Goal: Information Seeking & Learning: Find specific fact

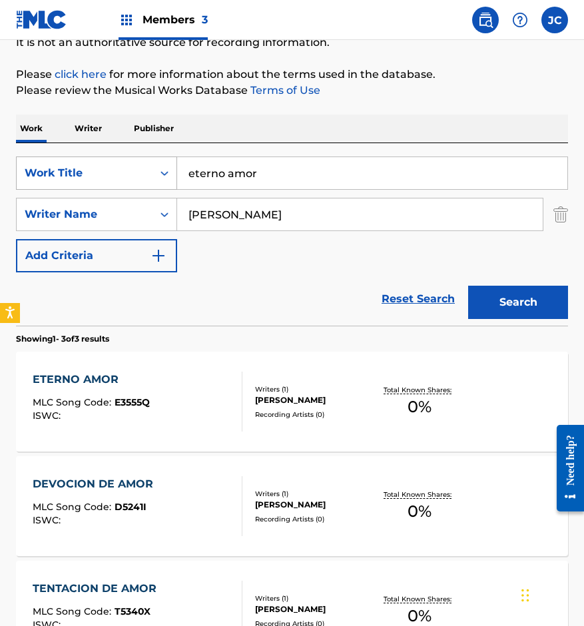
drag, startPoint x: 273, startPoint y: 174, endPoint x: 161, endPoint y: 183, distance: 112.2
click at [163, 183] on div "SearchWithCriteria14ce2072-3ba6-4fcd-b254-e0adca50d597 Work Title eterno amor" at bounding box center [292, 173] width 552 height 33
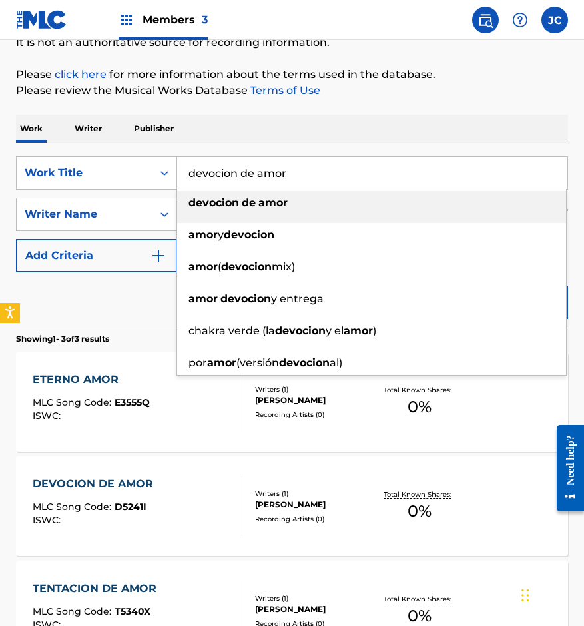
type input "devocion de amor"
click at [297, 212] on div "devocion de amor" at bounding box center [371, 203] width 389 height 24
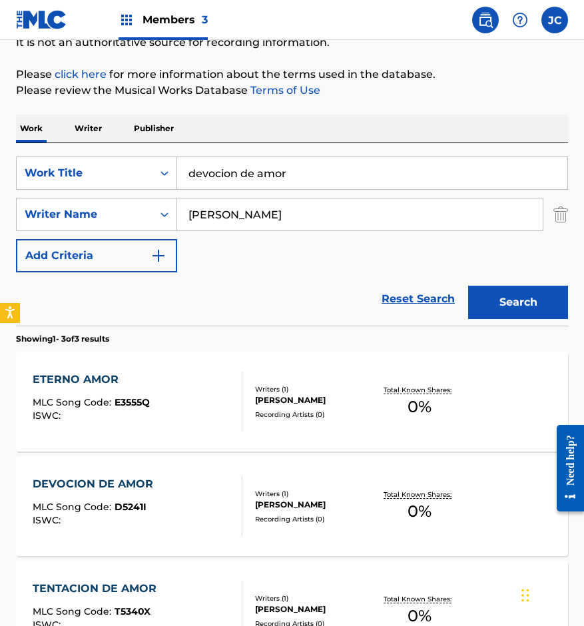
click at [476, 279] on div "Search" at bounding box center [515, 298] width 107 height 53
click at [486, 294] on button "Search" at bounding box center [518, 302] width 100 height 33
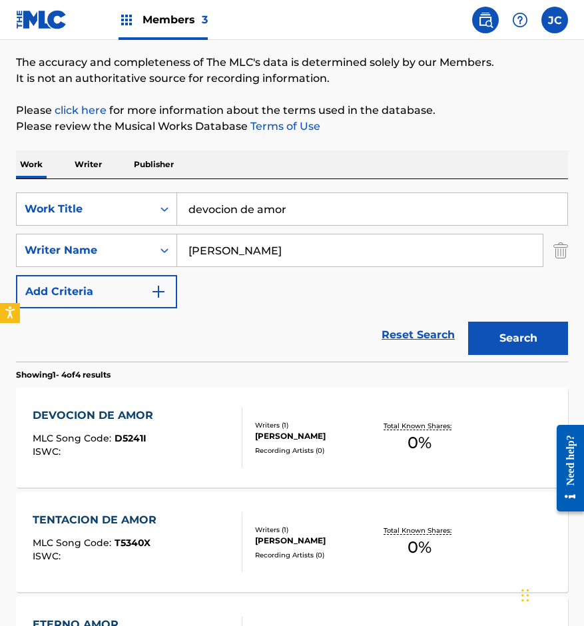
scroll to position [200, 0]
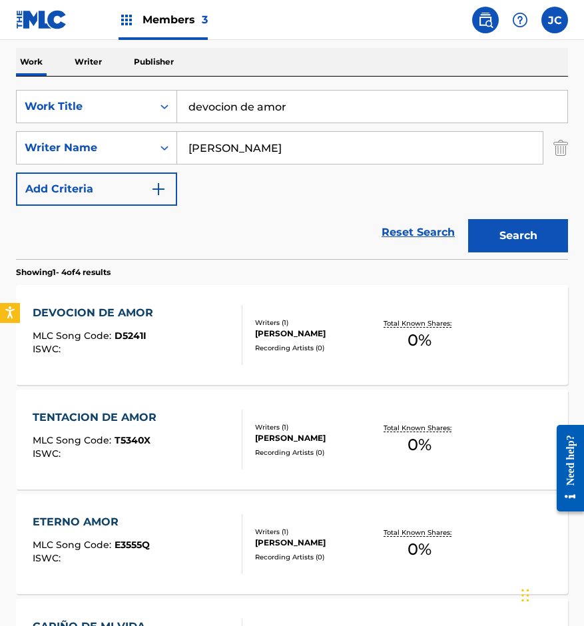
click at [217, 326] on div "DEVOCION DE AMOR MLC Song Code : D5241I ISWC :" at bounding box center [138, 335] width 210 height 60
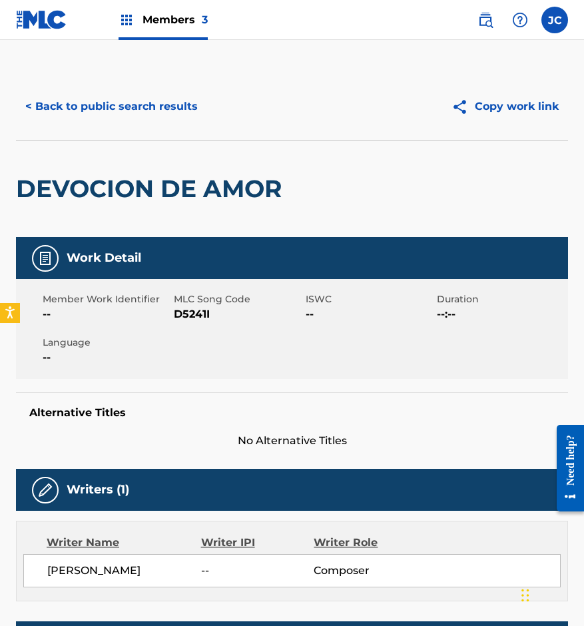
click at [188, 317] on span "D5241I" at bounding box center [238, 314] width 128 height 16
copy span "D5241I"
drag, startPoint x: 153, startPoint y: 148, endPoint x: 161, endPoint y: 111, distance: 38.0
click at [153, 148] on div "DEVOCION DE AMOR" at bounding box center [152, 189] width 272 height 97
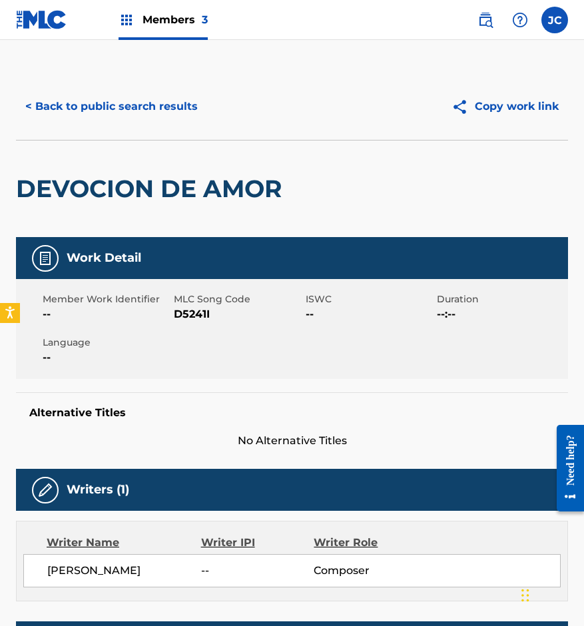
click at [161, 110] on button "< Back to public search results" at bounding box center [111, 106] width 191 height 33
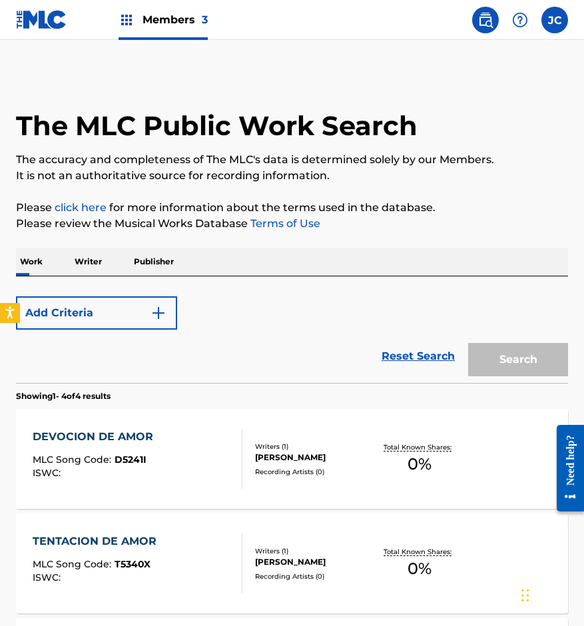
scroll to position [200, 0]
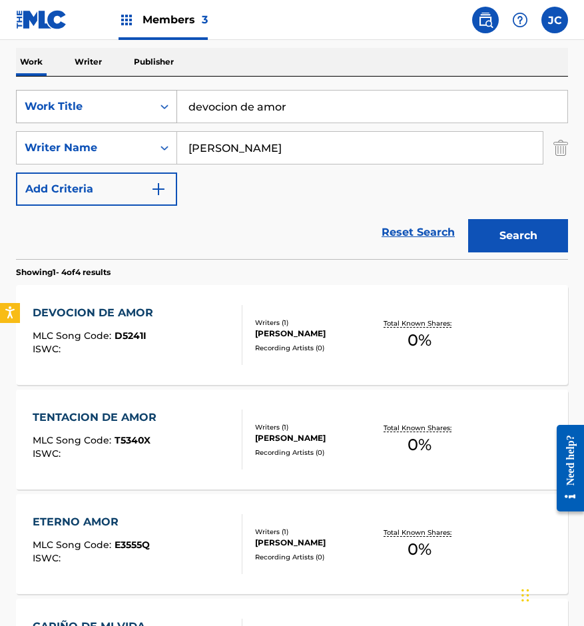
drag, startPoint x: 290, startPoint y: 101, endPoint x: 159, endPoint y: 115, distance: 131.2
click at [159, 115] on div "SearchWithCriteria14ce2072-3ba6-4fcd-b254-e0adca50d597 Work Title devocion de a…" at bounding box center [292, 106] width 552 height 33
type input "blanco azahar"
click at [494, 238] on button "Search" at bounding box center [518, 235] width 100 height 33
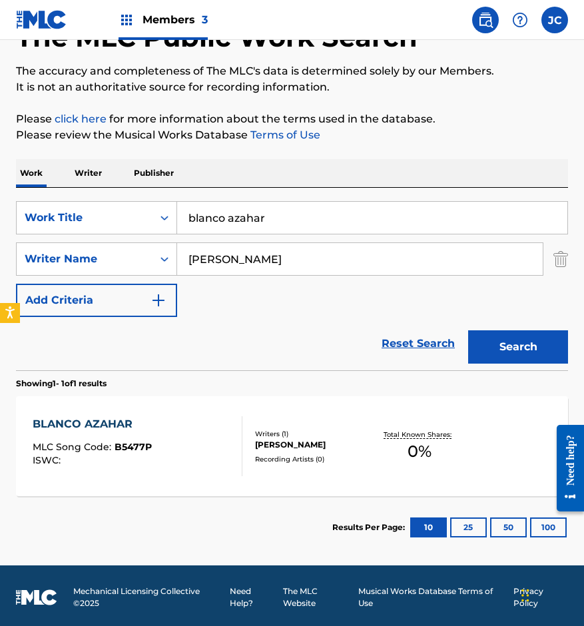
scroll to position [92, 0]
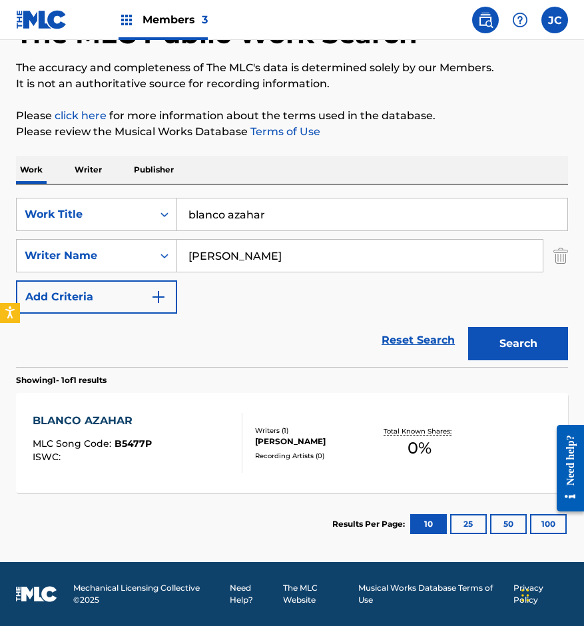
click at [280, 426] on div "Writers ( 1 )" at bounding box center [314, 431] width 119 height 10
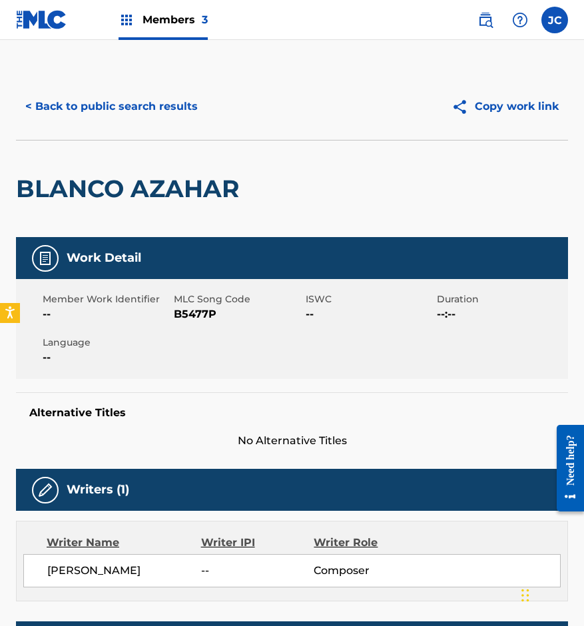
click at [179, 316] on span "B5477P" at bounding box center [238, 314] width 128 height 16
copy span "B5477P"
click at [101, 145] on div "BLANCO AZAHAR" at bounding box center [131, 189] width 230 height 97
click at [131, 109] on button "< Back to public search results" at bounding box center [111, 106] width 191 height 33
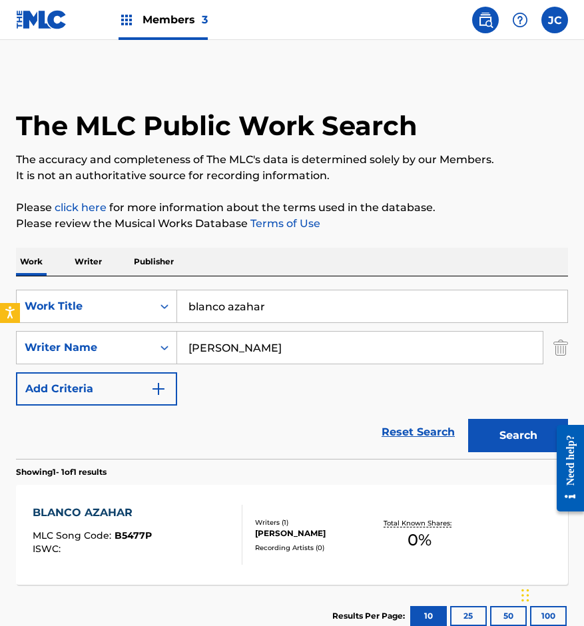
drag, startPoint x: 142, startPoint y: 307, endPoint x: 126, endPoint y: 286, distance: 26.6
click at [66, 312] on div "SearchWithCriteria14ce2072-3ba6-4fcd-b254-e0adca50d597 Work Title blanco azahar" at bounding box center [292, 306] width 552 height 33
type input "arrodillado"
type input "moran romulo"
click at [468, 419] on button "Search" at bounding box center [518, 435] width 100 height 33
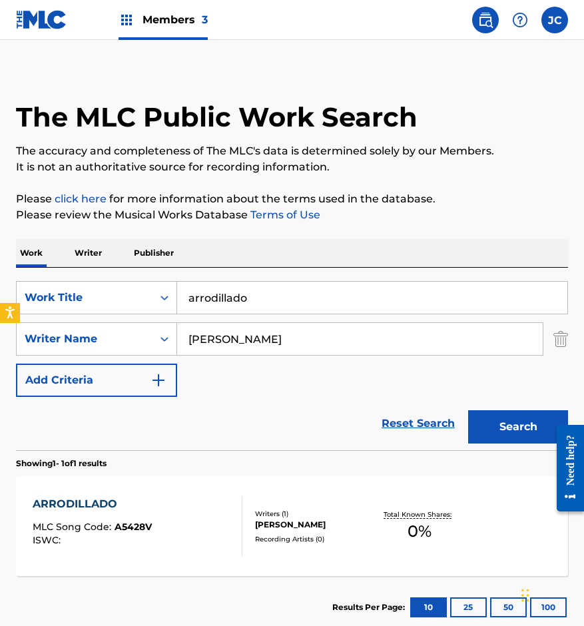
scroll to position [92, 0]
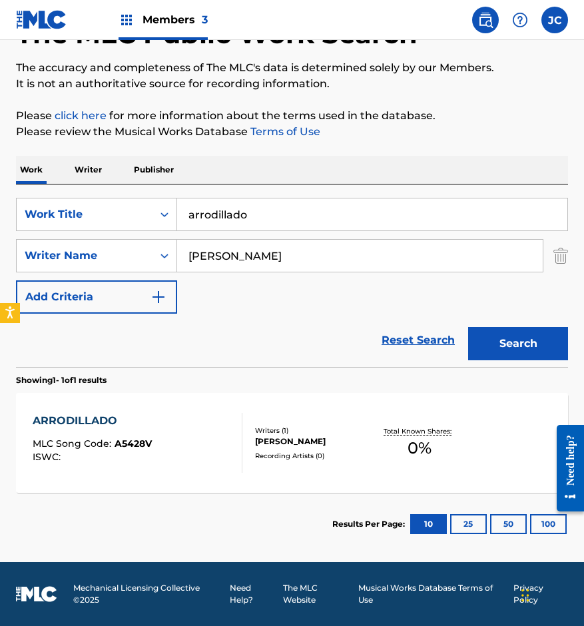
click at [305, 467] on div "ARRODILLADO MLC Song Code : A5428V ISWC : Writers ( 1 ) ROMULO MORAN LARA Recor…" at bounding box center [292, 443] width 552 height 100
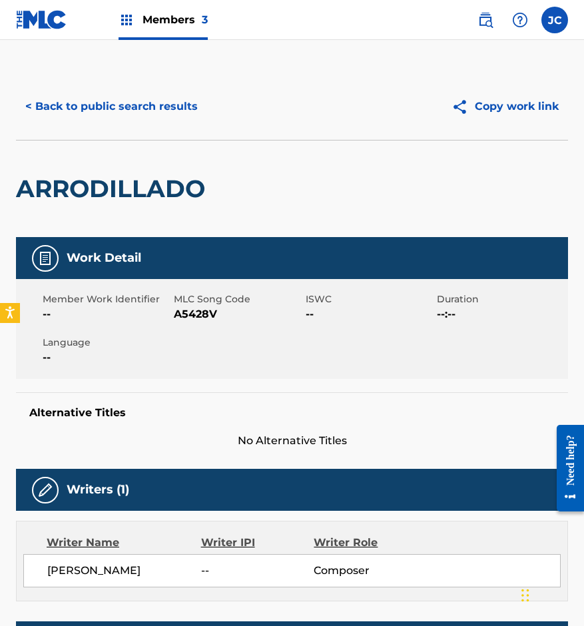
click at [196, 312] on span "A5428V" at bounding box center [238, 314] width 128 height 16
copy span "A5428V"
click at [70, 144] on div "ARRODILLADO" at bounding box center [114, 189] width 196 height 97
click at [125, 111] on button "< Back to public search results" at bounding box center [111, 106] width 191 height 33
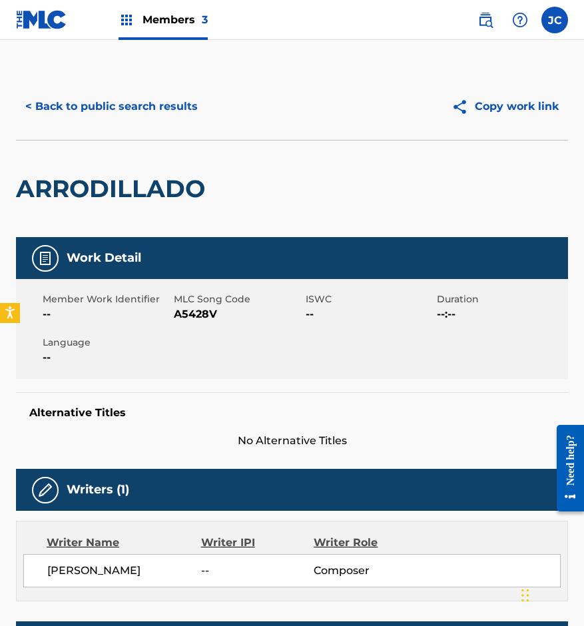
scroll to position [16, 0]
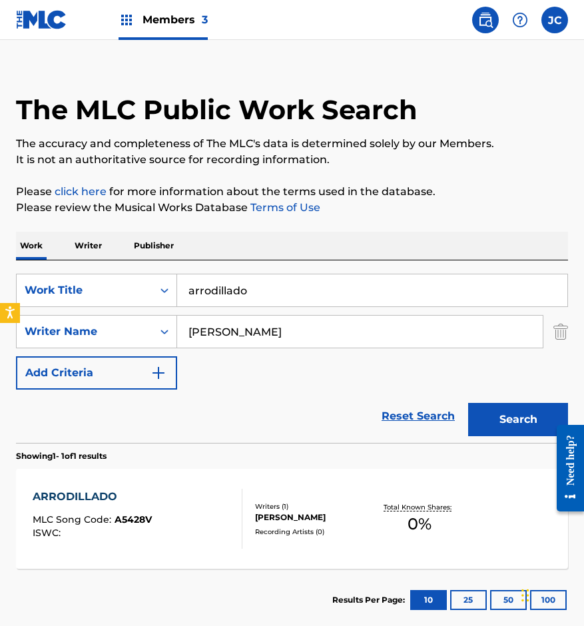
click at [147, 283] on div "SearchWithCriteria14ce2072-3ba6-4fcd-b254-e0adca50d597 Work Title arrodillado" at bounding box center [292, 290] width 552 height 33
type input "corrido de silvestre vargas"
type input "reyes"
click at [468, 403] on button "Search" at bounding box center [518, 419] width 100 height 33
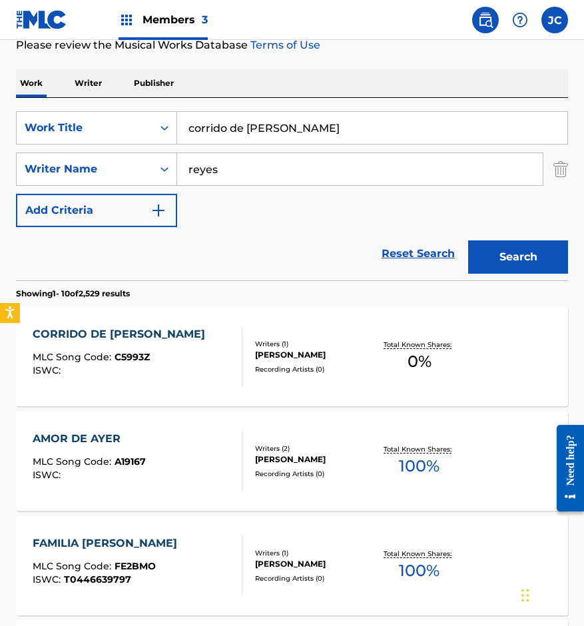
scroll to position [200, 0]
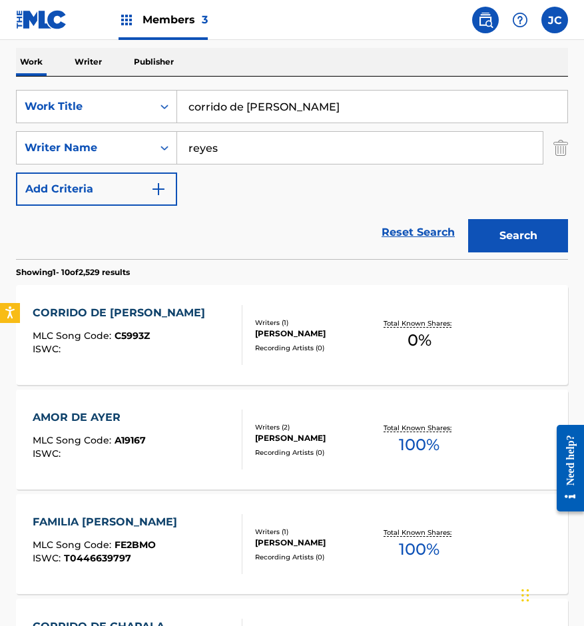
click at [188, 320] on div "CORRIDO DE SILVESTRE VARGAS" at bounding box center [122, 313] width 179 height 16
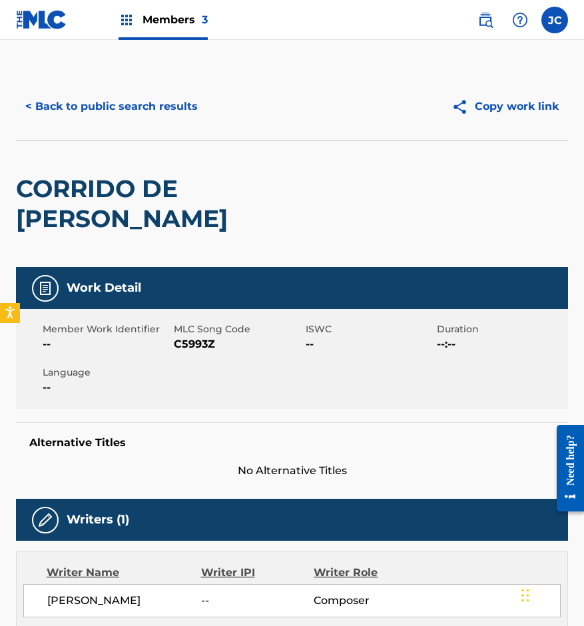
click at [181, 348] on span "C5993Z" at bounding box center [238, 344] width 128 height 16
copy span "C5993Z"
click at [123, 177] on h2 "CORRIDO DE SILVESTRE VARGAS" at bounding box center [181, 204] width 331 height 60
click at [153, 120] on button "< Back to public search results" at bounding box center [111, 106] width 191 height 33
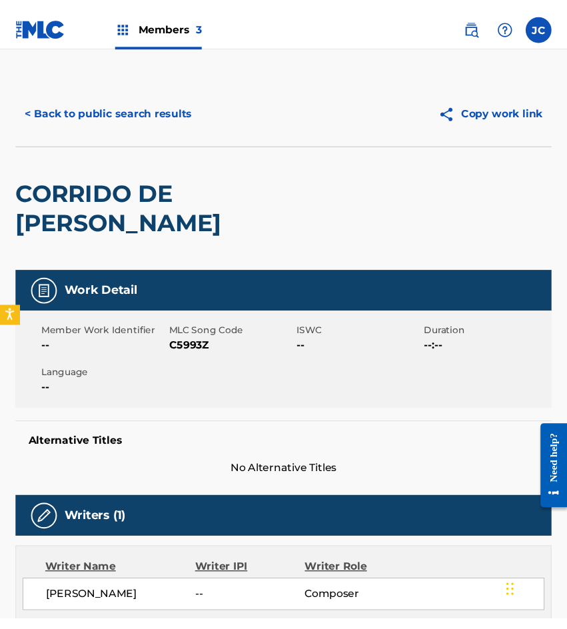
scroll to position [200, 0]
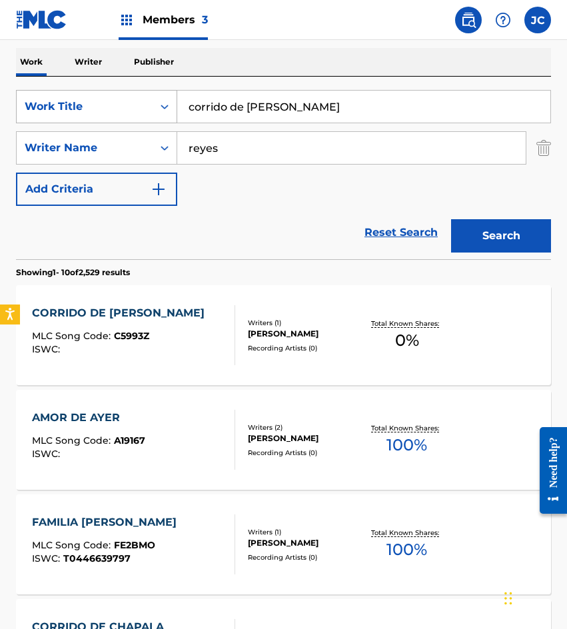
click at [115, 105] on div "SearchWithCriteria14ce2072-3ba6-4fcd-b254-e0adca50d597 Work Title corrido de si…" at bounding box center [283, 106] width 535 height 33
type input "a"
type input "viejo rio"
type input "salamanca"
click at [451, 219] on button "Search" at bounding box center [501, 235] width 100 height 33
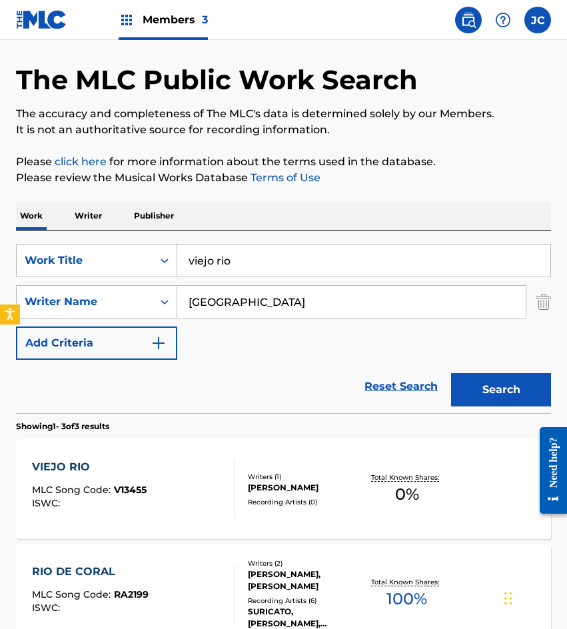
scroll to position [67, 0]
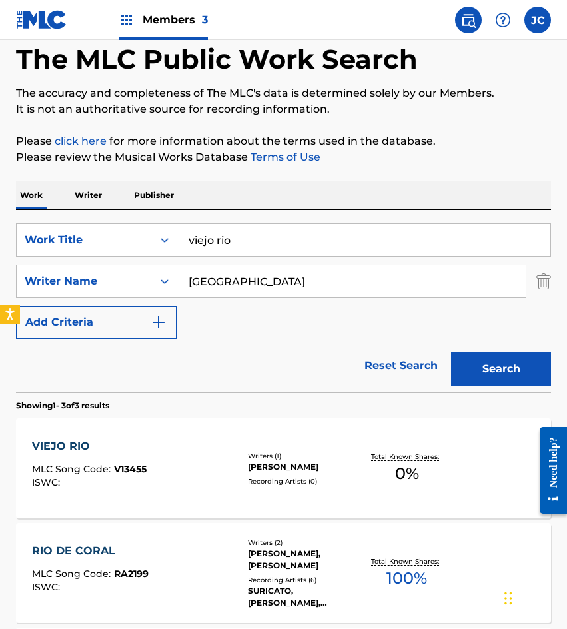
click at [281, 466] on div "GUILLERMO SALAMANCA HERRERA" at bounding box center [305, 467] width 115 height 12
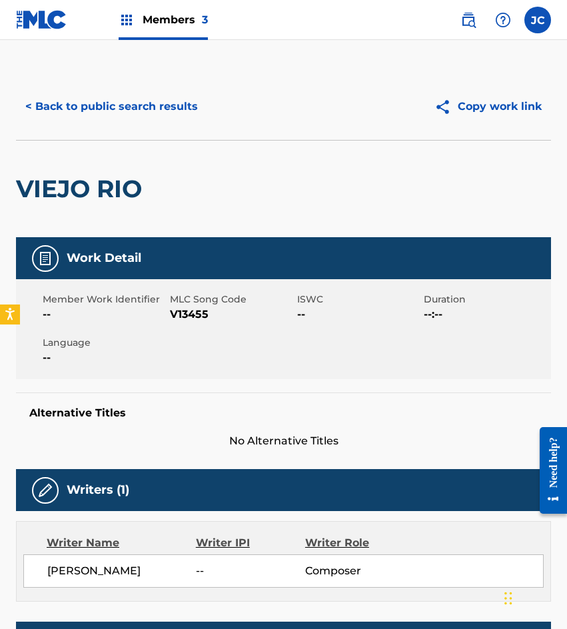
click at [185, 314] on span "V13455" at bounding box center [232, 314] width 124 height 16
copy span "V13455"
click at [153, 111] on button "< Back to public search results" at bounding box center [111, 106] width 191 height 33
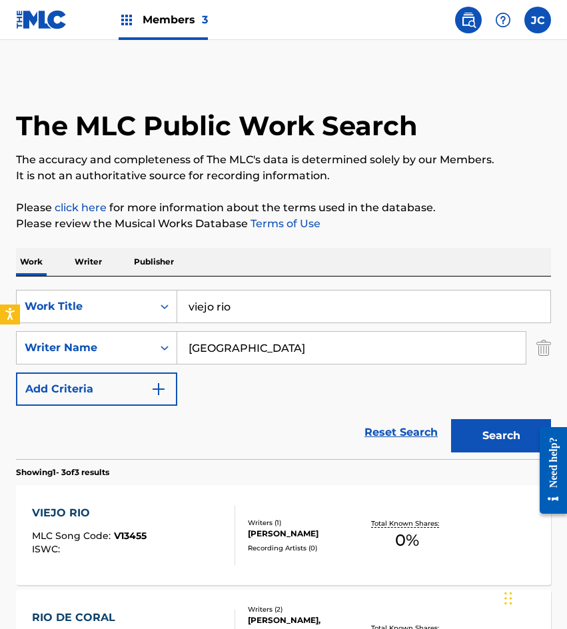
scroll to position [67, 0]
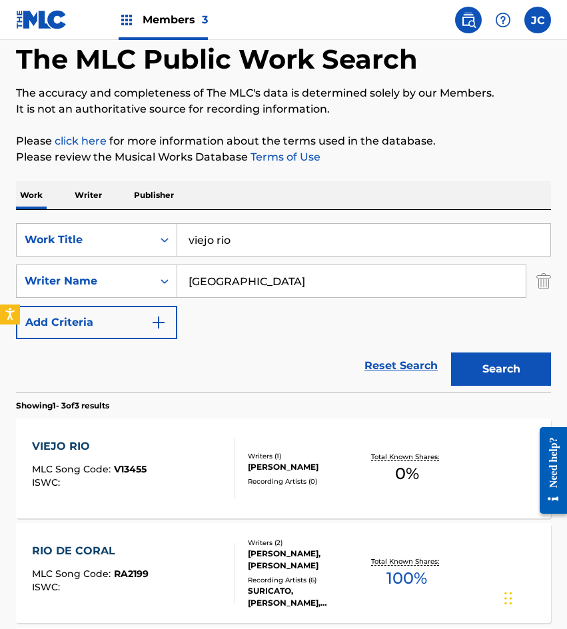
click at [220, 434] on div "VIEJO RIO MLC Song Code : V13455 ISWC : Writers ( 1 ) GUILLERMO SALAMANCA HERRE…" at bounding box center [283, 468] width 535 height 100
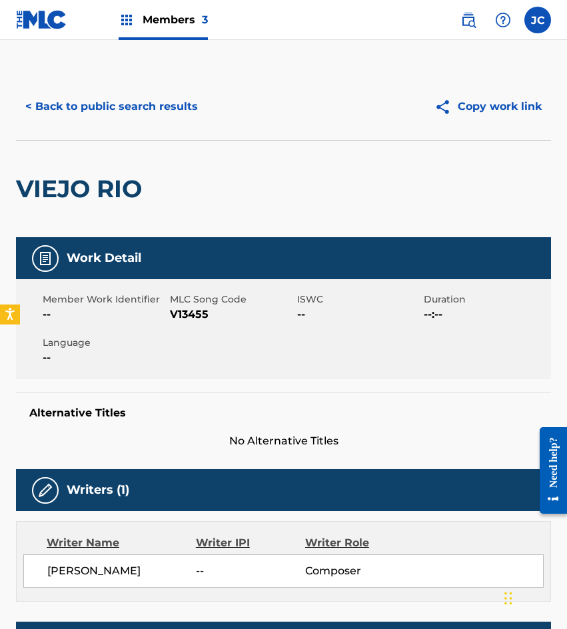
click at [194, 314] on span "V13455" at bounding box center [232, 314] width 124 height 16
copy span "V13455"
click at [179, 102] on button "< Back to public search results" at bounding box center [111, 106] width 191 height 33
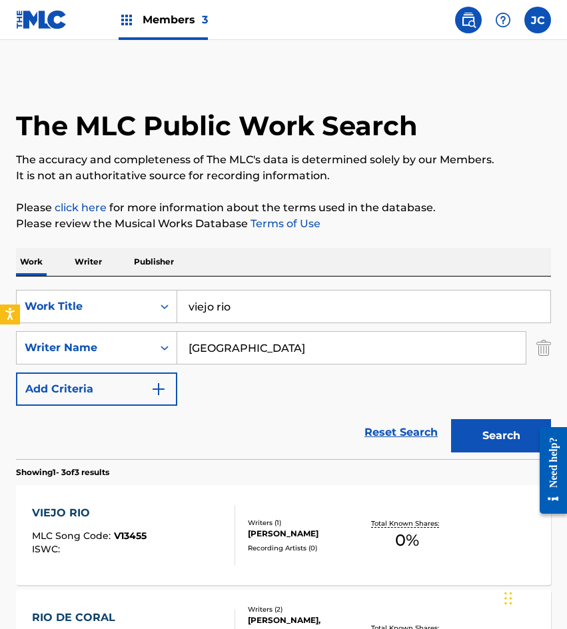
scroll to position [67, 0]
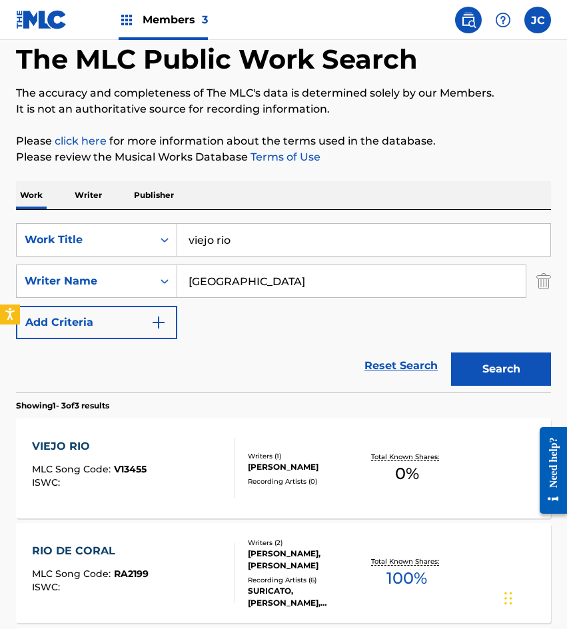
drag, startPoint x: 296, startPoint y: 232, endPoint x: 189, endPoint y: 232, distance: 107.2
click at [201, 234] on input "viejo rio" at bounding box center [363, 240] width 373 height 32
type input "v"
type input "a la linea peralvillo"
type input "cordero"
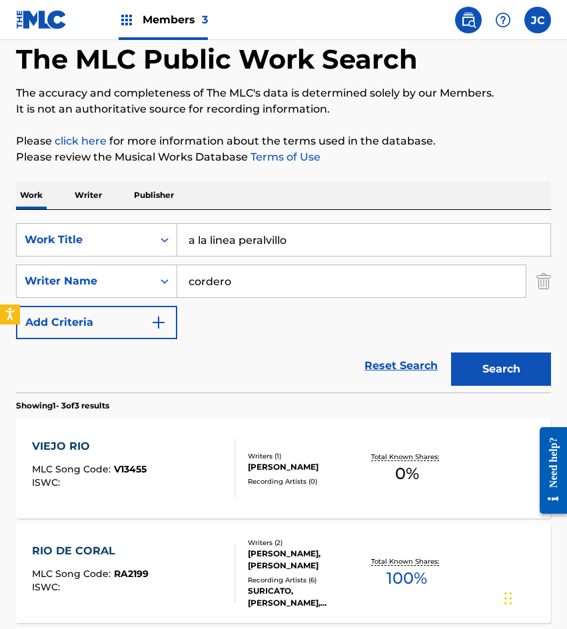
click at [451, 352] on button "Search" at bounding box center [501, 368] width 100 height 33
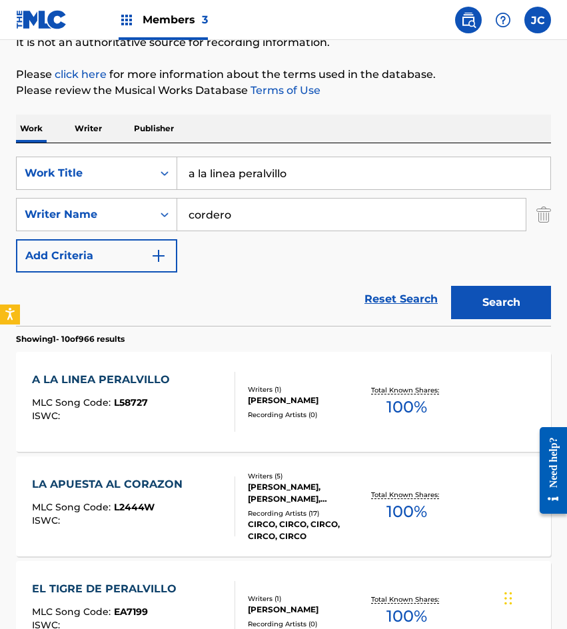
scroll to position [200, 0]
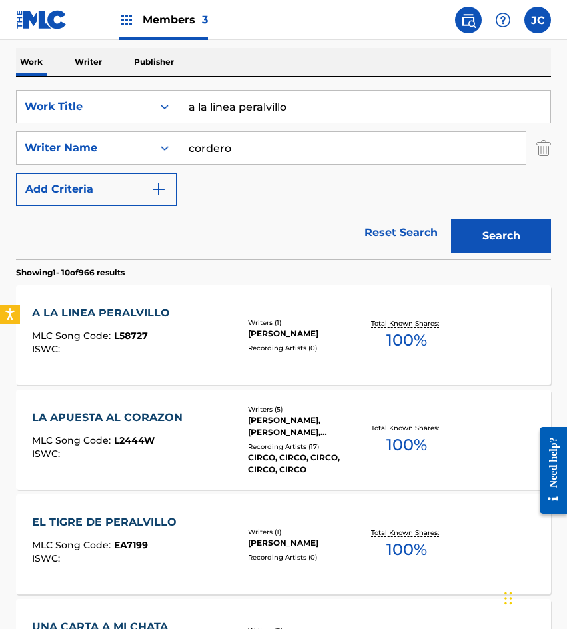
click at [344, 329] on div "VICTOR CORDERO AURRECOECHEA" at bounding box center [305, 334] width 115 height 12
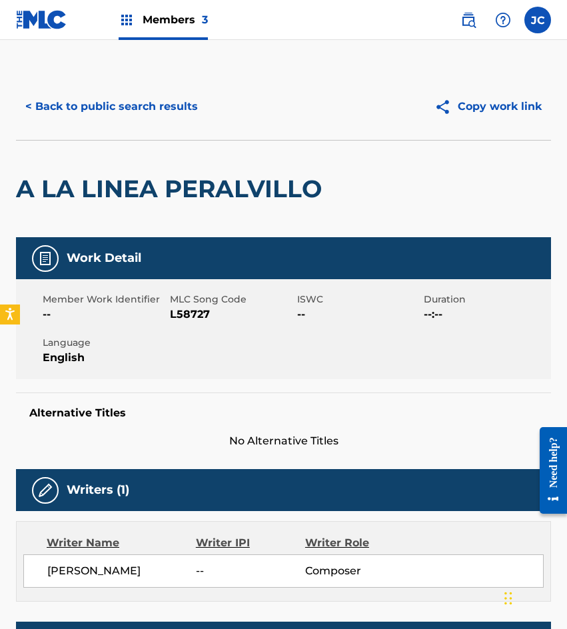
click at [174, 97] on button "< Back to public search results" at bounding box center [111, 106] width 191 height 33
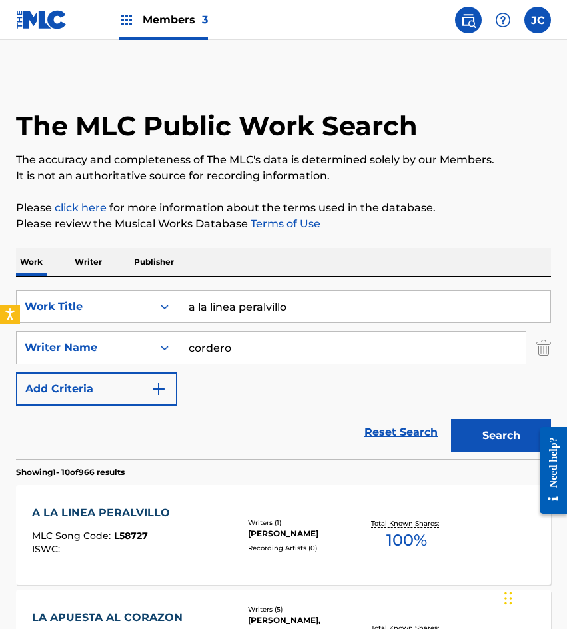
scroll to position [200, 0]
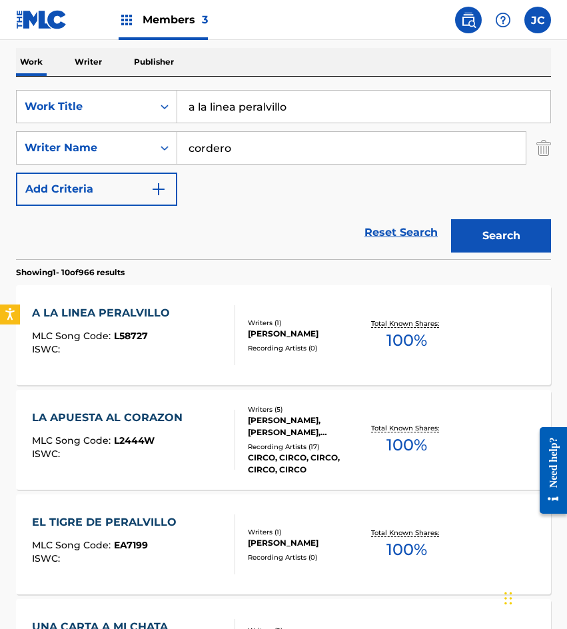
click at [140, 317] on div "A LA LINEA PERALVILLO" at bounding box center [104, 313] width 145 height 16
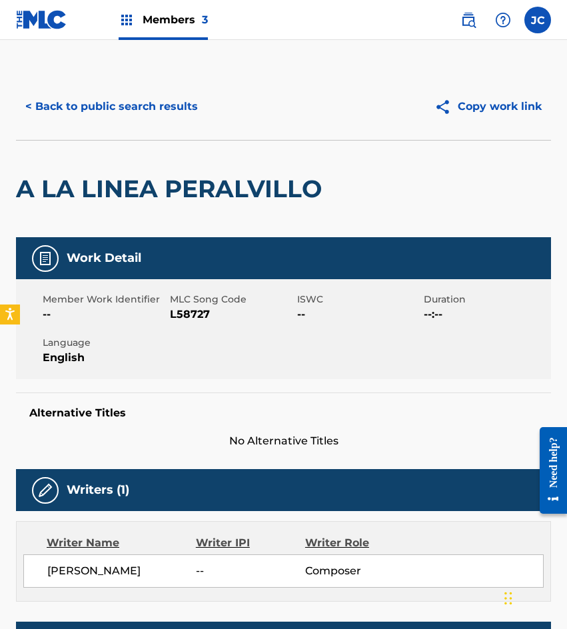
click at [177, 315] on span "L58727" at bounding box center [232, 314] width 124 height 16
copy span "L58727"
click at [122, 113] on button "< Back to public search results" at bounding box center [111, 106] width 191 height 33
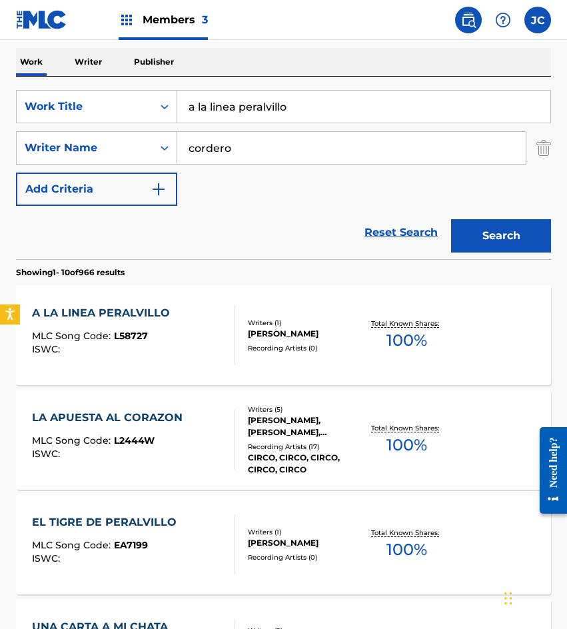
click at [145, 244] on div "Reset Search Search" at bounding box center [283, 232] width 535 height 53
click at [169, 309] on div "A LA LINEA PERALVILLO" at bounding box center [104, 313] width 145 height 16
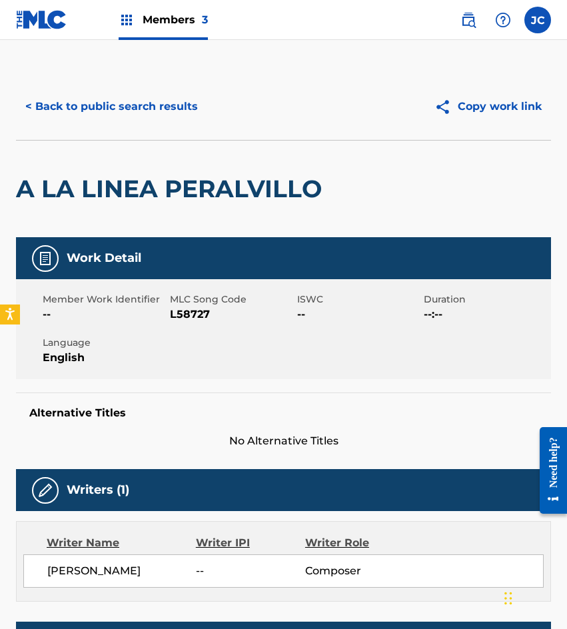
click at [195, 315] on span "L58727" at bounding box center [232, 314] width 124 height 16
copy span "L58727"
click at [135, 114] on button "< Back to public search results" at bounding box center [111, 106] width 191 height 33
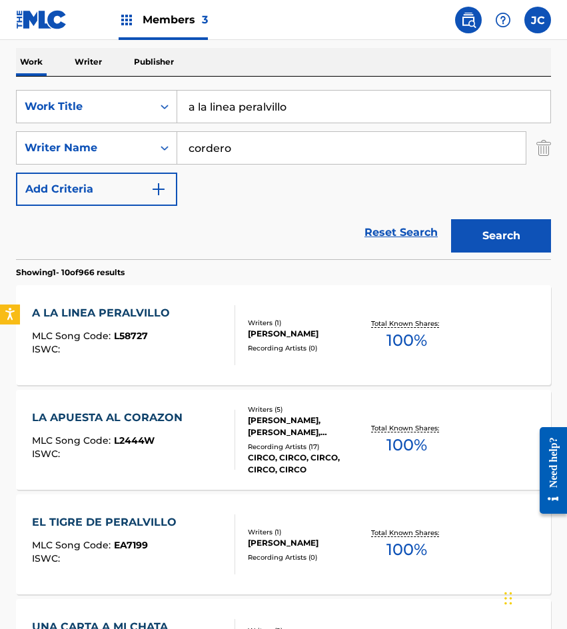
click at [380, 107] on input "a la linea peralvillo" at bounding box center [363, 107] width 373 height 32
type input "traicion de felipa"
click at [507, 244] on button "Search" at bounding box center [501, 235] width 100 height 33
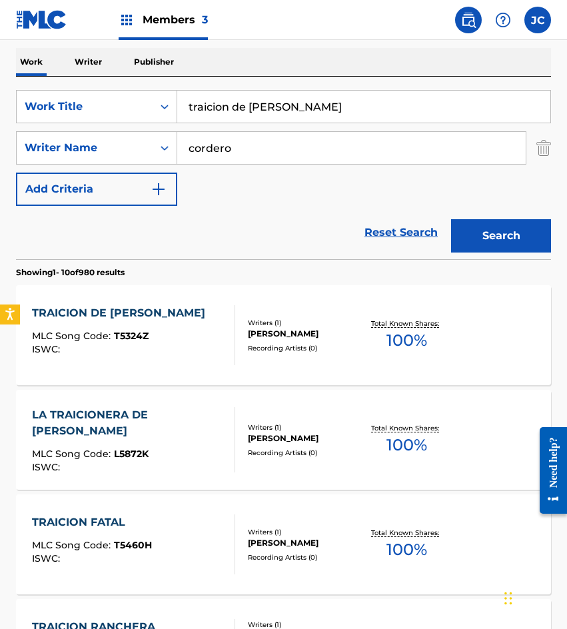
click at [242, 345] on div "Writers ( 1 ) VICTOR CORDERO AURRECOECHEA Recording Artists ( 0 )" at bounding box center [298, 335] width 127 height 35
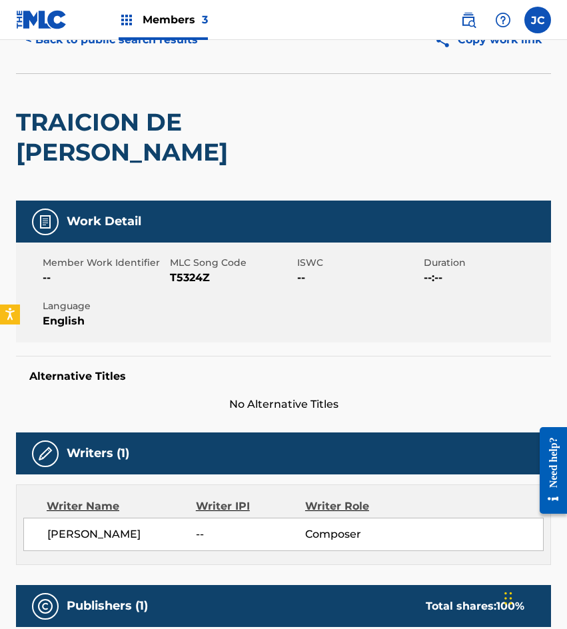
click at [89, 53] on button "< Back to public search results" at bounding box center [111, 39] width 191 height 33
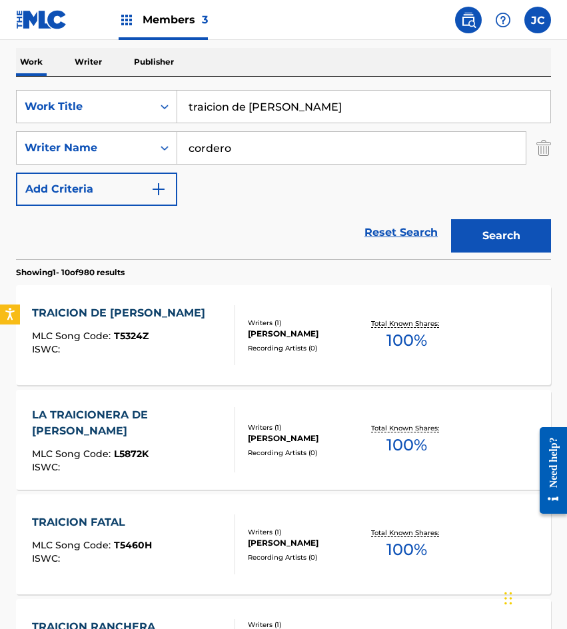
click at [179, 433] on div "LA TRAICIONERA DE FELIPA MLC Song Code : L5872K ISWC :" at bounding box center [128, 439] width 192 height 65
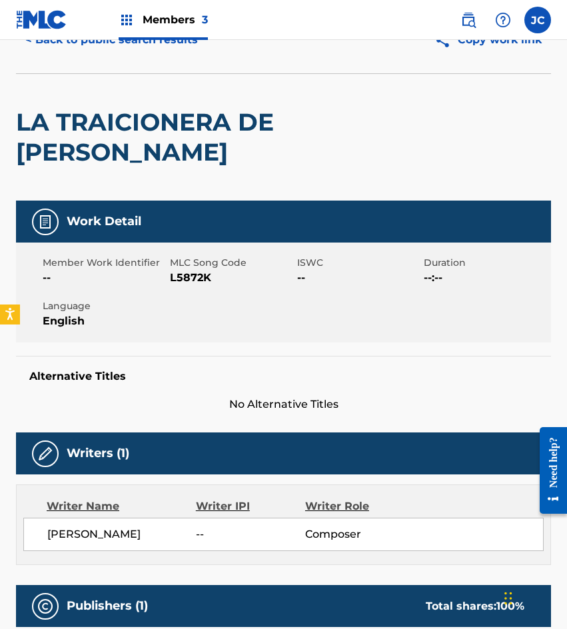
click at [132, 48] on button "< Back to public search results" at bounding box center [111, 39] width 191 height 33
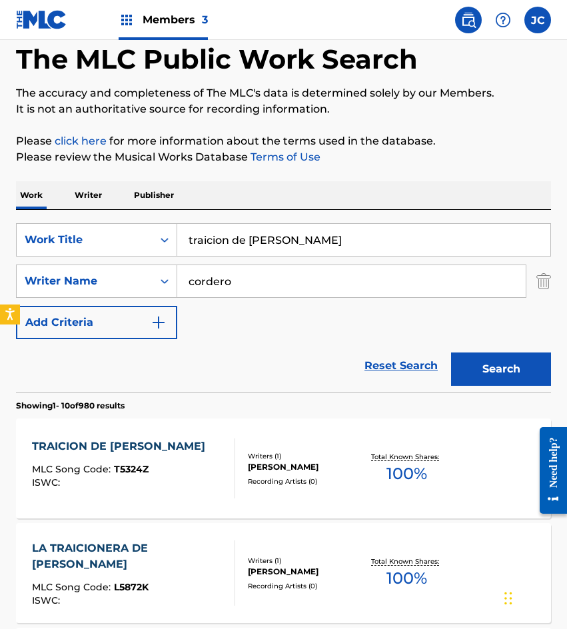
scroll to position [200, 0]
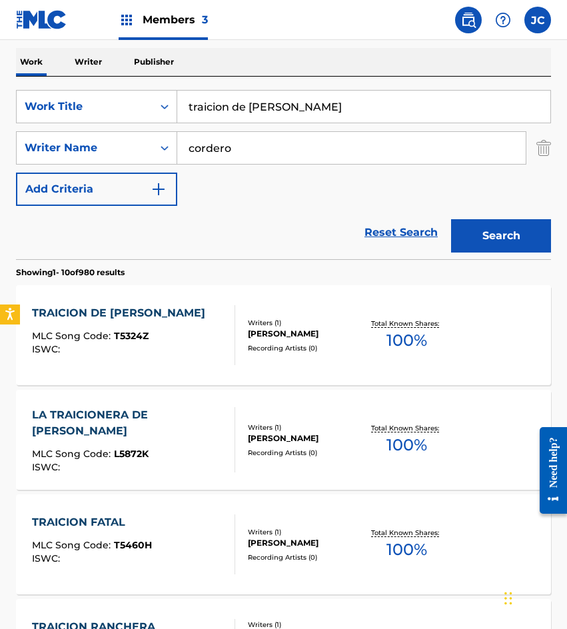
click at [73, 327] on div "TRAICION DE FELIPA MLC Song Code : T5324Z ISWC :" at bounding box center [122, 335] width 180 height 60
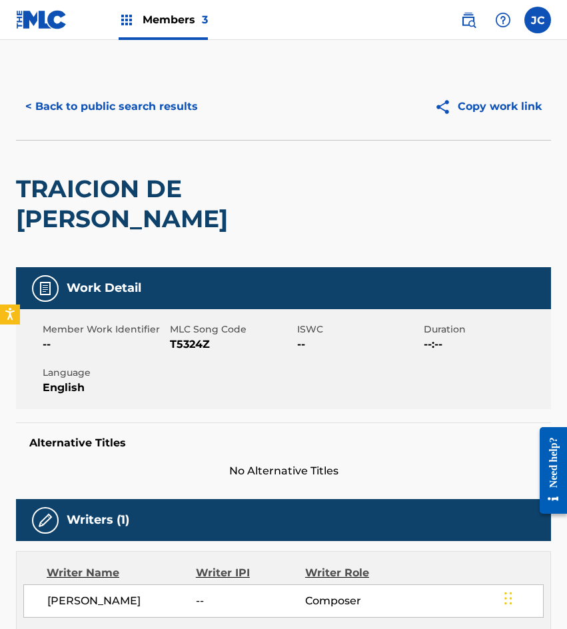
click at [199, 336] on span "T5324Z" at bounding box center [232, 344] width 124 height 16
copy span "T5324Z"
click at [133, 101] on button "< Back to public search results" at bounding box center [111, 106] width 191 height 33
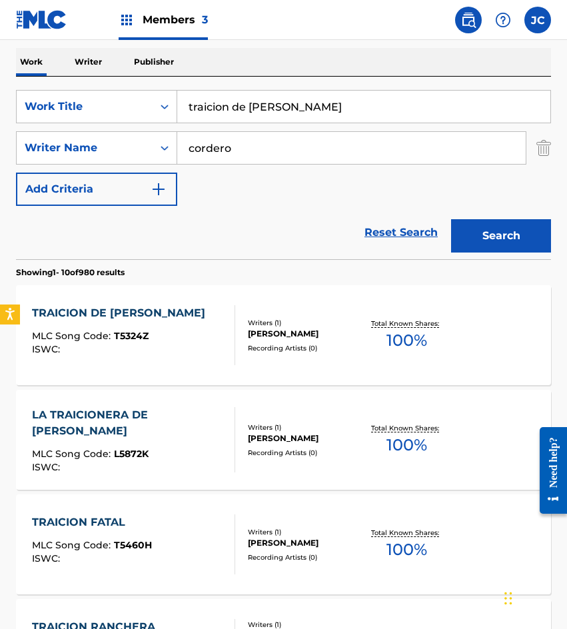
click at [232, 444] on div at bounding box center [229, 439] width 11 height 65
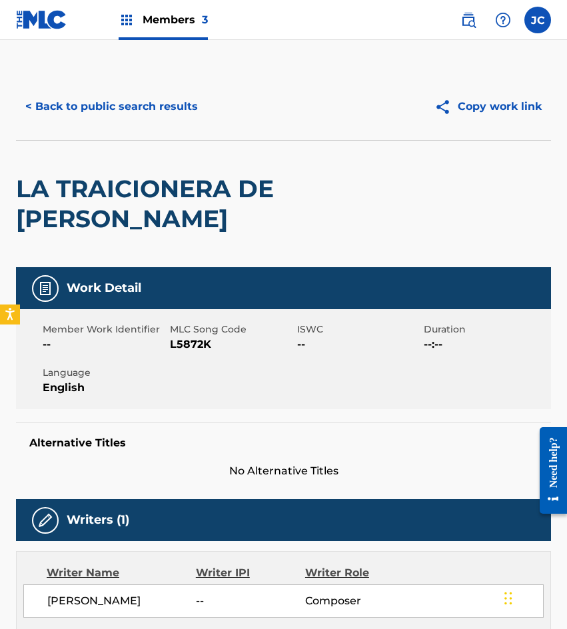
click at [192, 342] on span "L5872K" at bounding box center [232, 344] width 124 height 16
copy span "L5872K"
click at [140, 201] on h2 "LA TRAICIONERA DE FELIPA" at bounding box center [176, 204] width 321 height 60
click at [189, 89] on div "< Back to public search results Copy work link" at bounding box center [283, 106] width 535 height 67
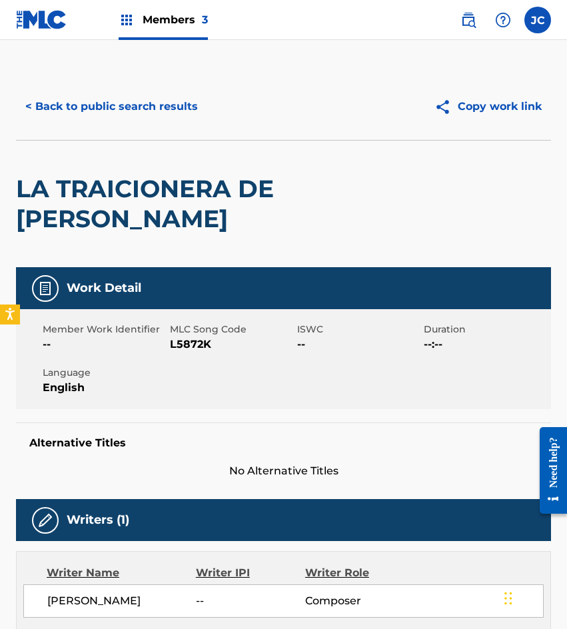
click at [177, 116] on button "< Back to public search results" at bounding box center [111, 106] width 191 height 33
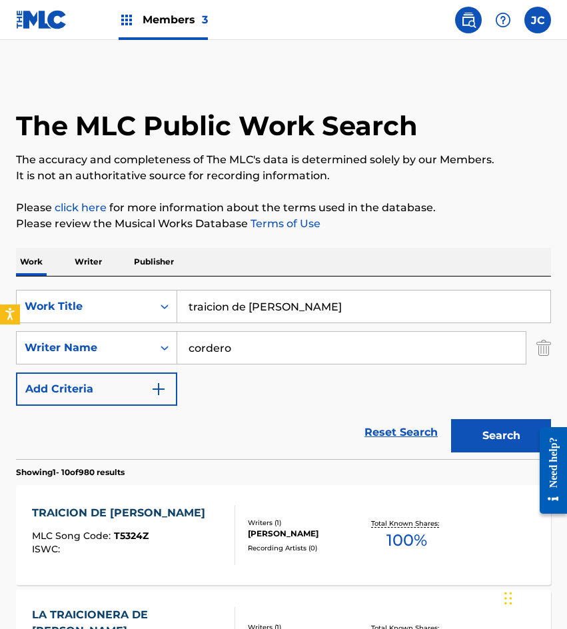
scroll to position [200, 0]
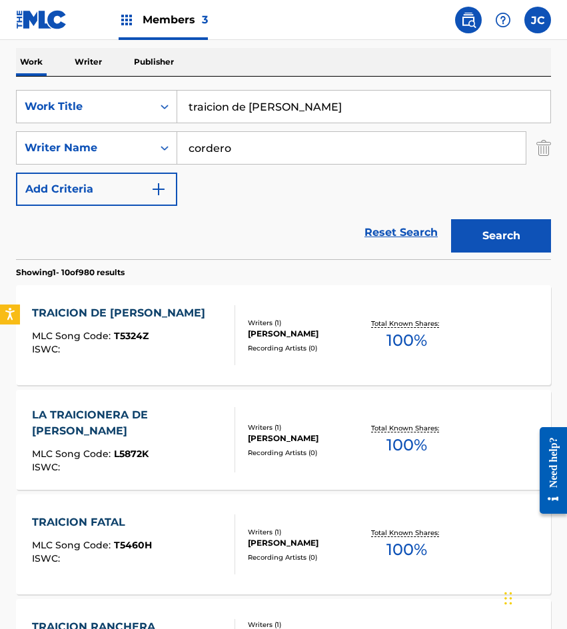
click at [388, 100] on input "traicion de felipa" at bounding box center [363, 107] width 373 height 32
type input "el enmascarado"
click at [501, 232] on button "Search" at bounding box center [501, 235] width 100 height 33
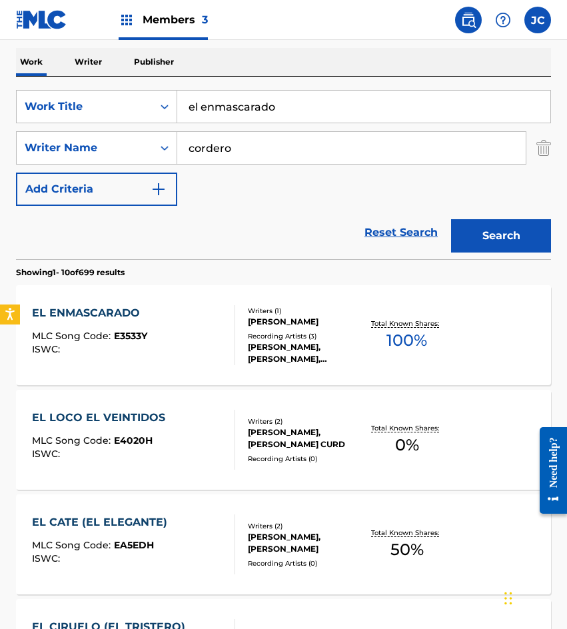
click at [187, 328] on div "EL ENMASCARADO MLC Song Code : E3533Y ISWC :" at bounding box center [133, 335] width 203 height 60
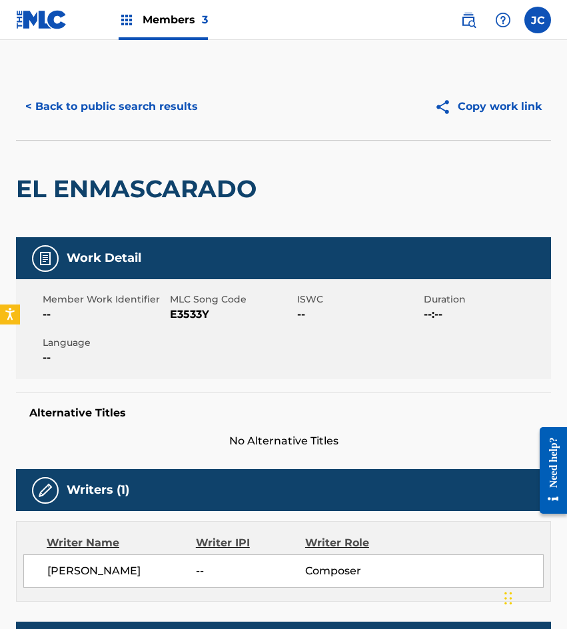
click at [198, 316] on span "E3533Y" at bounding box center [232, 314] width 124 height 16
click at [119, 103] on button "< Back to public search results" at bounding box center [111, 106] width 191 height 33
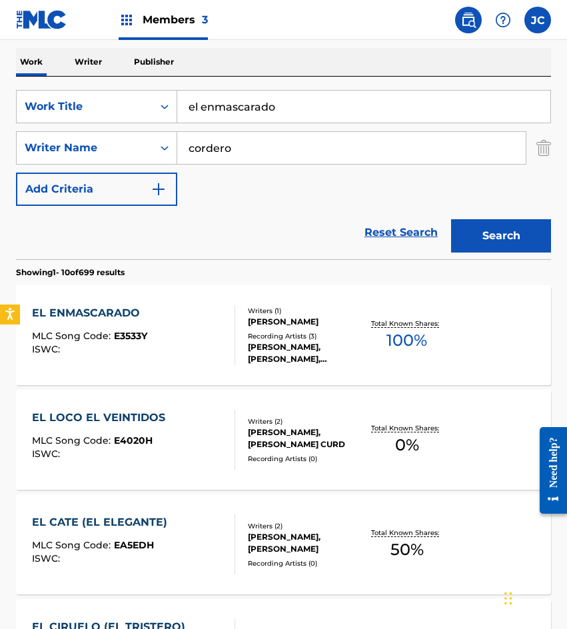
scroll to position [266, 0]
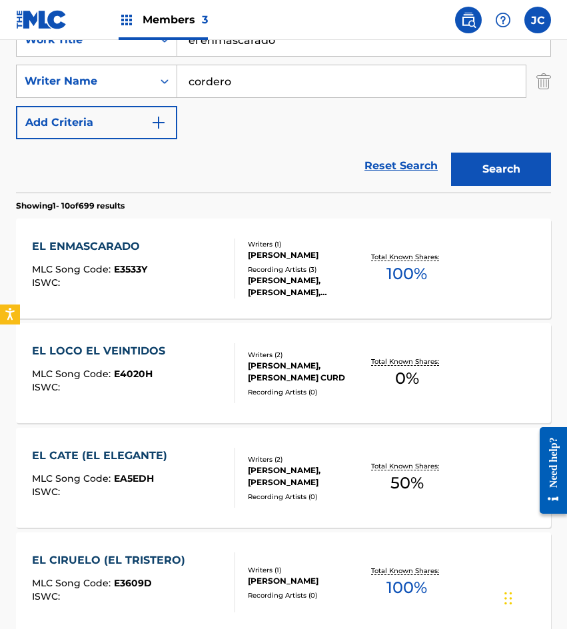
click at [335, 254] on div "VICTOR CORDERO AURRECOECHEA" at bounding box center [305, 255] width 115 height 12
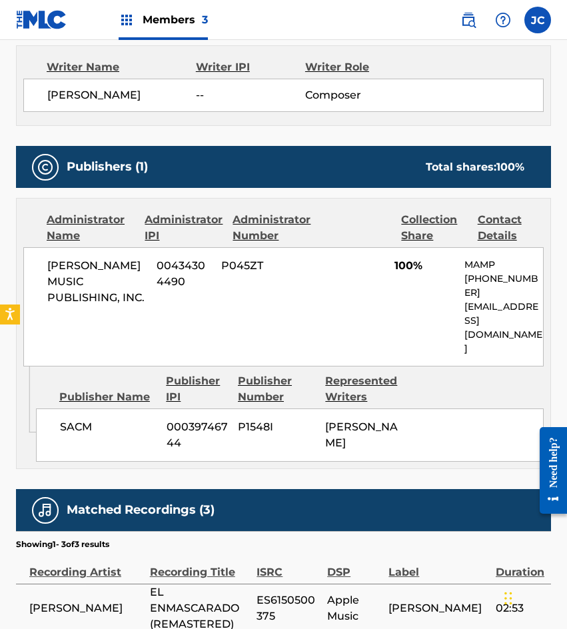
scroll to position [472, 0]
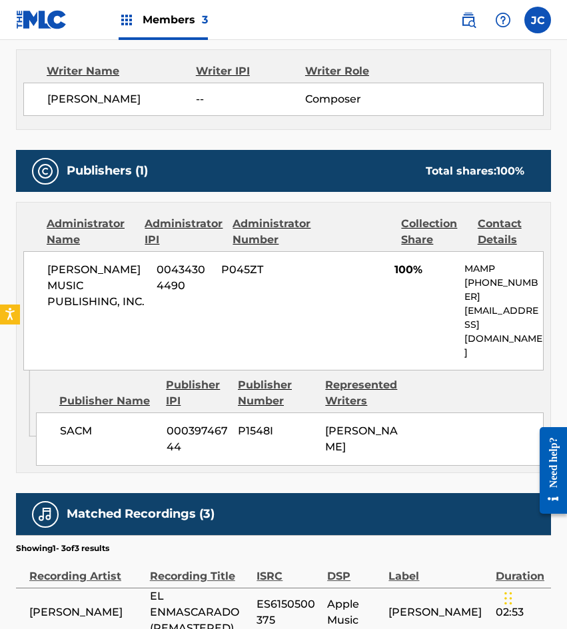
drag, startPoint x: 117, startPoint y: 157, endPoint x: 134, endPoint y: 210, distance: 56.0
click at [117, 157] on div "Publishers (1) Total shares: 100 %" at bounding box center [283, 171] width 535 height 42
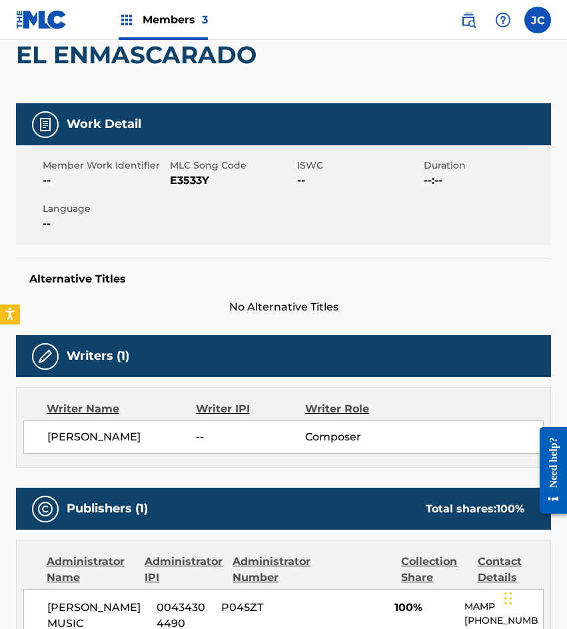
scroll to position [0, 0]
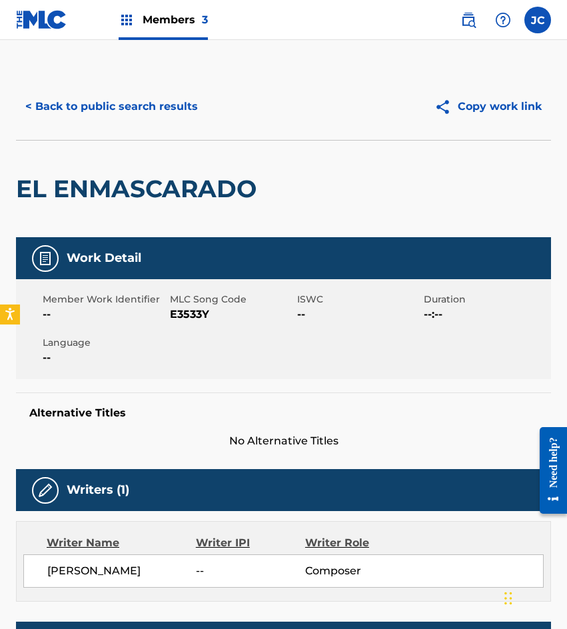
click at [137, 99] on button "< Back to public search results" at bounding box center [111, 106] width 191 height 33
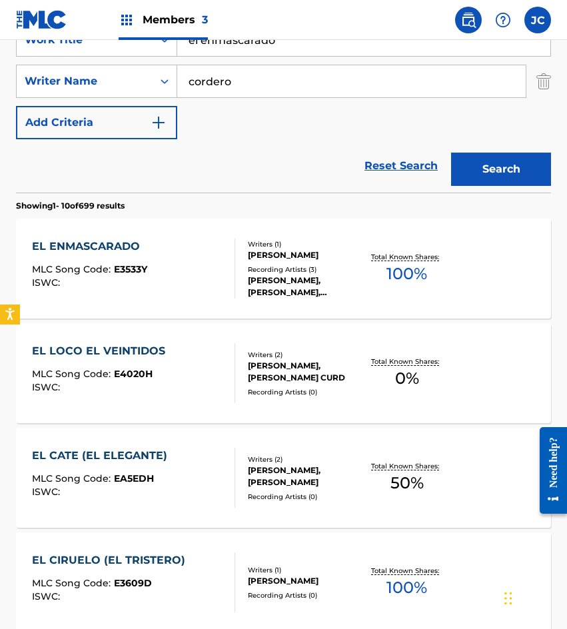
drag, startPoint x: 286, startPoint y: 47, endPoint x: 59, endPoint y: 57, distance: 227.4
click at [59, 57] on div "SearchWithCriteria14ce2072-3ba6-4fcd-b254-e0adca50d597 Work Title el enmascarad…" at bounding box center [283, 81] width 535 height 116
type input "el mata siete"
click at [469, 175] on button "Search" at bounding box center [501, 169] width 100 height 33
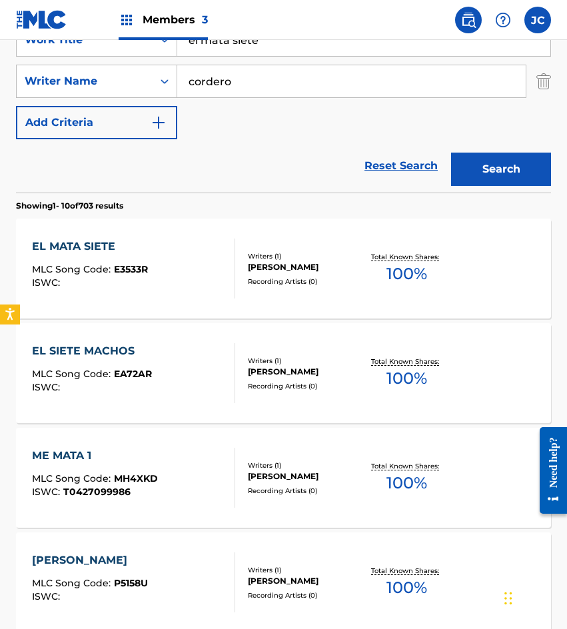
click at [183, 262] on div "EL MATA SIETE MLC Song Code : E3533R ISWC :" at bounding box center [133, 268] width 203 height 60
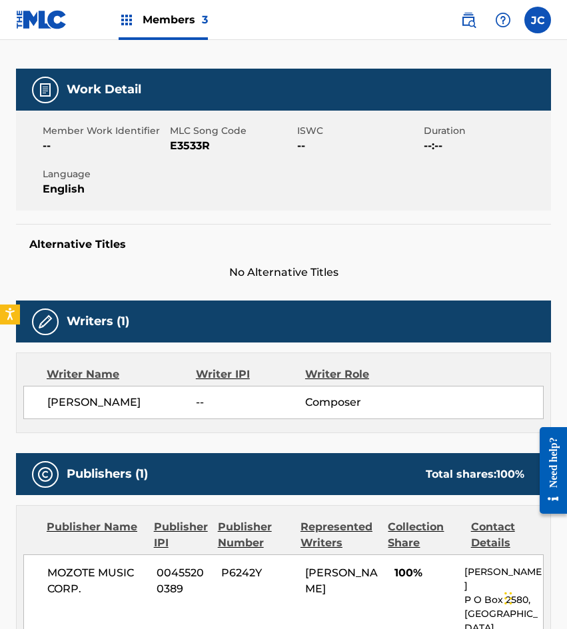
scroll to position [103, 0]
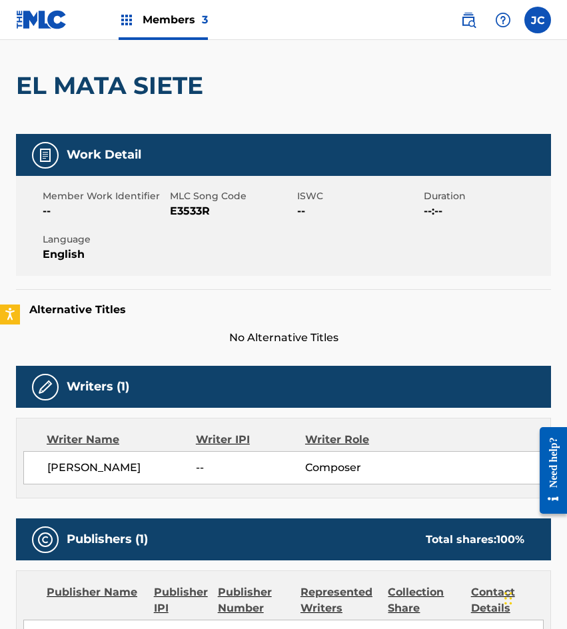
click at [197, 203] on span "E3533R" at bounding box center [232, 211] width 124 height 16
drag, startPoint x: 1, startPoint y: 279, endPoint x: 120, endPoint y: 286, distance: 118.8
click at [1, 279] on div "< Back to public search results Copy work link EL MATA SIETE Work Detail Member…" at bounding box center [283, 462] width 567 height 985
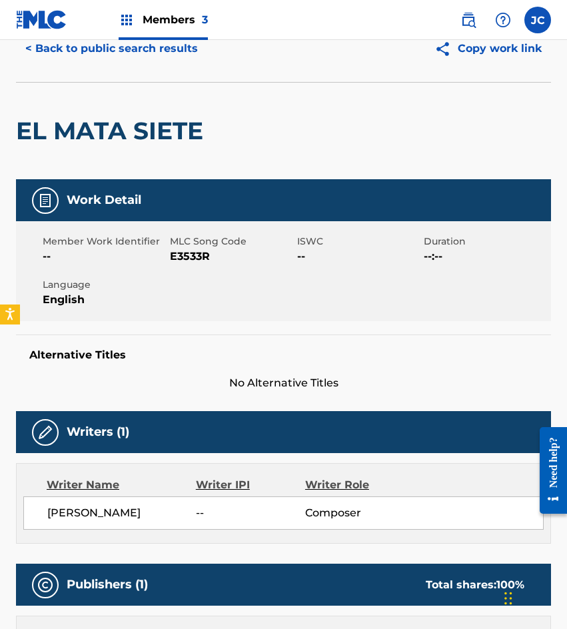
scroll to position [0, 0]
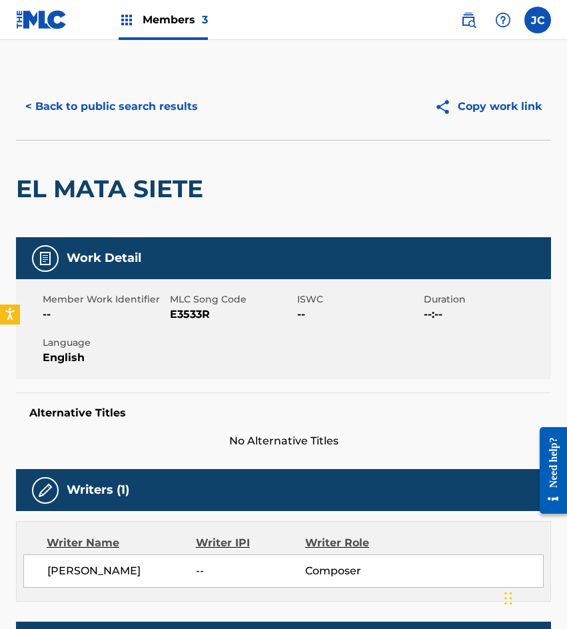
click at [152, 106] on button "< Back to public search results" at bounding box center [111, 106] width 191 height 33
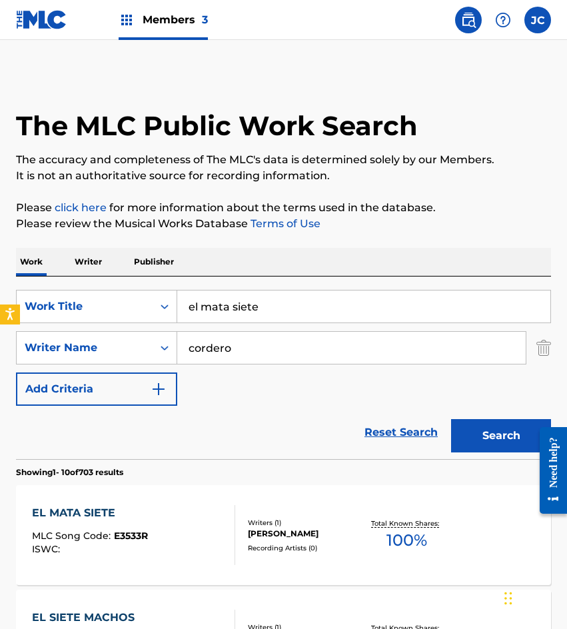
scroll to position [266, 0]
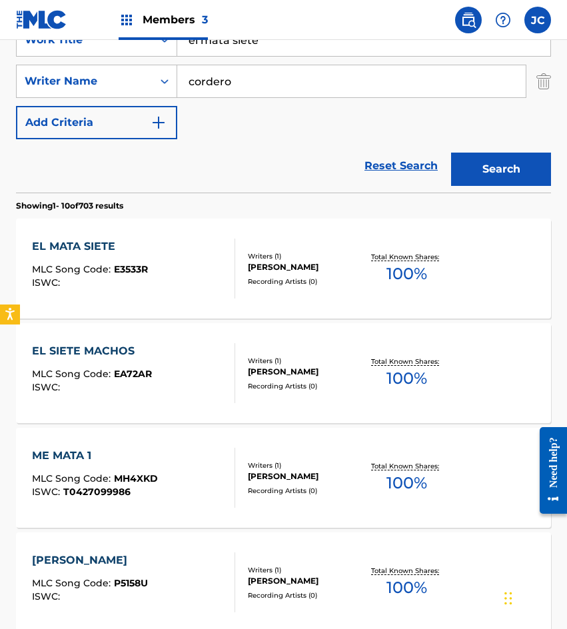
drag, startPoint x: 288, startPoint y: 49, endPoint x: 81, endPoint y: 46, distance: 207.8
click at [83, 51] on div "SearchWithCriteria14ce2072-3ba6-4fcd-b254-e0adca50d597 Work Title el mata siete" at bounding box center [283, 39] width 535 height 33
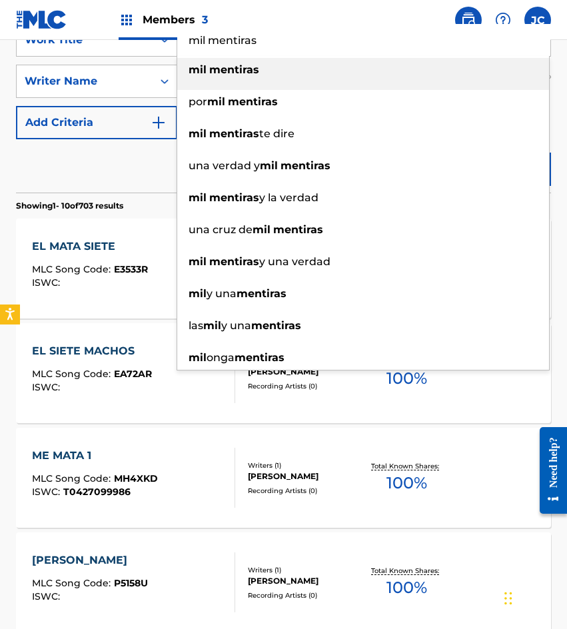
type input "mil mentiras"
click at [251, 71] on strong "mentiras" at bounding box center [234, 69] width 50 height 13
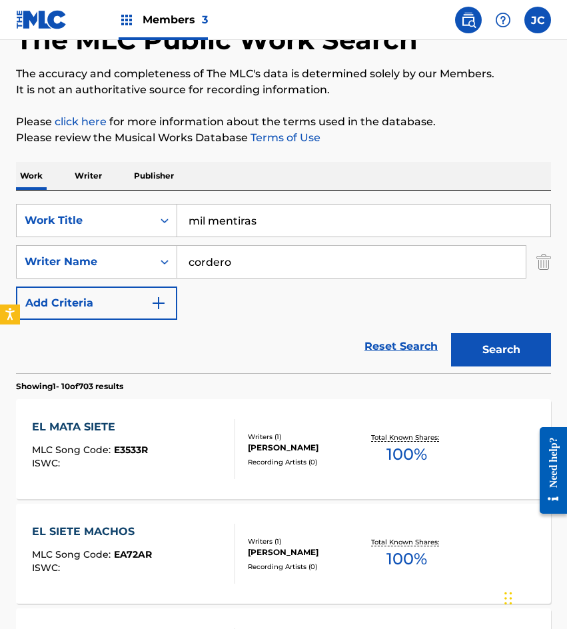
scroll to position [67, 0]
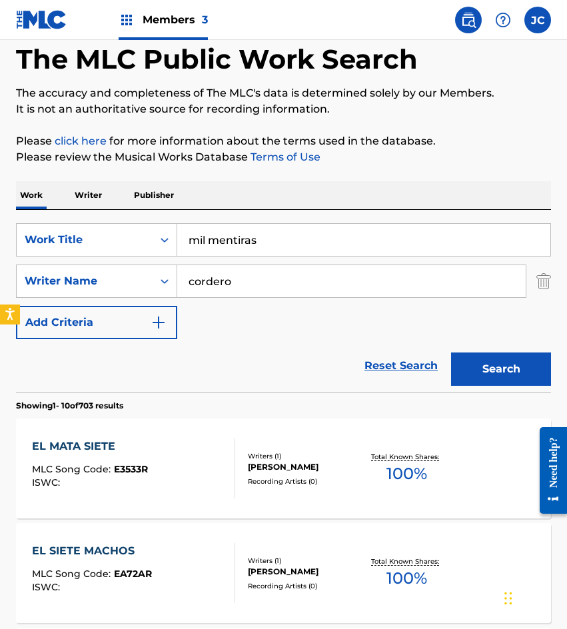
click at [508, 379] on button "Search" at bounding box center [501, 368] width 100 height 33
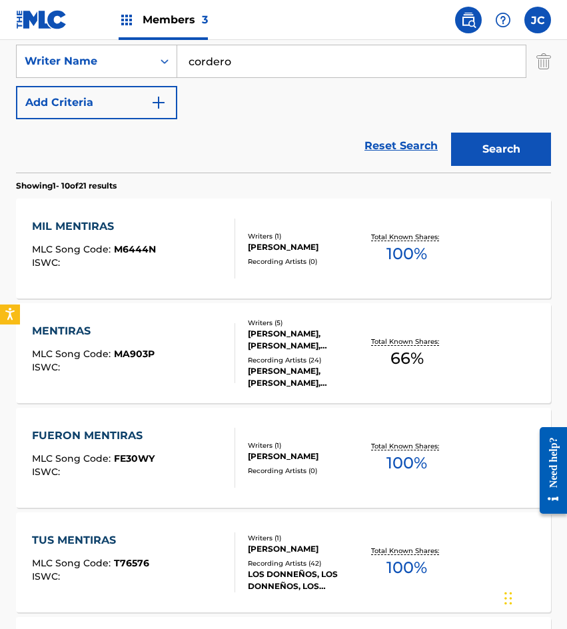
scroll to position [200, 0]
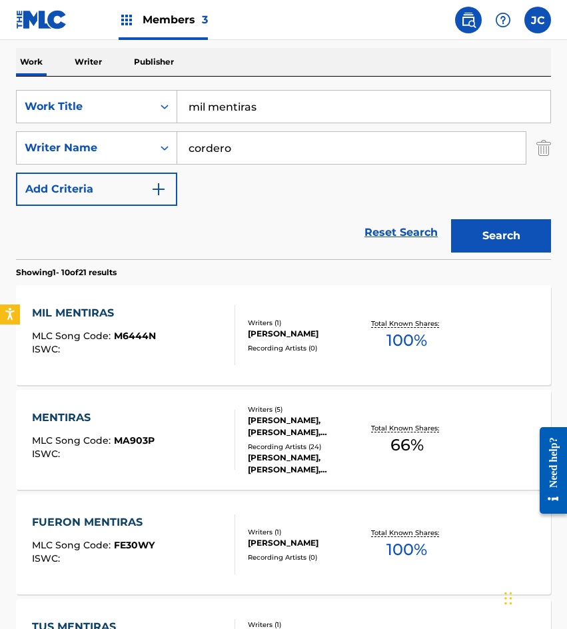
click at [213, 319] on div "MIL MENTIRAS MLC Song Code : M6444N ISWC :" at bounding box center [133, 335] width 203 height 60
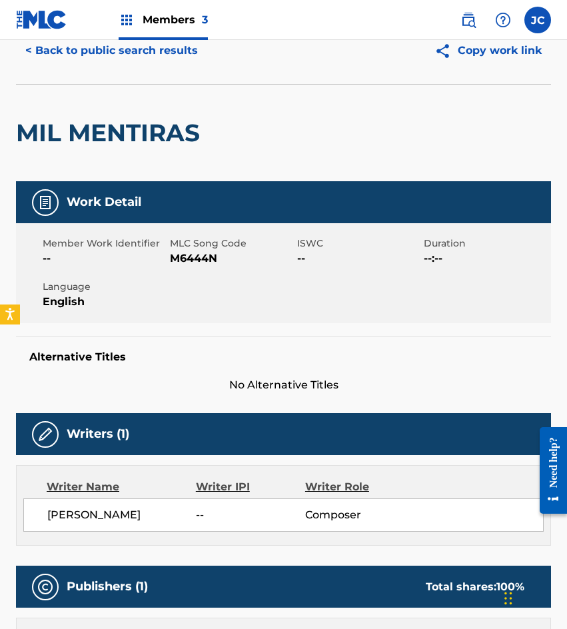
scroll to position [37, 0]
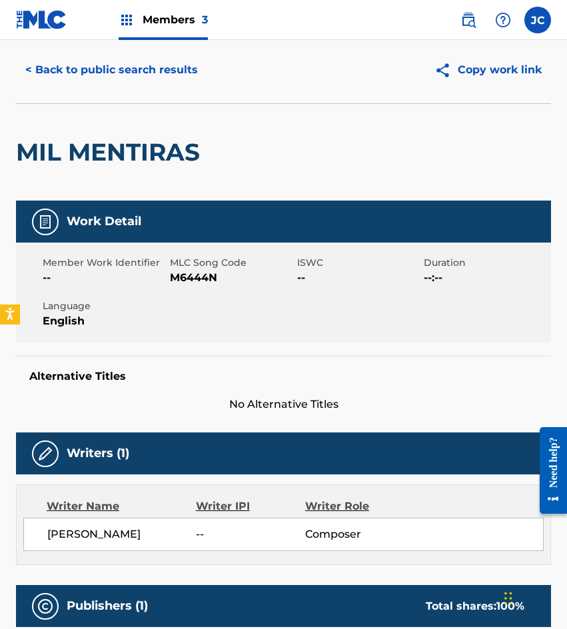
click at [193, 280] on span "M6444N" at bounding box center [232, 278] width 124 height 16
click at [25, 155] on h2 "MIL MENTIRAS" at bounding box center [111, 152] width 191 height 30
click at [120, 65] on button "< Back to public search results" at bounding box center [111, 69] width 191 height 33
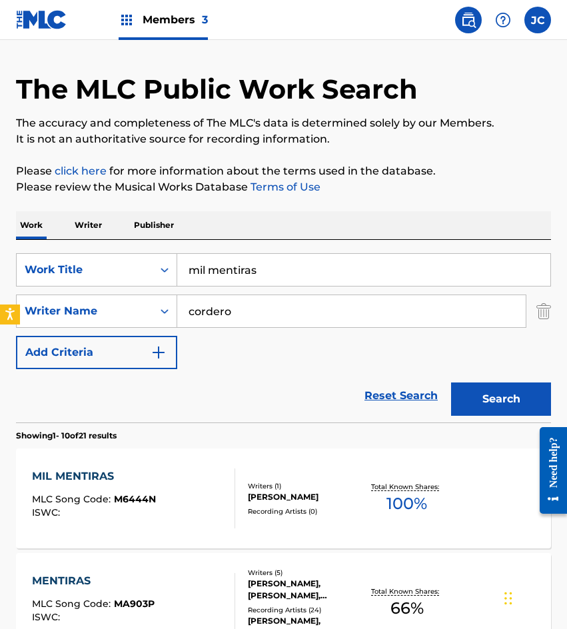
scroll to position [200, 0]
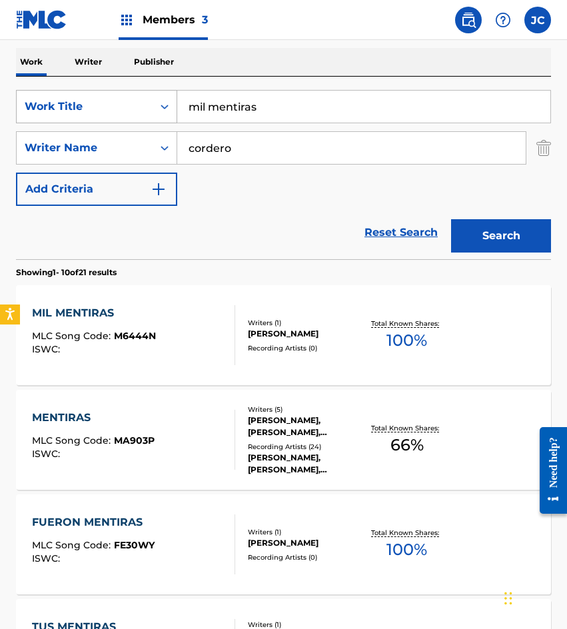
drag, startPoint x: 288, startPoint y: 107, endPoint x: 173, endPoint y: 98, distance: 115.6
click at [173, 98] on div "SearchWithCriteria14ce2072-3ba6-4fcd-b254-e0adca50d597 Work Title mil mentiras" at bounding box center [283, 106] width 535 height 33
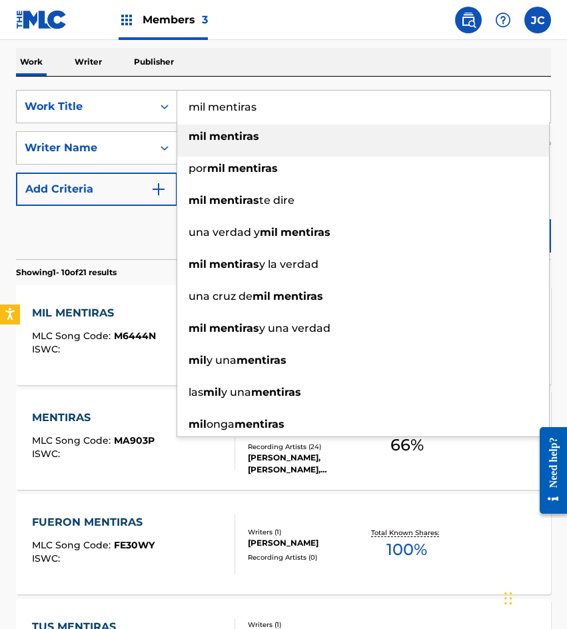
type input "o"
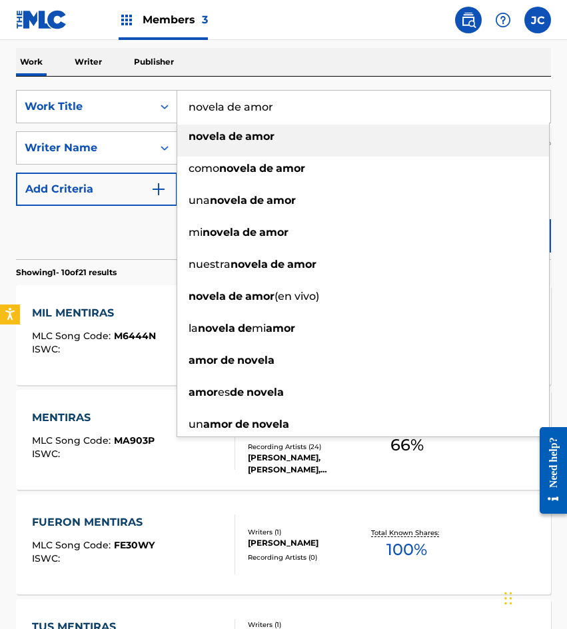
type input "novela de amor"
click at [234, 142] on strong "de" at bounding box center [235, 136] width 14 height 13
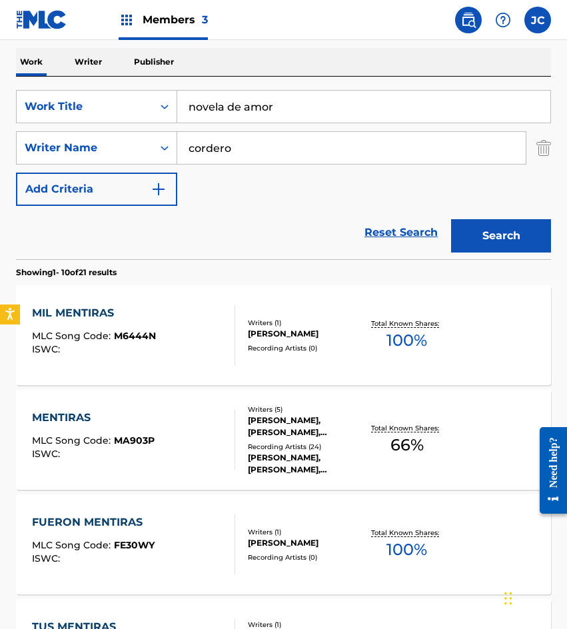
click at [478, 224] on button "Search" at bounding box center [501, 235] width 100 height 33
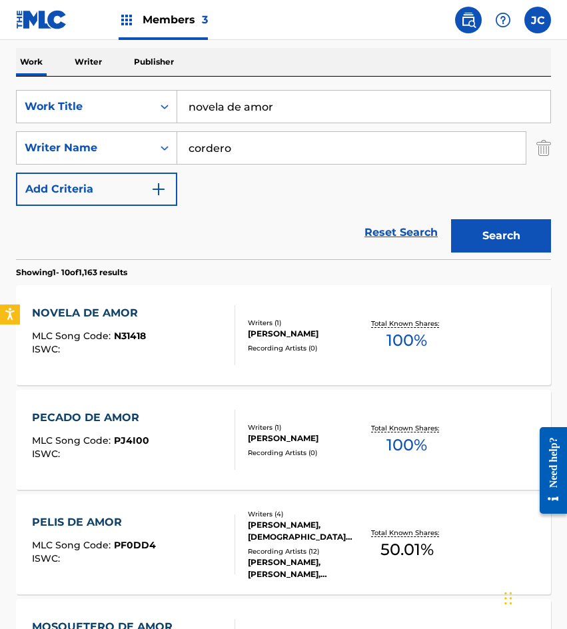
click at [251, 318] on div "Writers ( 1 )" at bounding box center [305, 323] width 115 height 10
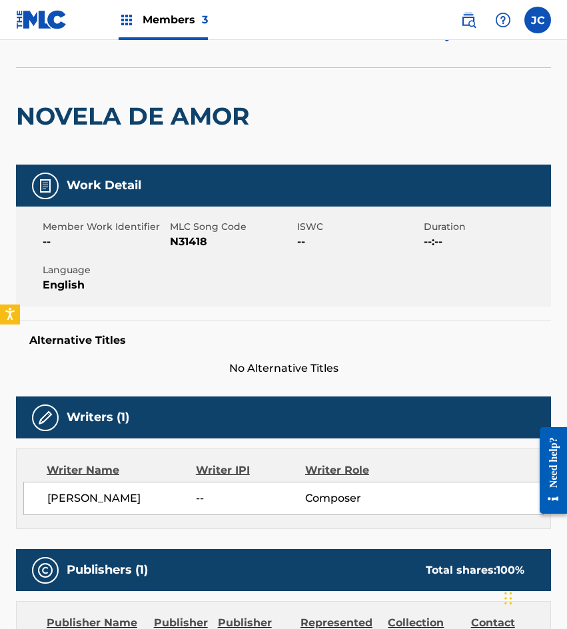
scroll to position [67, 0]
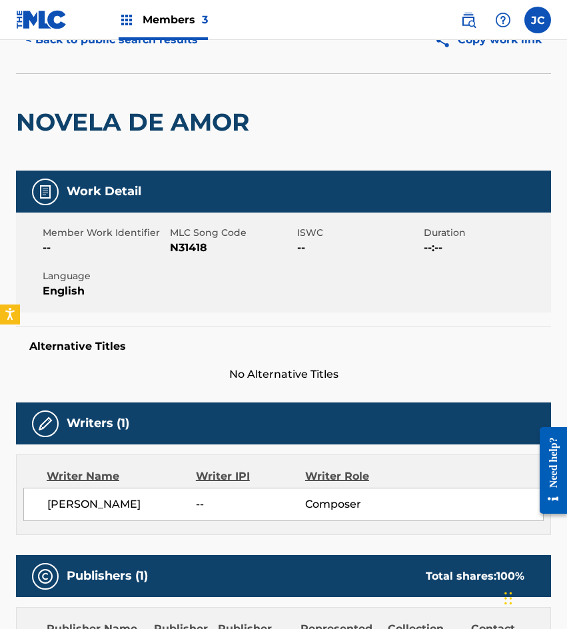
click at [189, 248] on span "N31418" at bounding box center [232, 248] width 124 height 16
drag, startPoint x: 171, startPoint y: 81, endPoint x: 171, endPoint y: 72, distance: 8.7
click at [171, 80] on div "NOVELA DE AMOR" at bounding box center [136, 122] width 240 height 97
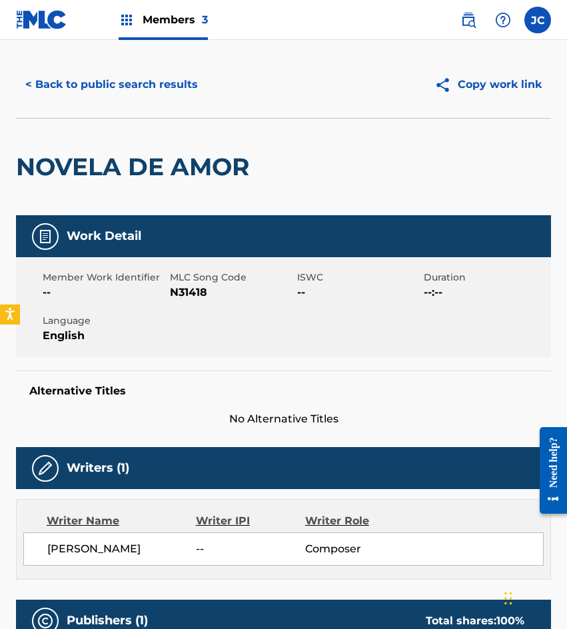
scroll to position [0, 0]
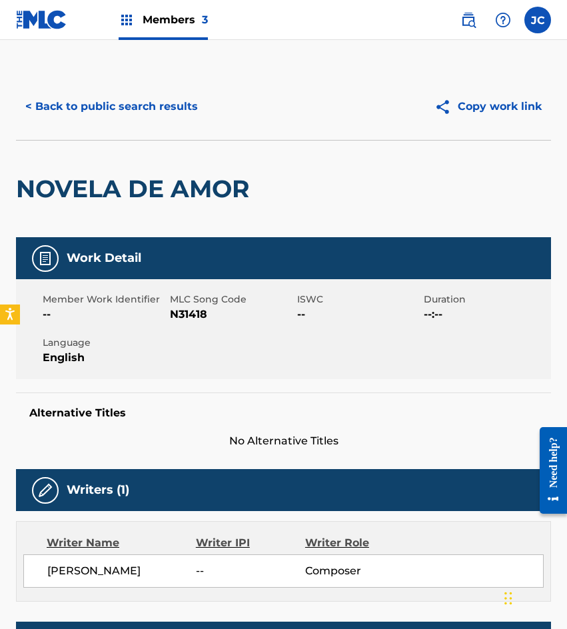
click at [163, 107] on button "< Back to public search results" at bounding box center [111, 106] width 191 height 33
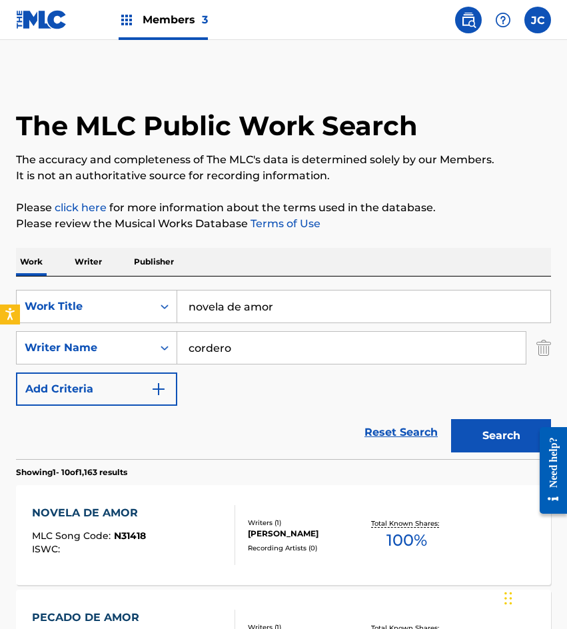
scroll to position [200, 0]
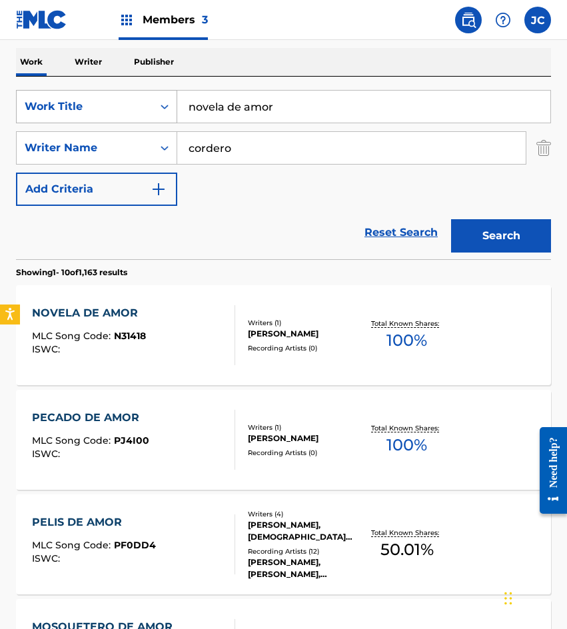
click at [119, 117] on div "SearchWithCriteria14ce2072-3ba6-4fcd-b254-e0adca50d597 Work Title novela de amor" at bounding box center [283, 106] width 535 height 33
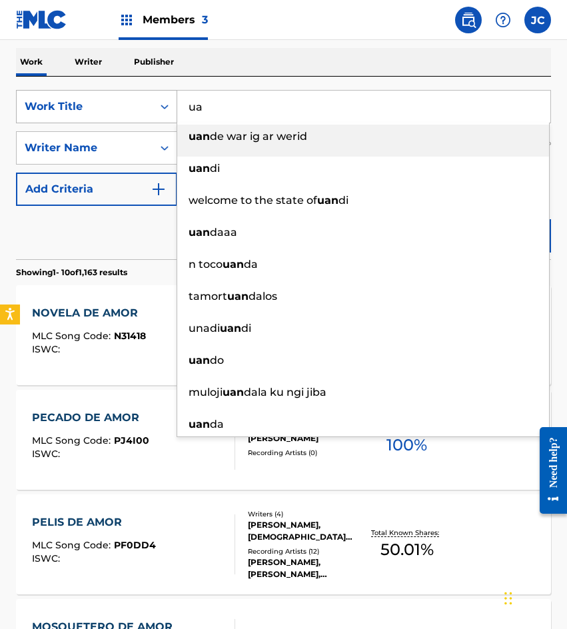
type input "u"
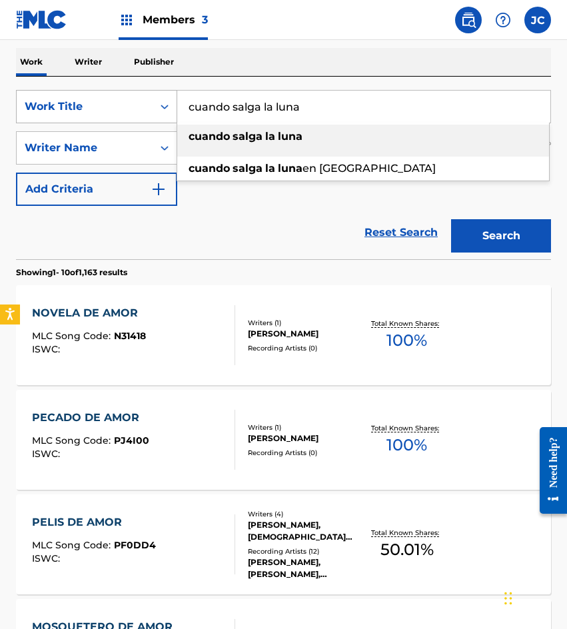
type input "cuando salga la luna"
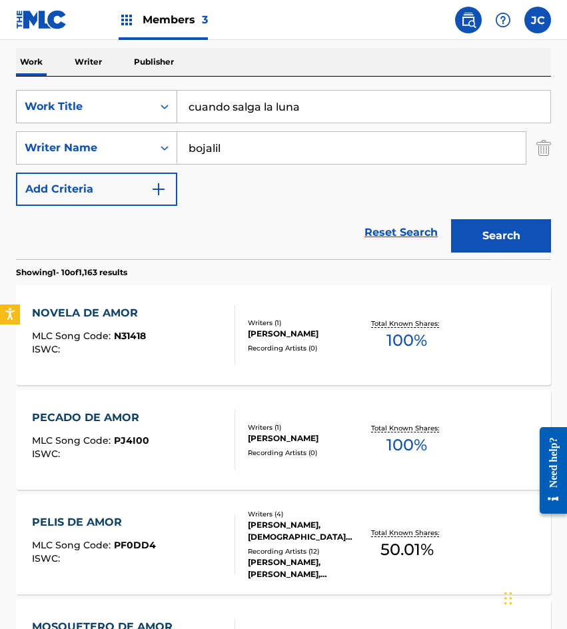
type input "bojalil"
click at [451, 219] on button "Search" at bounding box center [501, 235] width 100 height 33
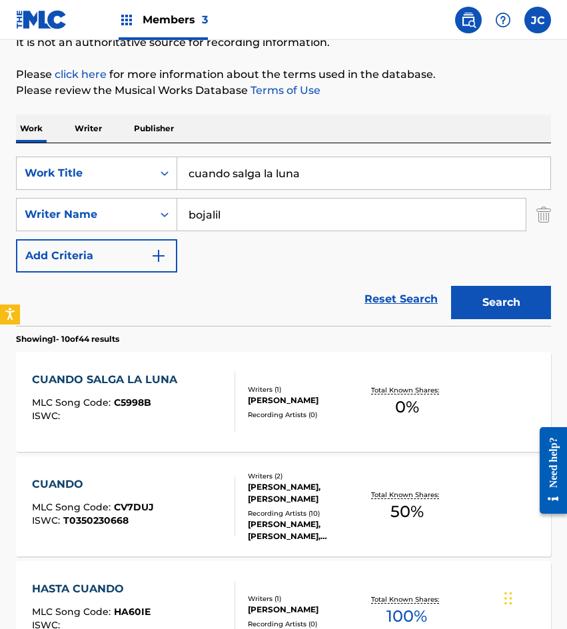
scroll to position [266, 0]
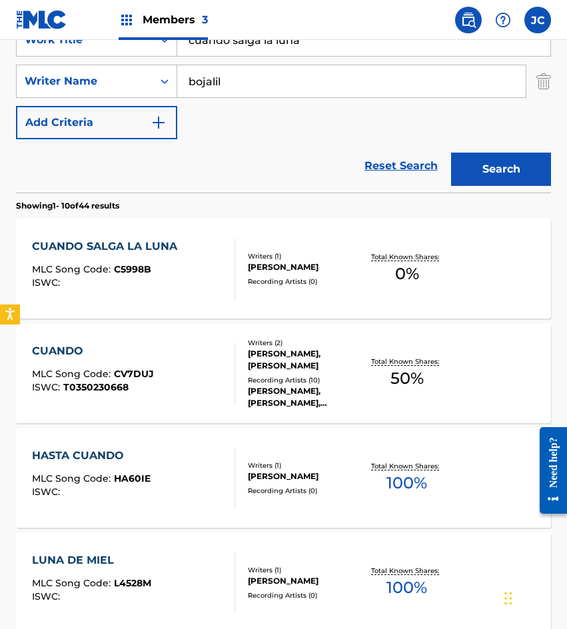
click at [214, 260] on div "CUANDO SALGA LA LUNA MLC Song Code : C5998B ISWC :" at bounding box center [133, 268] width 203 height 60
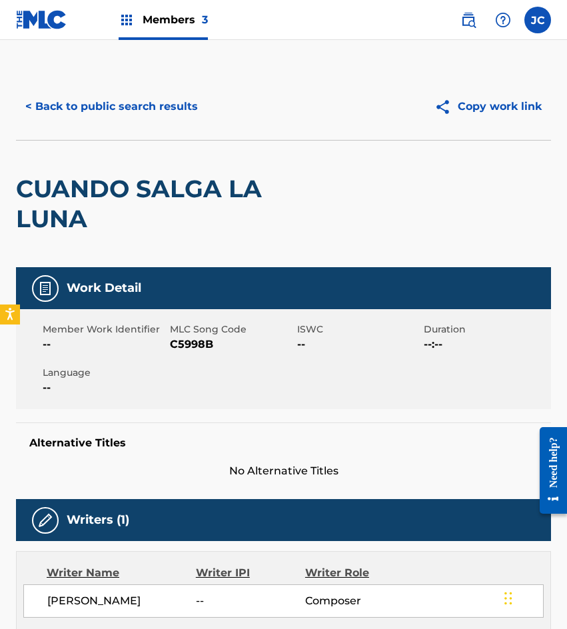
click at [194, 347] on span "C5998B" at bounding box center [232, 344] width 124 height 16
drag, startPoint x: 117, startPoint y: 152, endPoint x: 135, endPoint y: 116, distance: 40.2
click at [117, 152] on div "CUANDO SALGA LA LUNA" at bounding box center [176, 204] width 321 height 127
click at [139, 112] on button "< Back to public search results" at bounding box center [111, 106] width 191 height 33
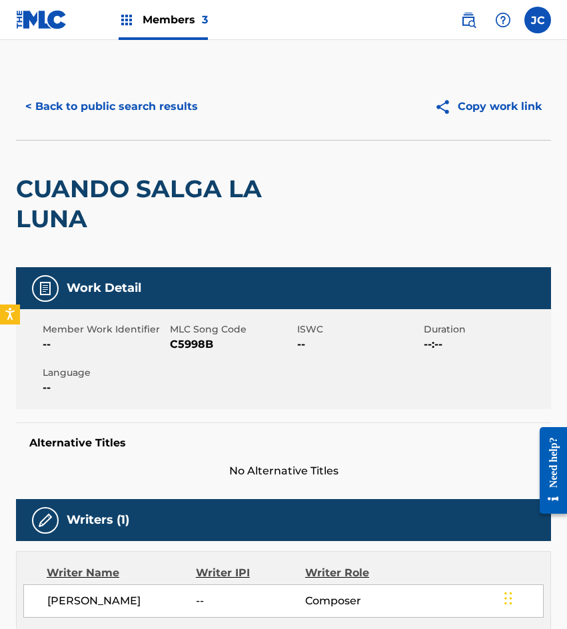
scroll to position [266, 0]
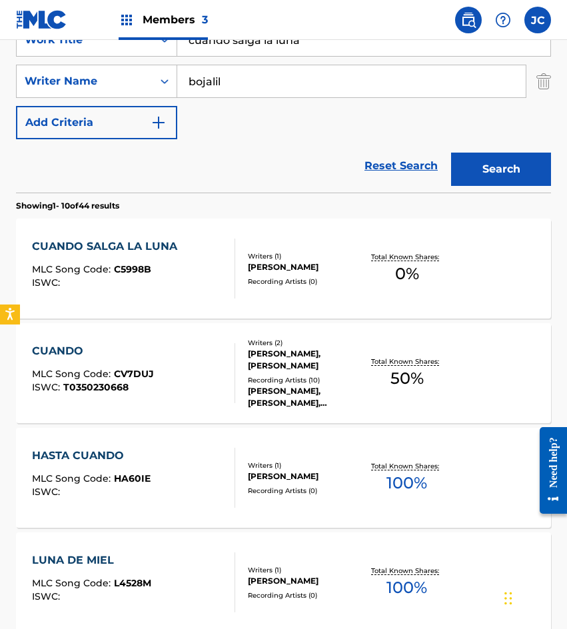
drag, startPoint x: 109, startPoint y: 60, endPoint x: 81, endPoint y: 37, distance: 36.0
click at [81, 44] on div "SearchWithCriteria14ce2072-3ba6-4fcd-b254-e0adca50d597 Work Title cuando salga …" at bounding box center [283, 39] width 535 height 33
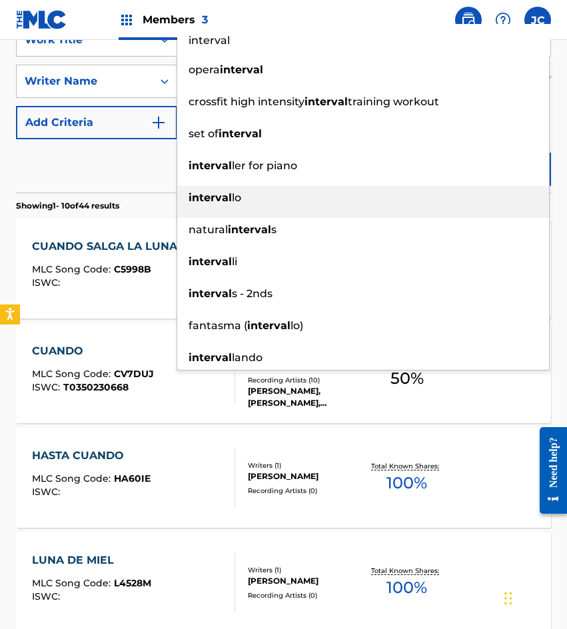
type input "interval"
click at [133, 179] on div "Reset Search Search" at bounding box center [283, 165] width 535 height 53
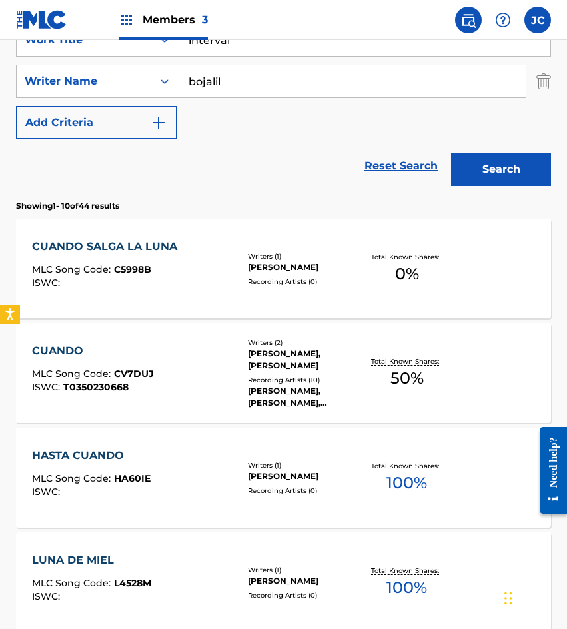
click at [256, 84] on input "bojalil" at bounding box center [351, 81] width 348 height 32
type input "fuentes"
click at [451, 153] on button "Search" at bounding box center [501, 169] width 100 height 33
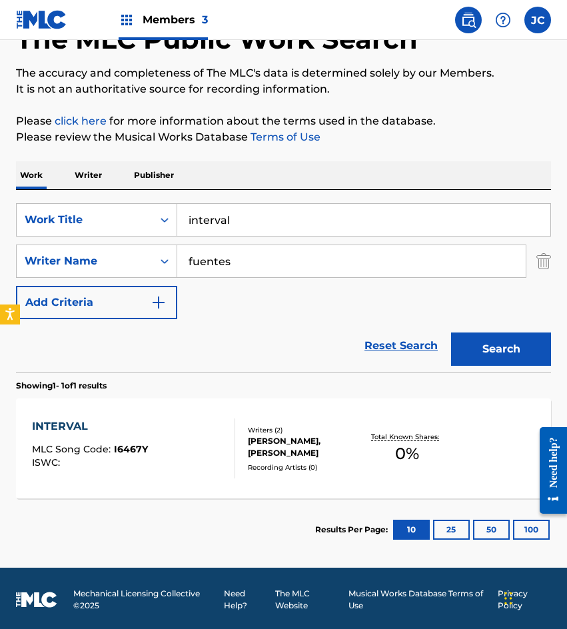
scroll to position [89, 0]
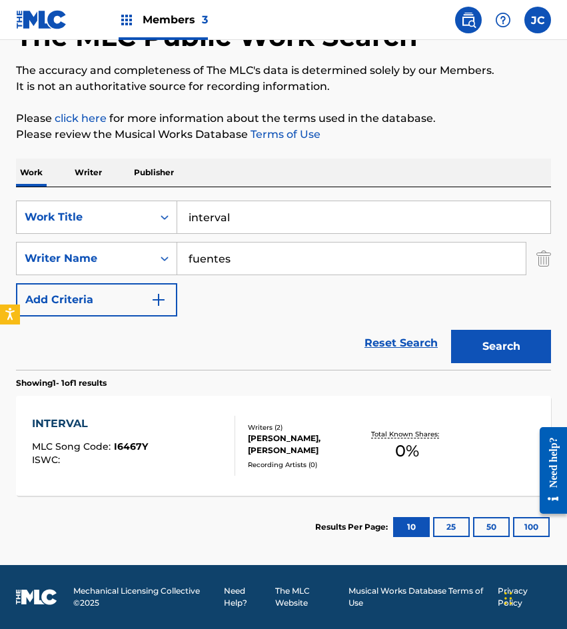
click at [302, 446] on div "RUBEN FUENTES GASSON, ARMANDO MANZANERO CANCHE" at bounding box center [305, 444] width 115 height 24
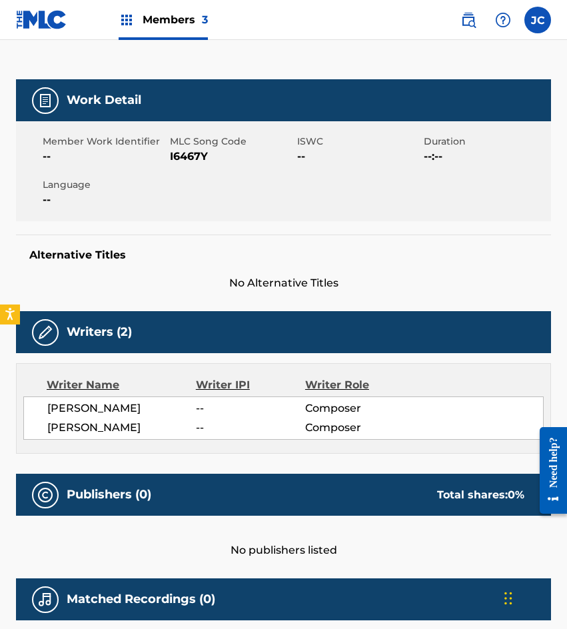
scroll to position [92, 0]
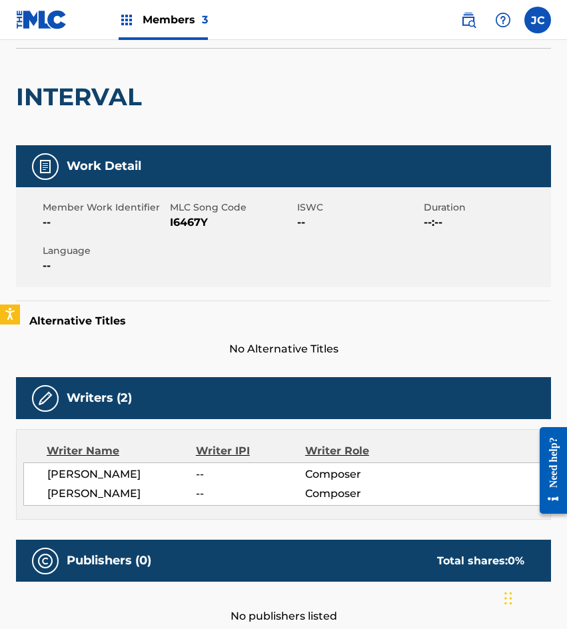
click at [202, 228] on span "I6467Y" at bounding box center [232, 222] width 124 height 16
click at [194, 223] on span "I6467Y" at bounding box center [232, 222] width 124 height 16
drag, startPoint x: 98, startPoint y: 275, endPoint x: 181, endPoint y: 69, distance: 221.8
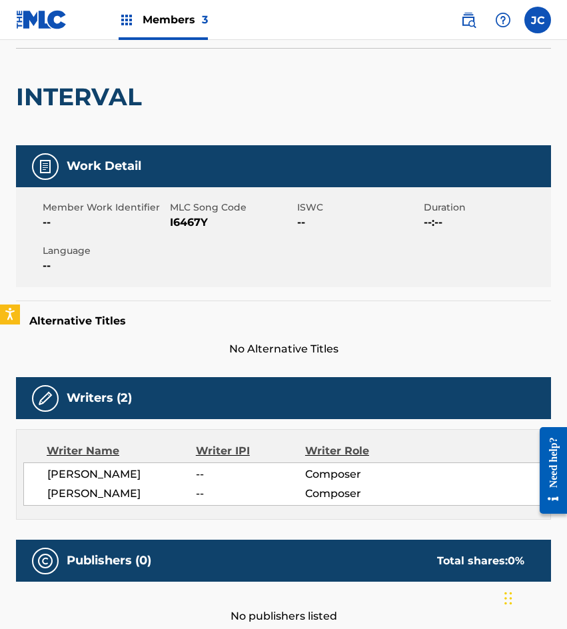
click at [98, 274] on div "Member Work Identifier -- MLC Song Code I6467Y ISWC -- Duration --:-- Language …" at bounding box center [283, 237] width 535 height 100
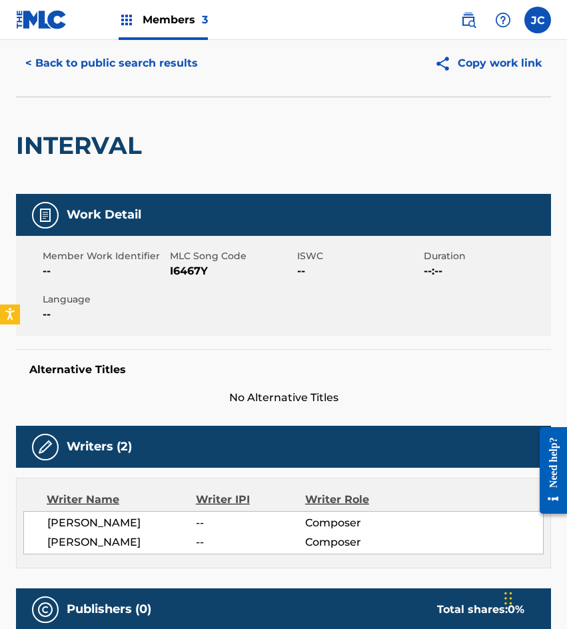
scroll to position [0, 0]
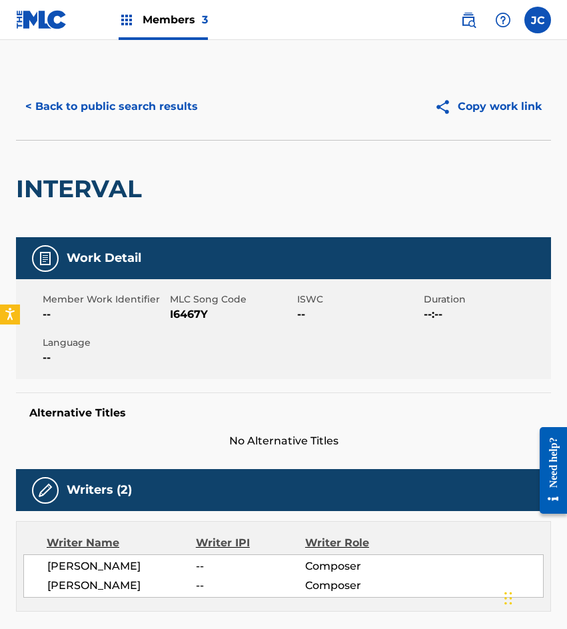
click at [142, 102] on button "< Back to public search results" at bounding box center [111, 106] width 191 height 33
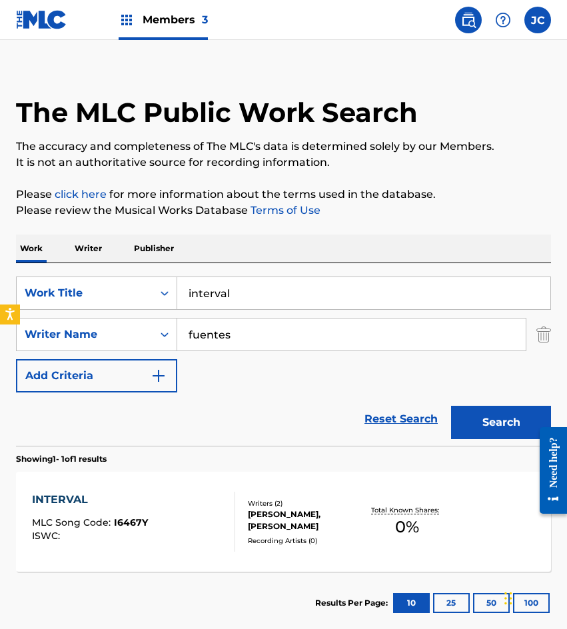
drag, startPoint x: 300, startPoint y: 283, endPoint x: 266, endPoint y: 269, distance: 36.1
click at [202, 284] on input "interval" at bounding box center [363, 293] width 373 height 32
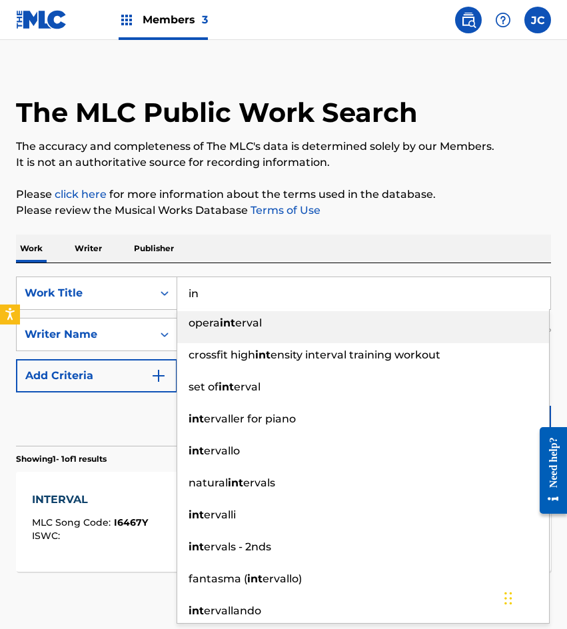
type input "i"
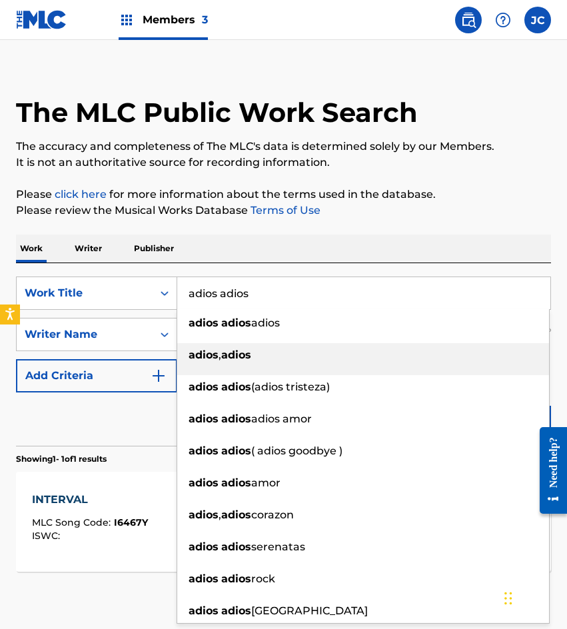
type input "adios adios"
click at [277, 248] on div "Work Writer Publisher" at bounding box center [283, 248] width 535 height 28
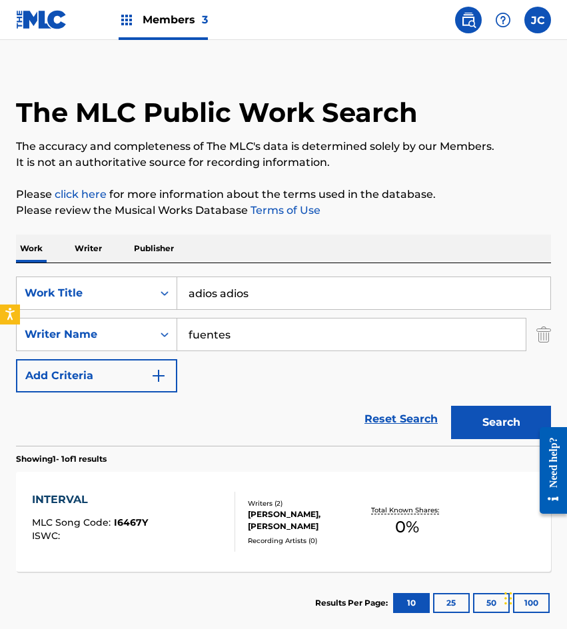
click at [241, 345] on input "fuentes" at bounding box center [351, 334] width 348 height 32
type input "a"
type input "gamez"
click at [451, 406] on button "Search" at bounding box center [501, 422] width 100 height 33
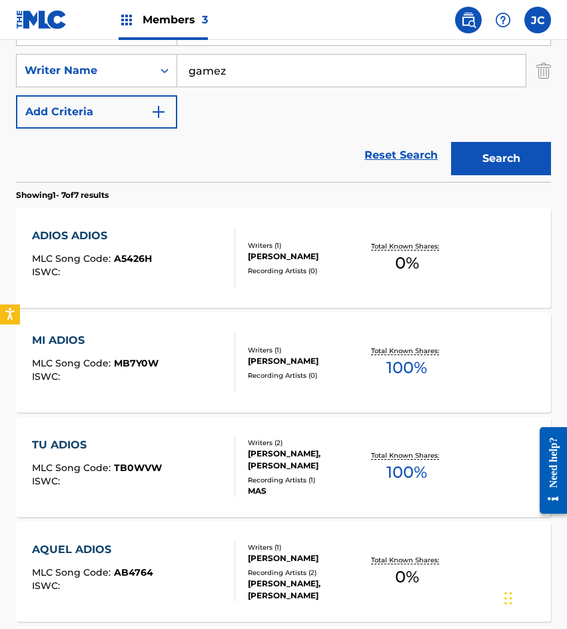
scroll to position [200, 0]
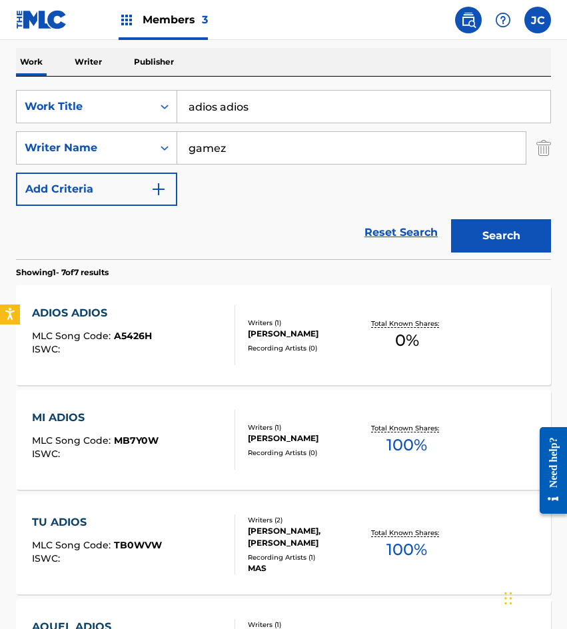
click at [260, 340] on div "Writers ( 1 ) SIMON GAMEZ ACOSTA Recording Artists ( 0 )" at bounding box center [298, 335] width 127 height 35
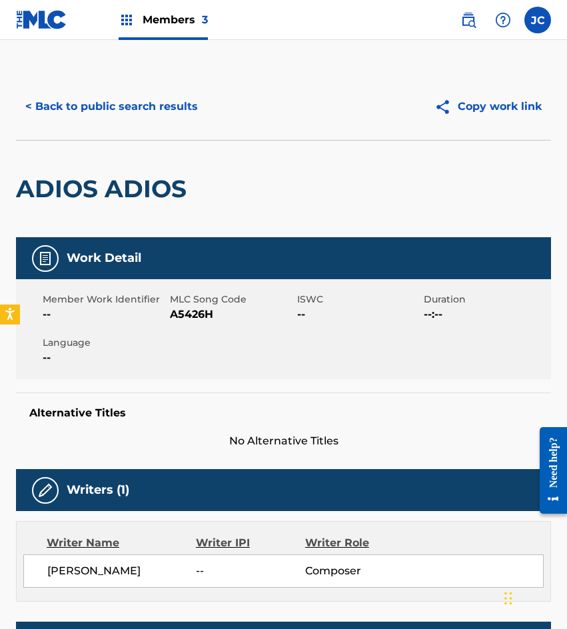
click at [202, 317] on span "A5426H" at bounding box center [232, 314] width 124 height 16
click at [80, 130] on div "< Back to public search results Copy work link" at bounding box center [283, 106] width 535 height 67
click at [135, 100] on button "< Back to public search results" at bounding box center [111, 106] width 191 height 33
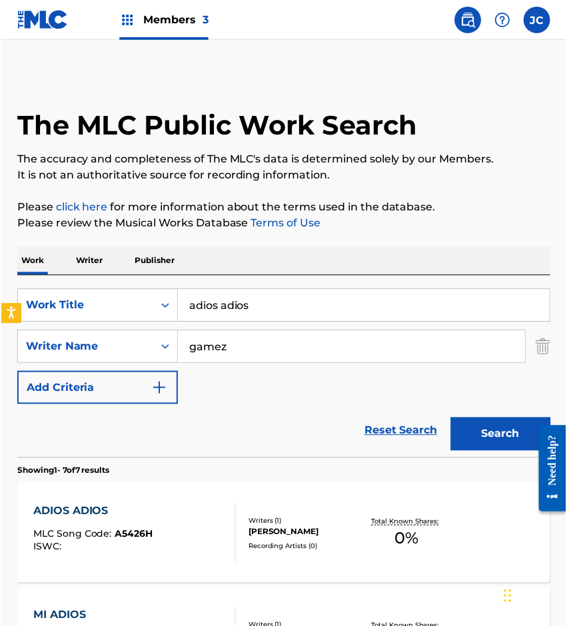
scroll to position [200, 0]
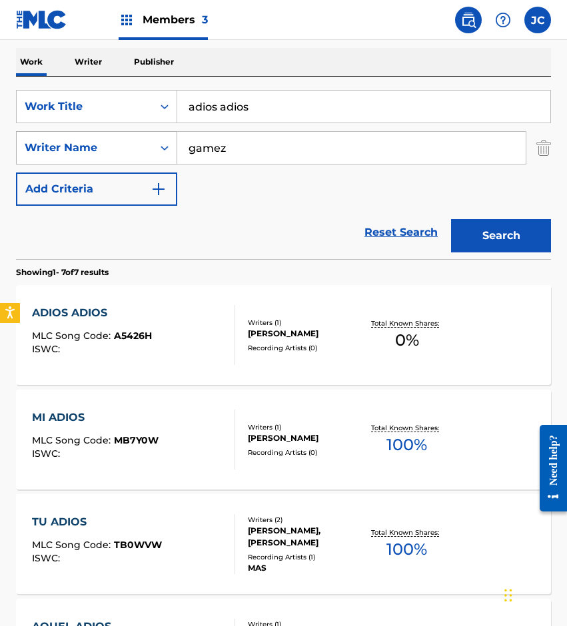
drag, startPoint x: 72, startPoint y: 145, endPoint x: 59, endPoint y: 146, distance: 13.4
click at [59, 146] on div "SearchWithCriteria14ce2072-3ba6-4fcd-b254-e0adca50d597 Work Title adios adios S…" at bounding box center [283, 148] width 535 height 116
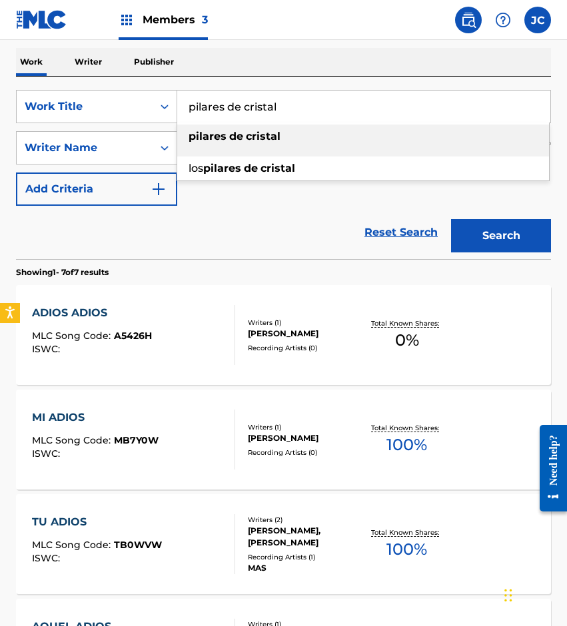
type input "pilares de cristal"
click at [290, 137] on div "pilares de cristal" at bounding box center [363, 137] width 372 height 24
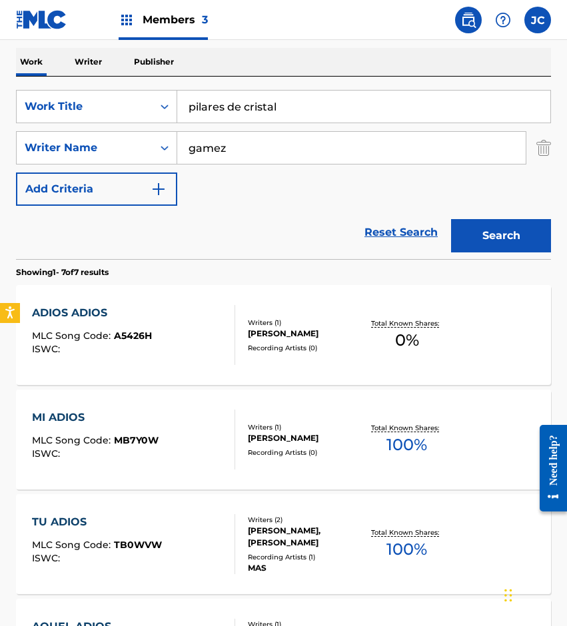
click at [518, 242] on button "Search" at bounding box center [501, 235] width 100 height 33
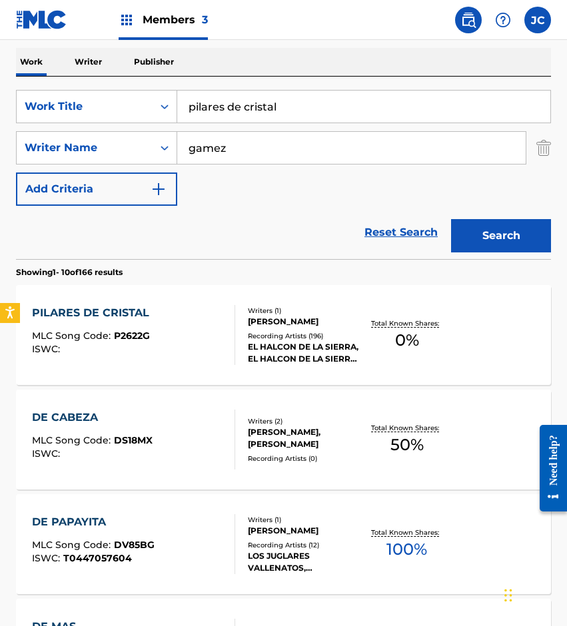
click at [271, 320] on div "SIMON A. GAMEZ" at bounding box center [305, 322] width 115 height 12
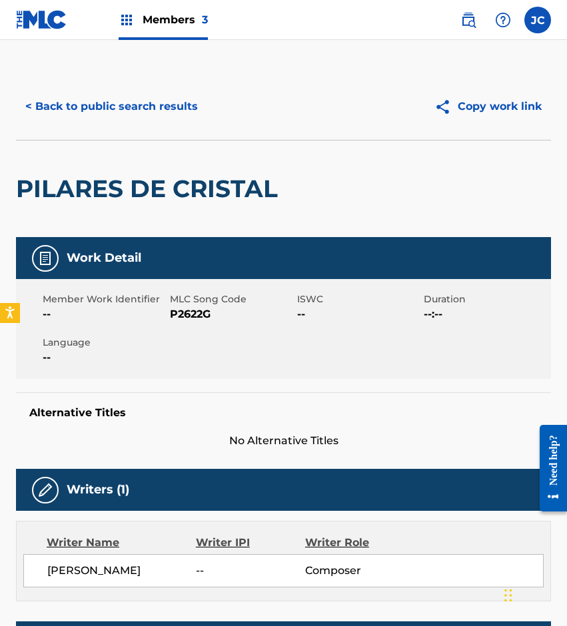
click at [193, 313] on span "P2622G" at bounding box center [232, 314] width 124 height 16
click at [49, 171] on div "PILARES DE CRISTAL" at bounding box center [150, 189] width 268 height 97
drag, startPoint x: 119, startPoint y: 118, endPoint x: 240, endPoint y: 1, distance: 167.7
click at [123, 116] on button "< Back to public search results" at bounding box center [111, 106] width 191 height 33
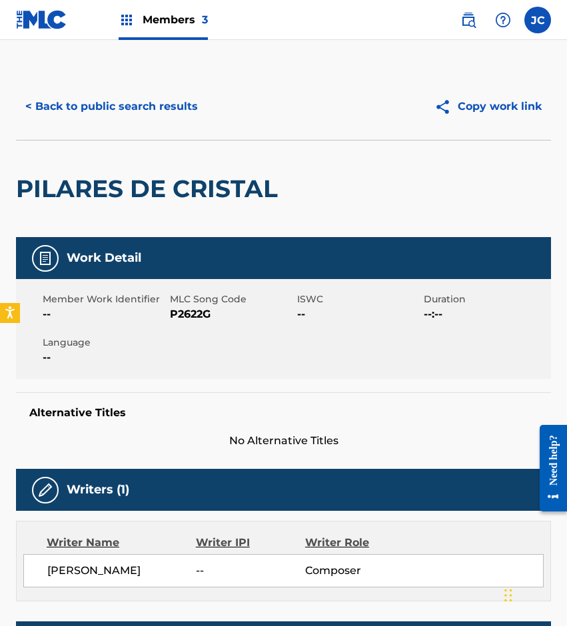
scroll to position [200, 0]
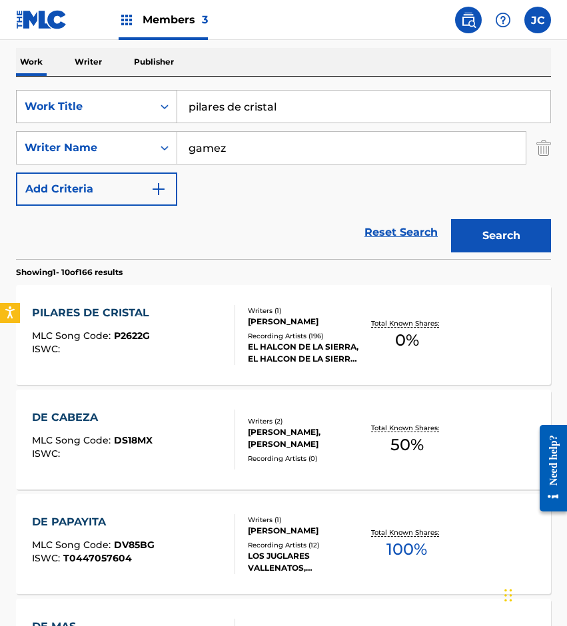
drag, startPoint x: 302, startPoint y: 105, endPoint x: 150, endPoint y: 119, distance: 153.2
click at [155, 120] on div "SearchWithCriteria14ce2072-3ba6-4fcd-b254-e0adca50d597 Work Title pilares de cr…" at bounding box center [283, 106] width 535 height 33
type input "siempre me acuerdo de ti"
type input "diaz chaidez"
click at [451, 219] on button "Search" at bounding box center [501, 235] width 100 height 33
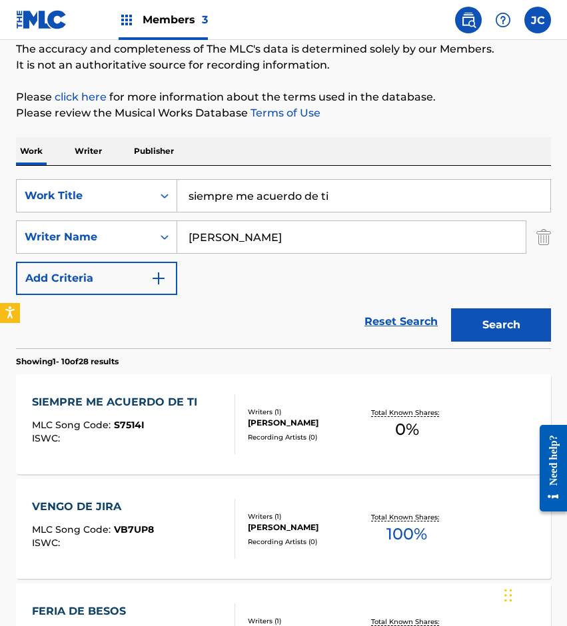
scroll to position [133, 0]
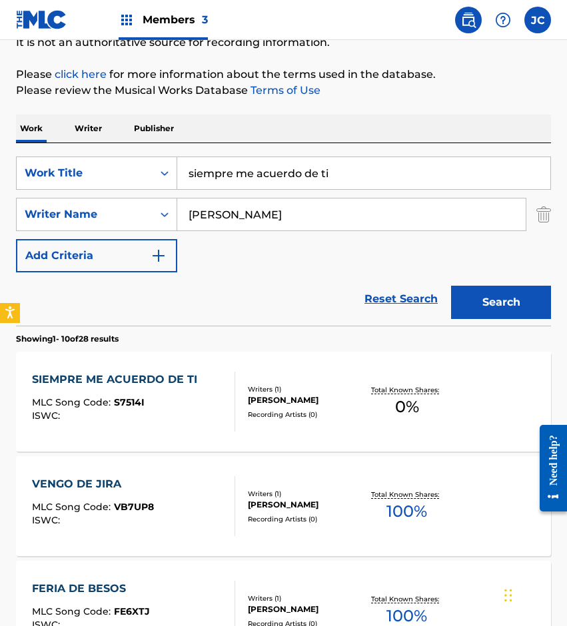
click at [154, 400] on div "MLC Song Code : S7514I" at bounding box center [118, 404] width 172 height 13
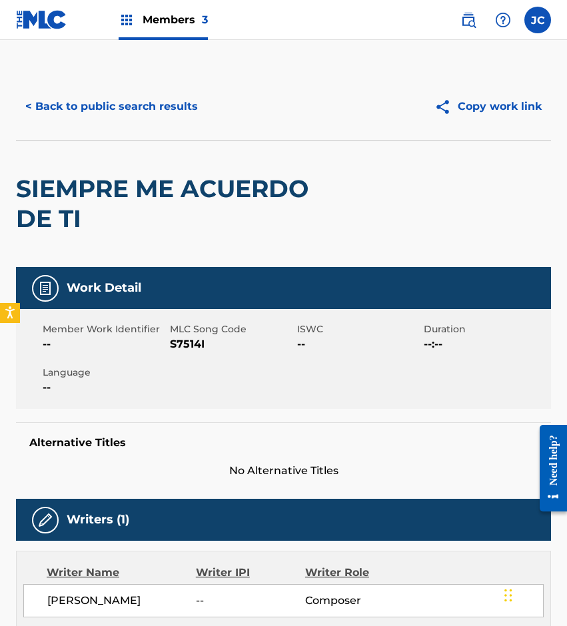
click at [185, 346] on span "S7514I" at bounding box center [232, 344] width 124 height 16
click at [195, 145] on div "SIEMPRE ME ACUERDO DE TI" at bounding box center [176, 204] width 321 height 127
click at [177, 108] on button "< Back to public search results" at bounding box center [111, 106] width 191 height 33
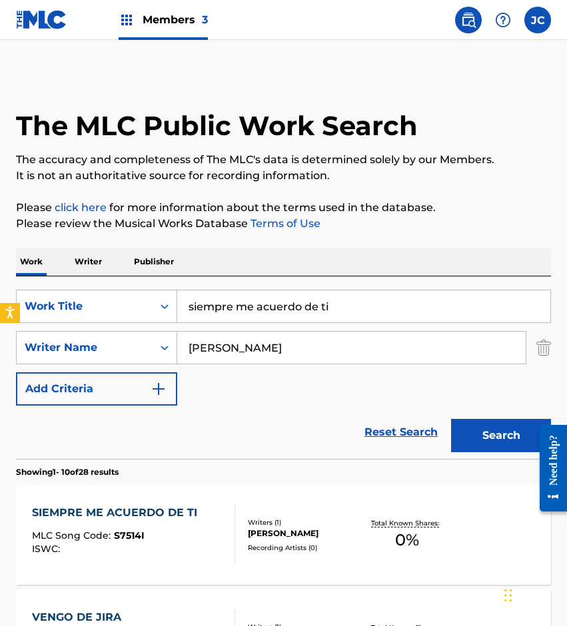
scroll to position [133, 0]
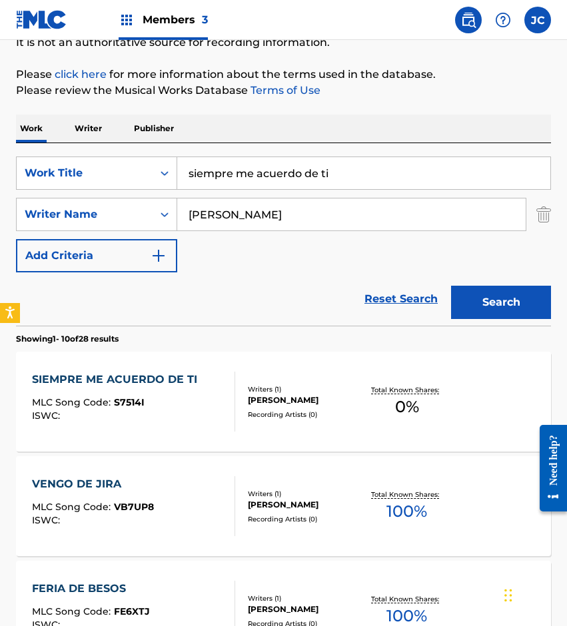
drag, startPoint x: 289, startPoint y: 174, endPoint x: 230, endPoint y: 179, distance: 58.8
click at [232, 179] on input "siempre me acuerdo de ti" at bounding box center [363, 173] width 373 height 32
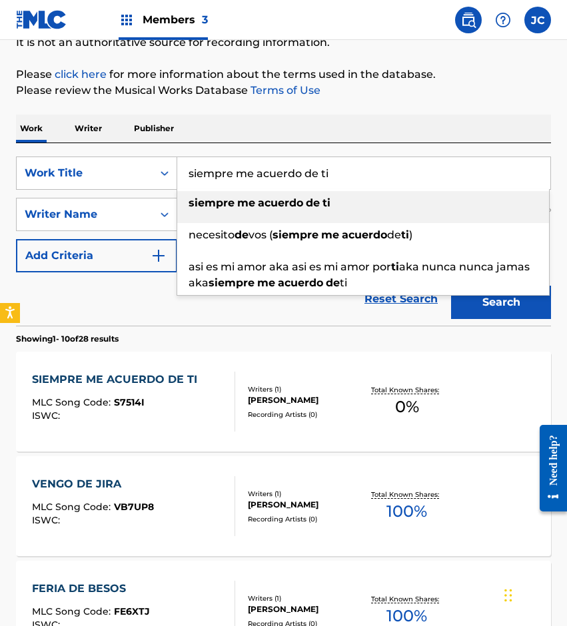
click at [352, 183] on input "siempre me acuerdo de ti" at bounding box center [363, 173] width 373 height 32
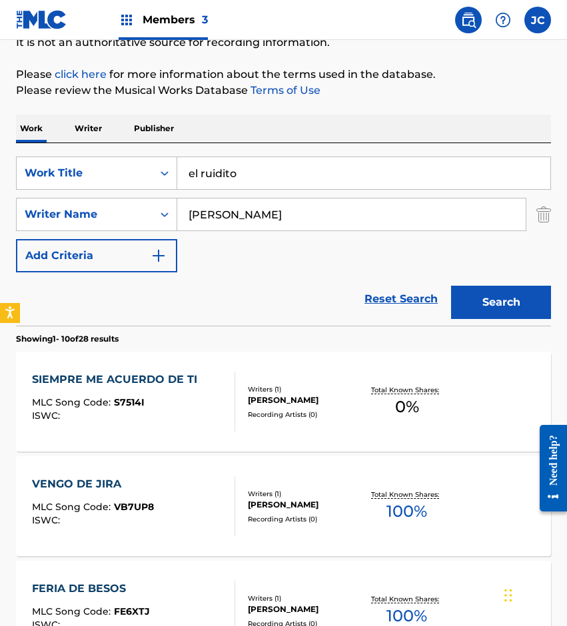
type input "el ruidito"
click at [483, 296] on button "Search" at bounding box center [501, 302] width 100 height 33
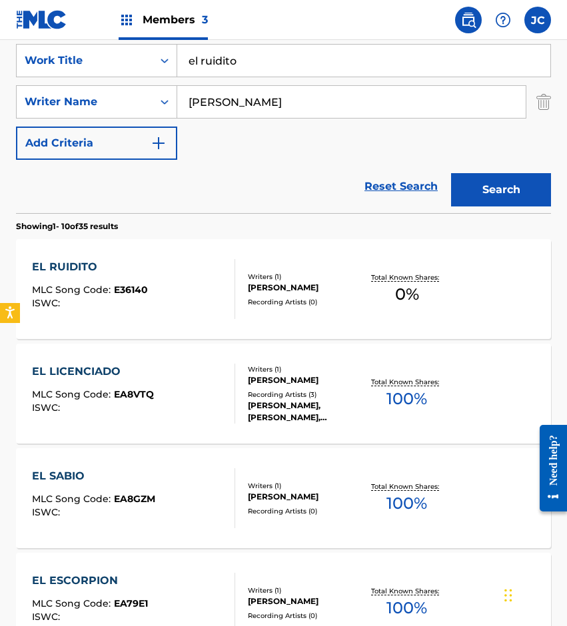
scroll to position [266, 0]
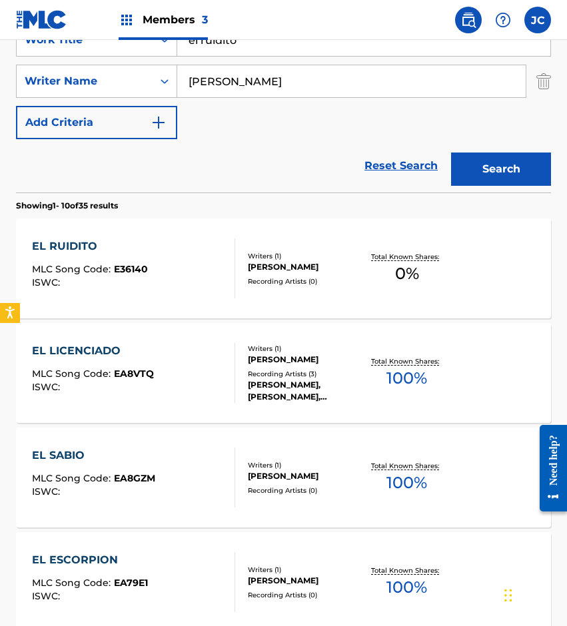
click at [133, 263] on span "E36140" at bounding box center [131, 269] width 34 height 12
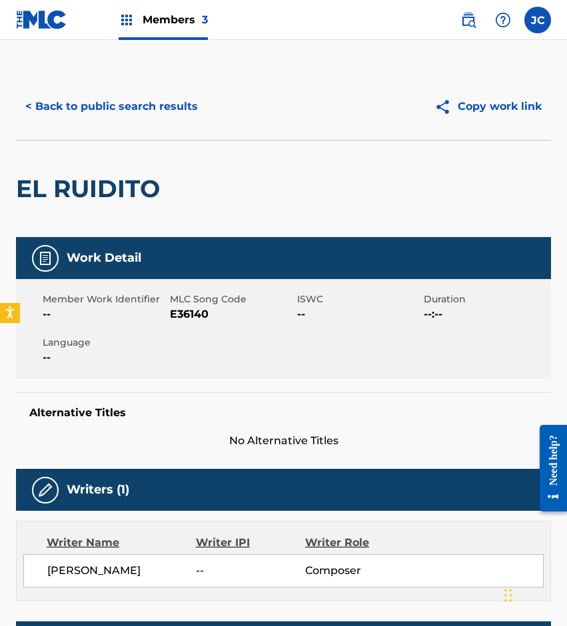
click at [186, 316] on span "E36140" at bounding box center [232, 314] width 124 height 16
click at [89, 134] on div "< Back to public search results Copy work link" at bounding box center [283, 106] width 535 height 67
click at [126, 103] on button "< Back to public search results" at bounding box center [111, 106] width 191 height 33
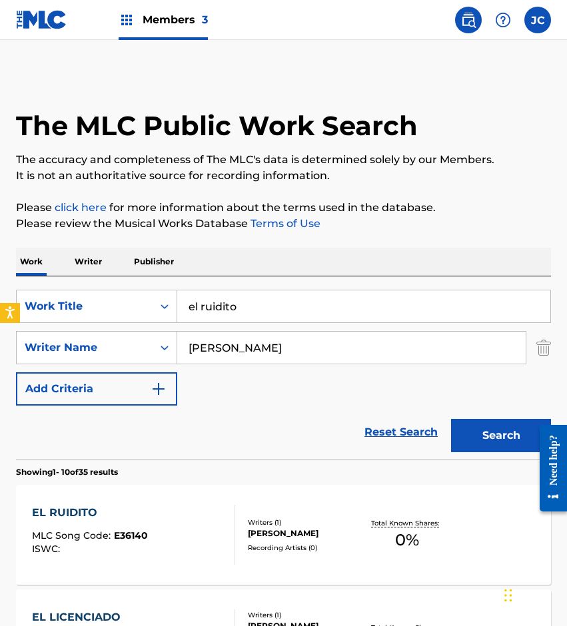
scroll to position [266, 0]
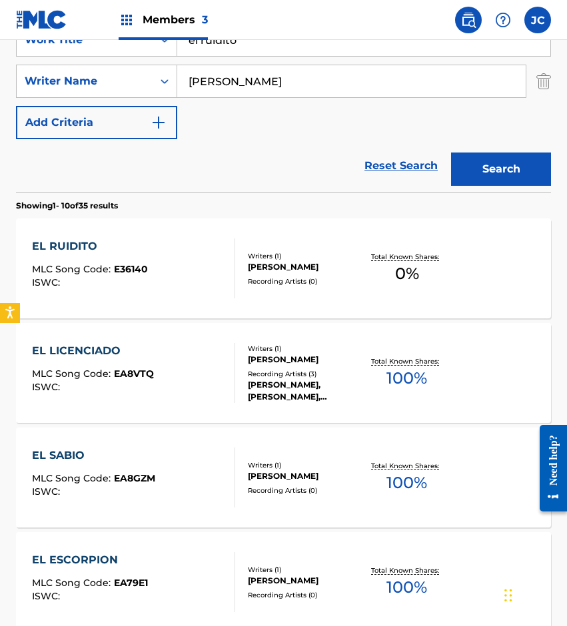
click at [285, 50] on input "el ruidito" at bounding box center [363, 40] width 373 height 32
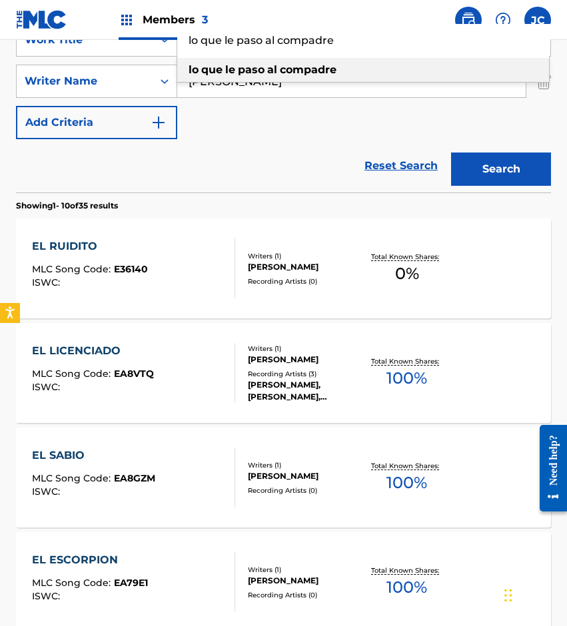
type input "lo que le paso al compadre"
click at [292, 63] on strong "compadre" at bounding box center [308, 69] width 57 height 13
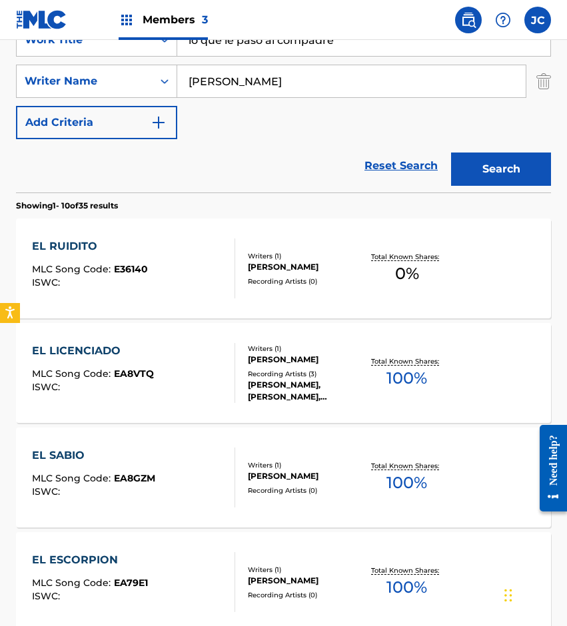
click at [471, 160] on button "Search" at bounding box center [501, 169] width 100 height 33
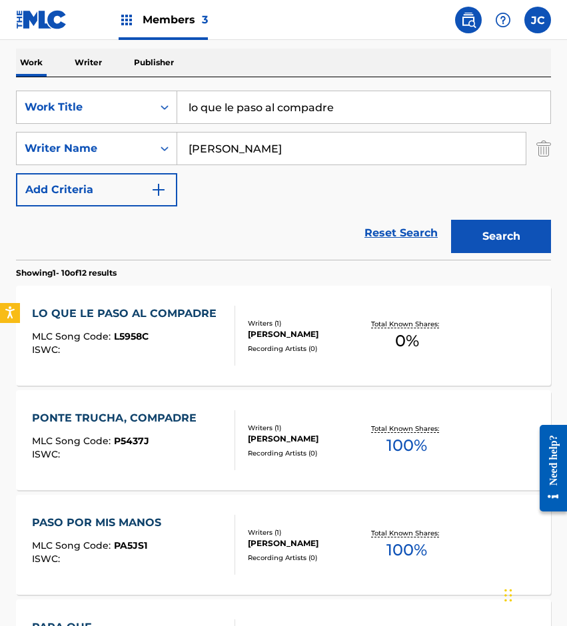
scroll to position [200, 0]
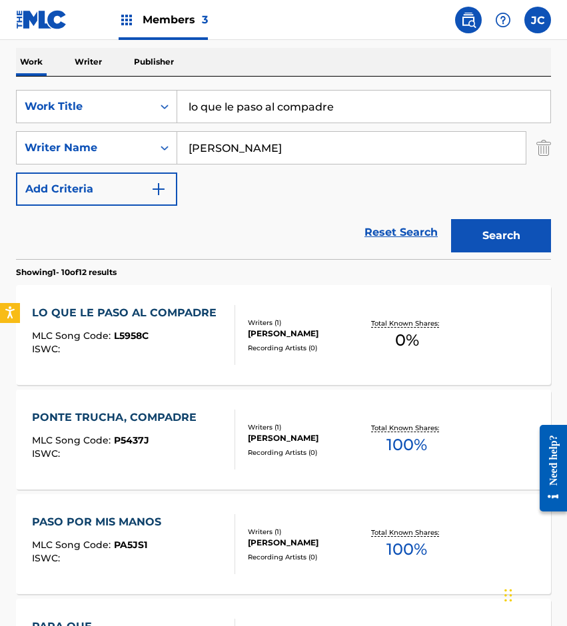
click at [202, 324] on div "LO QUE LE PASO AL COMPADRE MLC Song Code : L5958C ISWC :" at bounding box center [127, 335] width 191 height 60
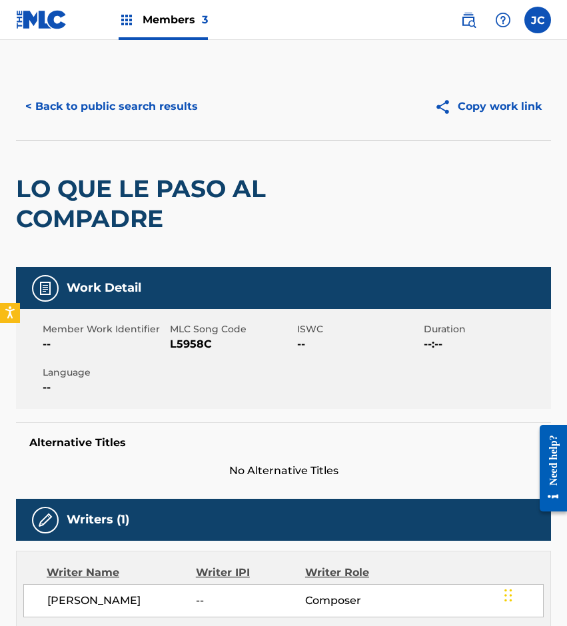
click at [197, 342] on span "L5958C" at bounding box center [232, 344] width 124 height 16
click at [238, 218] on h2 "LO QUE LE PASO AL COMPADRE" at bounding box center [176, 204] width 321 height 60
click at [137, 109] on button "< Back to public search results" at bounding box center [111, 106] width 191 height 33
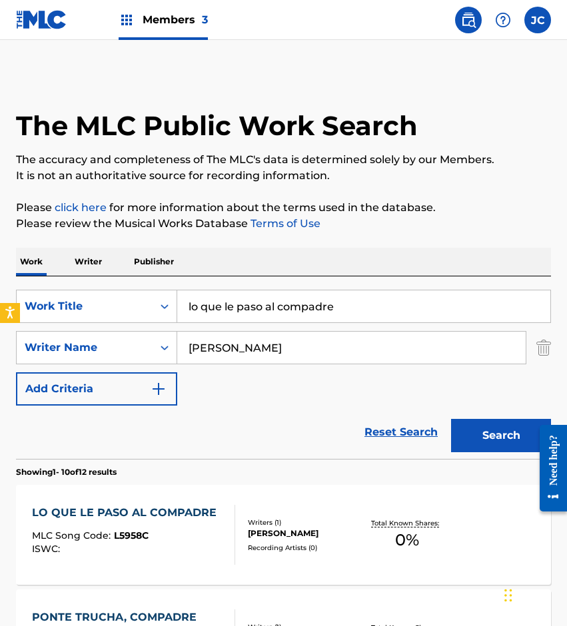
scroll to position [200, 0]
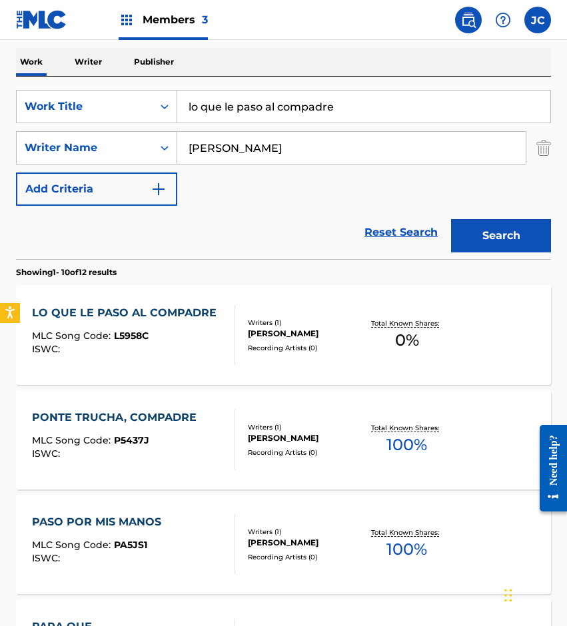
click at [121, 255] on div "Reset Search Search" at bounding box center [283, 232] width 535 height 53
drag, startPoint x: 320, startPoint y: 112, endPoint x: 89, endPoint y: 128, distance: 231.7
click at [91, 130] on div "SearchWithCriteria14ce2072-3ba6-4fcd-b254-e0adca50d597 Work Title lo que le pas…" at bounding box center [283, 148] width 535 height 116
type input "la gelatina"
click at [451, 219] on button "Search" at bounding box center [501, 235] width 100 height 33
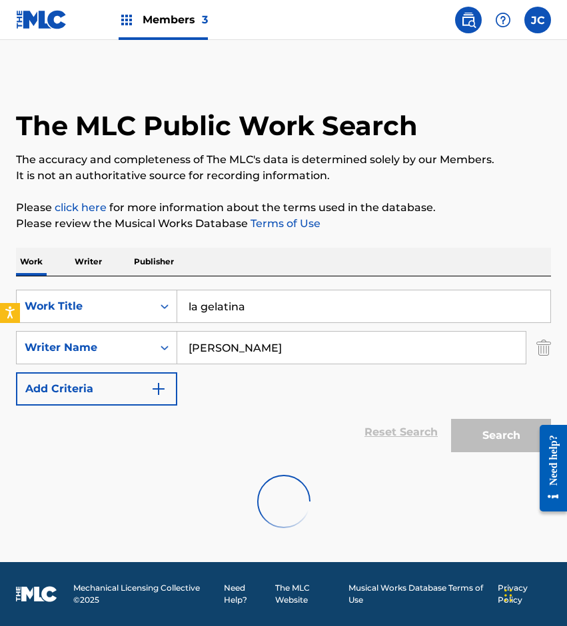
scroll to position [0, 0]
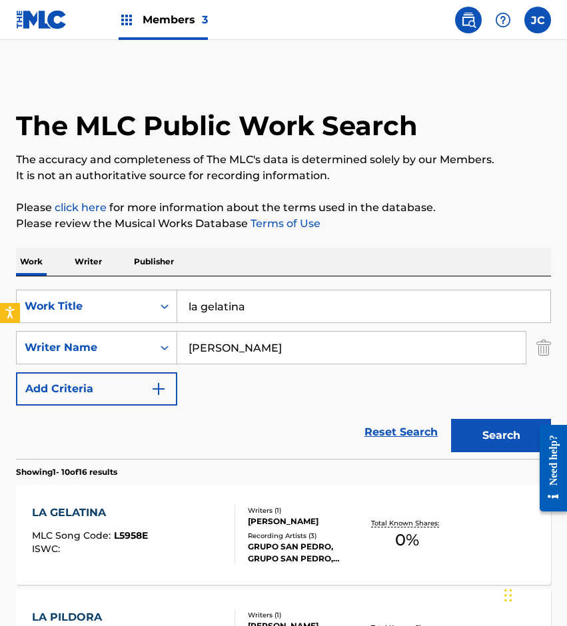
click at [220, 374] on div "SearchWithCriteria14ce2072-3ba6-4fcd-b254-e0adca50d597 Work Title la gelatina S…" at bounding box center [283, 348] width 535 height 116
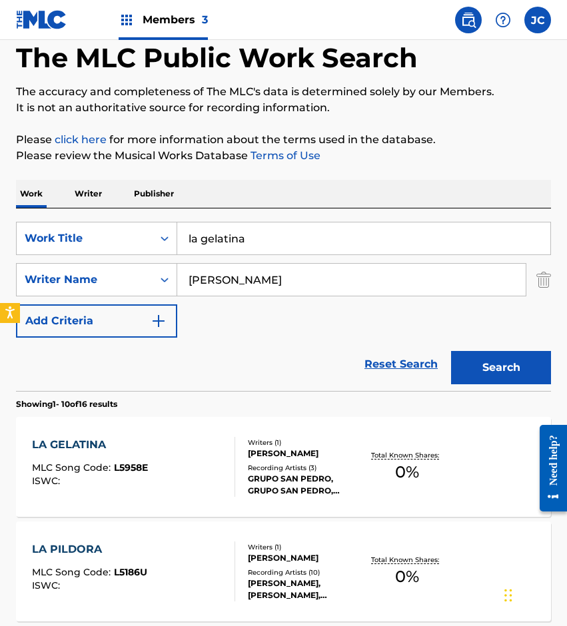
scroll to position [133, 0]
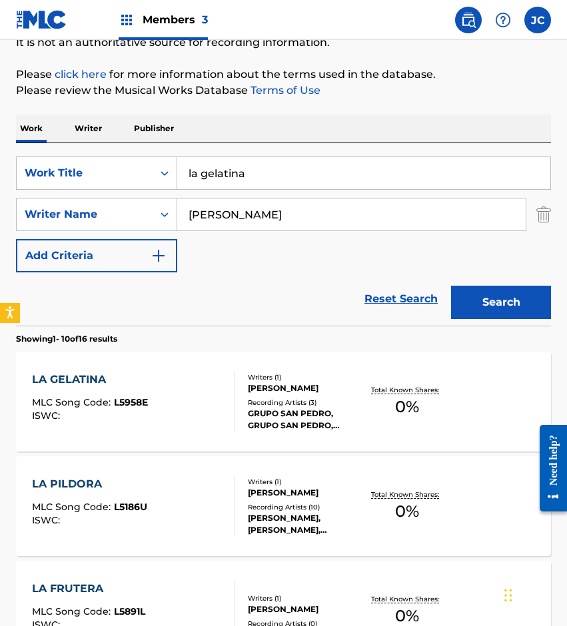
click at [250, 396] on div "Writers ( 1 ) MELESIO DIAZ CHAIDEZ Recording Artists ( 3 ) GRUPO SAN PEDRO, GRU…" at bounding box center [298, 401] width 127 height 59
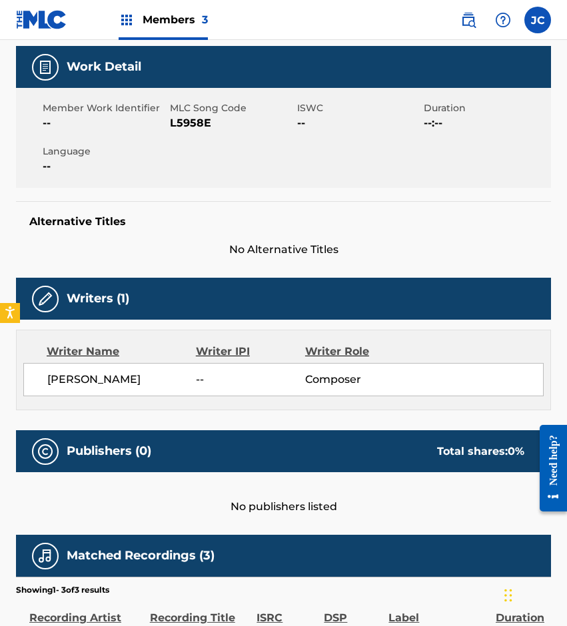
scroll to position [179, 0]
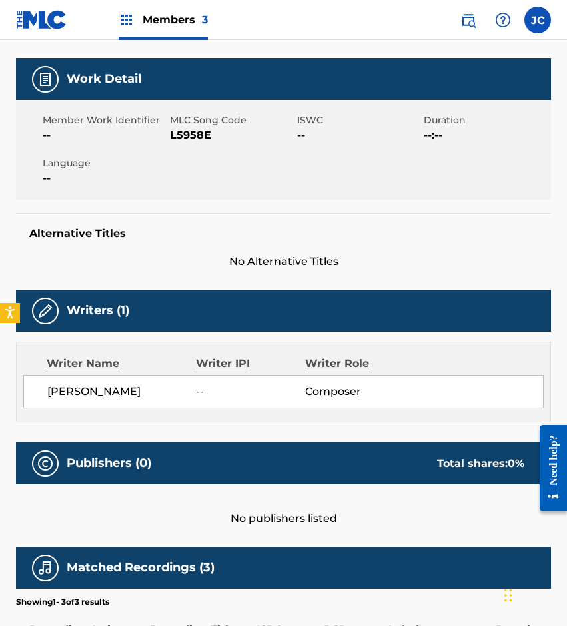
click at [173, 128] on span "L5958E" at bounding box center [232, 135] width 124 height 16
click at [174, 206] on div "Work Detail Member Work Identifier -- MLC Song Code L5958E ISWC -- Duration --:…" at bounding box center [283, 164] width 535 height 212
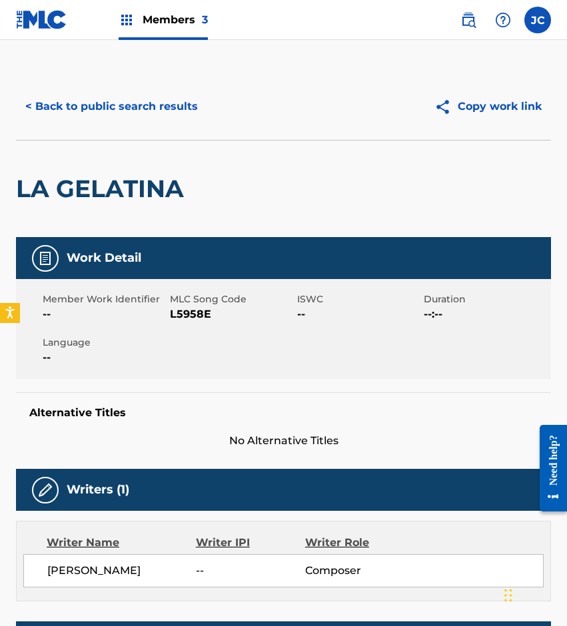
click at [178, 118] on button "< Back to public search results" at bounding box center [111, 106] width 191 height 33
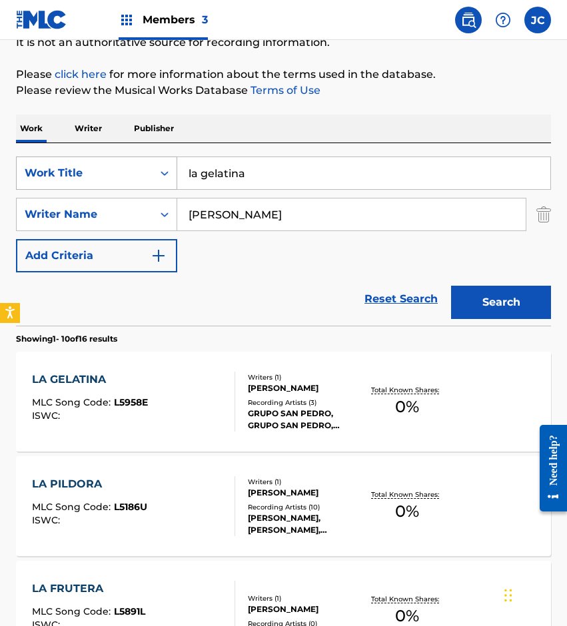
drag, startPoint x: 294, startPoint y: 165, endPoint x: 91, endPoint y: 167, distance: 203.8
click at [128, 166] on div "SearchWithCriteria14ce2072-3ba6-4fcd-b254-e0adca50d597 Work Title la gelatina" at bounding box center [283, 173] width 535 height 33
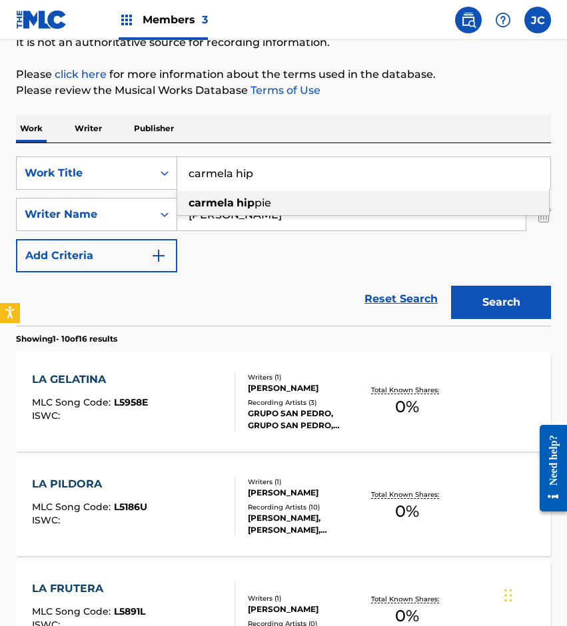
click at [221, 207] on strong "carmela" at bounding box center [211, 202] width 45 height 13
type input "carmela hippie"
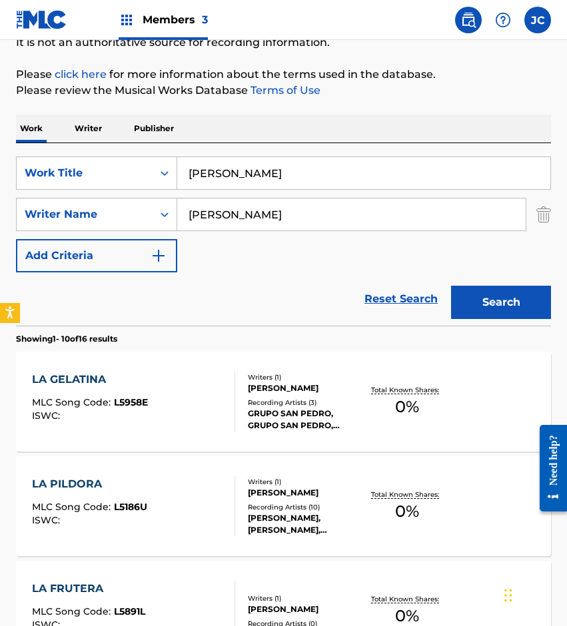
click at [458, 294] on button "Search" at bounding box center [501, 302] width 100 height 33
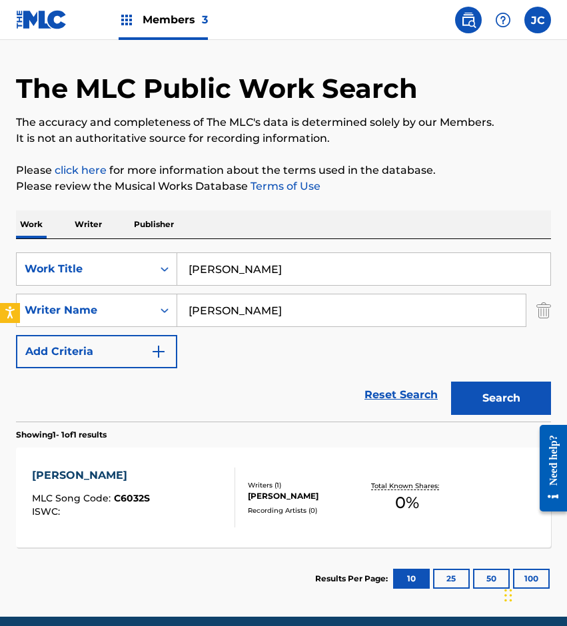
scroll to position [92, 0]
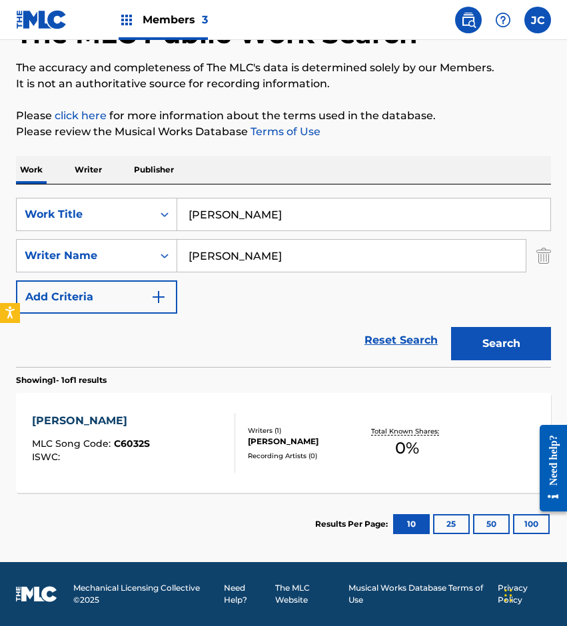
click at [234, 433] on div at bounding box center [229, 443] width 11 height 60
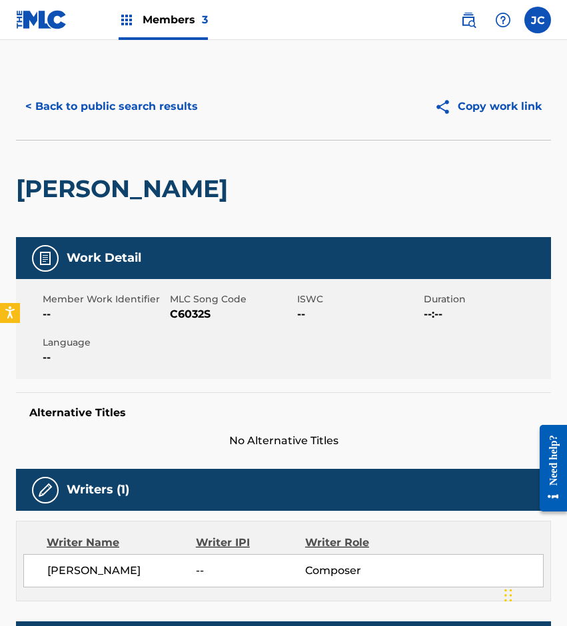
click at [187, 314] on span "C6032S" at bounding box center [232, 314] width 124 height 16
click at [89, 121] on button "< Back to public search results" at bounding box center [111, 106] width 191 height 33
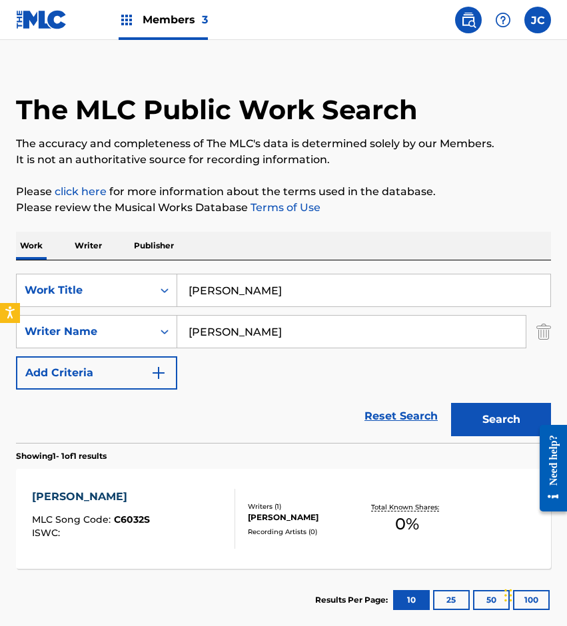
drag, startPoint x: 204, startPoint y: 288, endPoint x: 187, endPoint y: 279, distance: 19.7
click at [153, 288] on div "SearchWithCriteria14ce2072-3ba6-4fcd-b254-e0adca50d597 Work Title carmela hippie" at bounding box center [283, 290] width 535 height 33
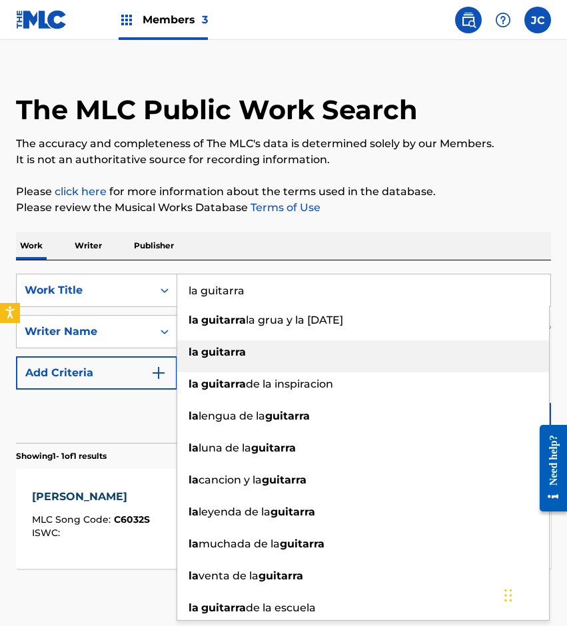
type input "la guitarra"
click at [247, 354] on div "la guitarra" at bounding box center [363, 352] width 372 height 24
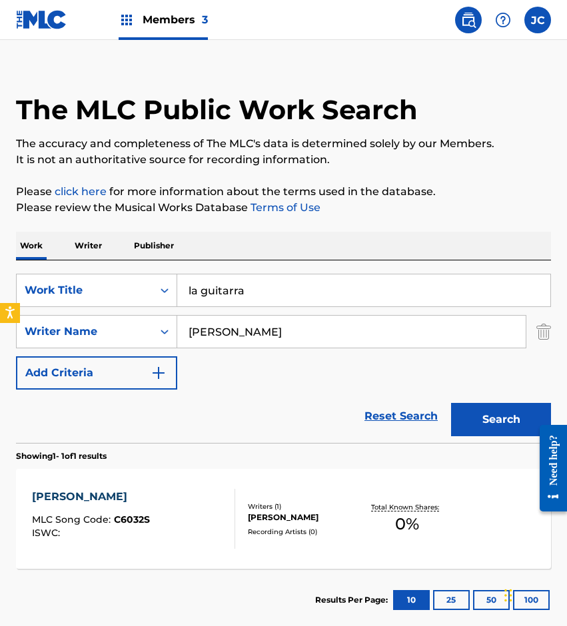
click at [463, 407] on button "Search" at bounding box center [501, 419] width 100 height 33
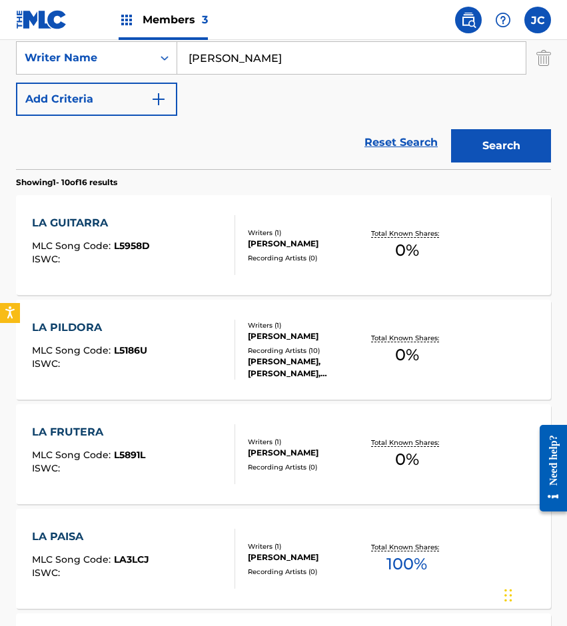
scroll to position [266, 0]
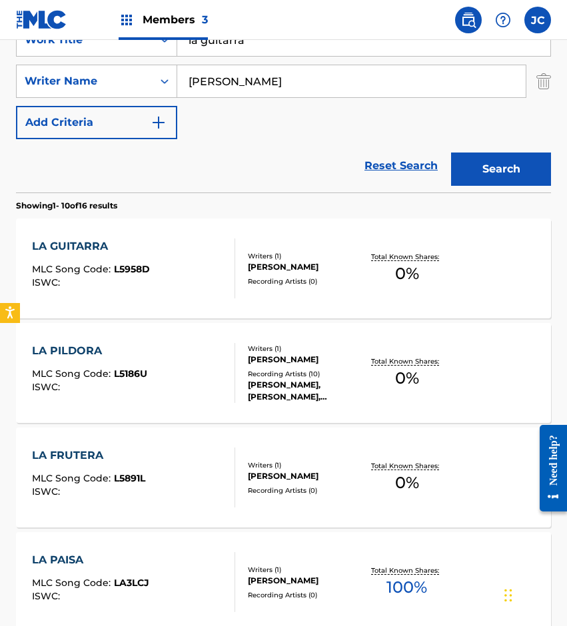
click at [159, 238] on div "LA GUITARRA MLC Song Code : L5958D ISWC : Writers ( 1 ) MELESIO DIAZ CHAIDEZ Re…" at bounding box center [283, 268] width 535 height 100
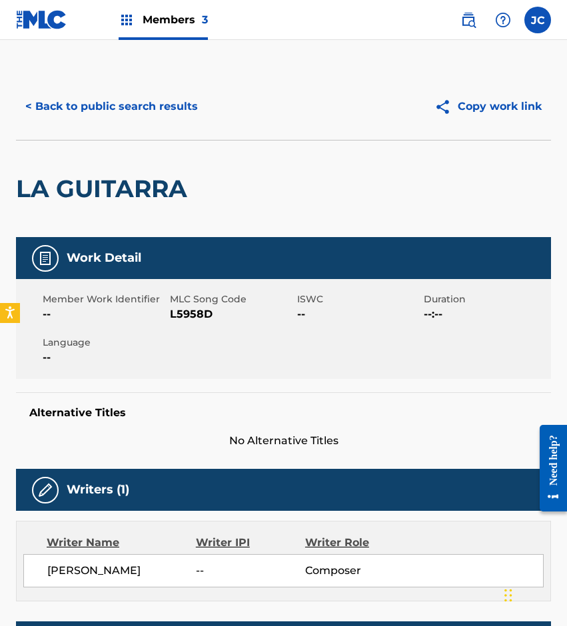
click at [200, 315] on span "L5958D" at bounding box center [232, 314] width 124 height 16
click at [52, 121] on button "< Back to public search results" at bounding box center [111, 106] width 191 height 33
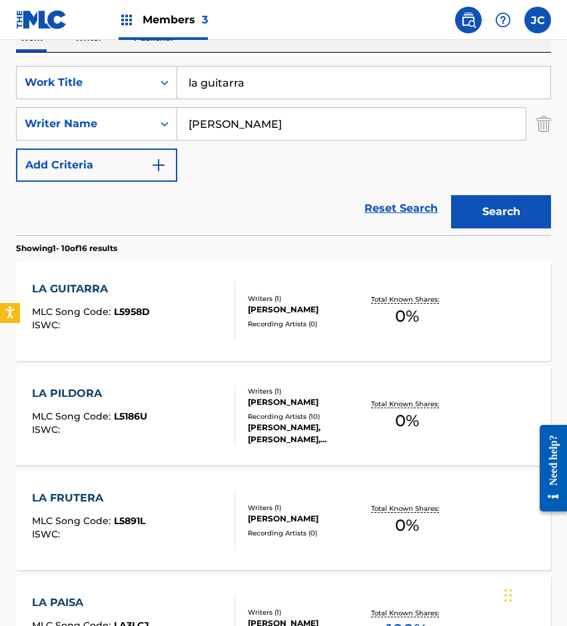
scroll to position [200, 0]
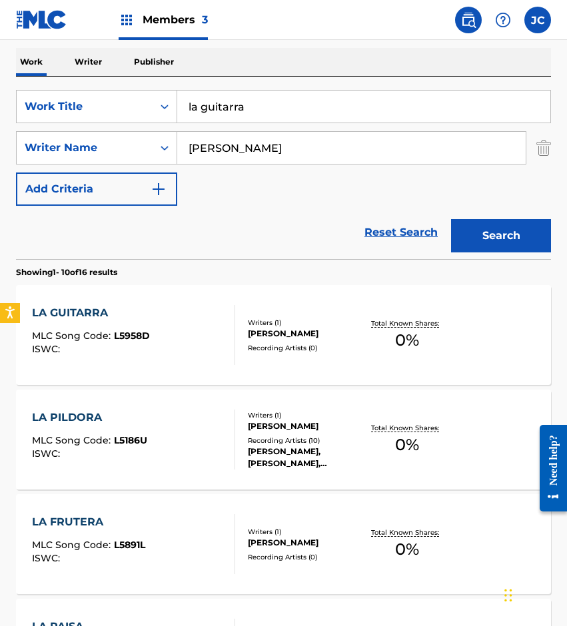
click at [179, 115] on input "la guitarra" at bounding box center [363, 107] width 373 height 32
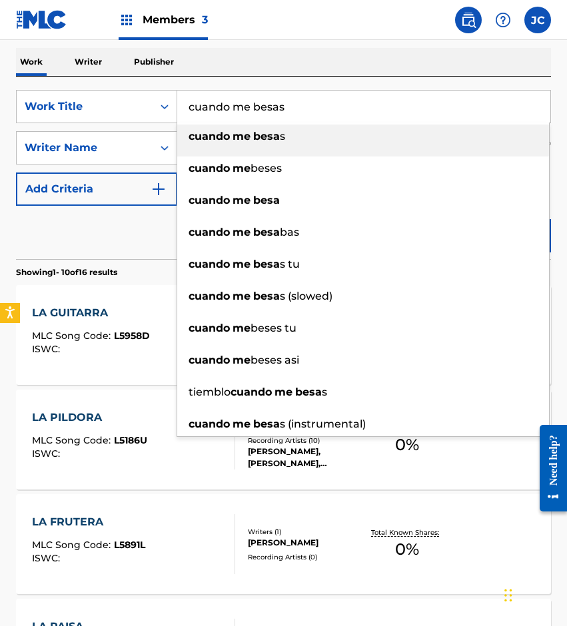
type input "cuando me besas"
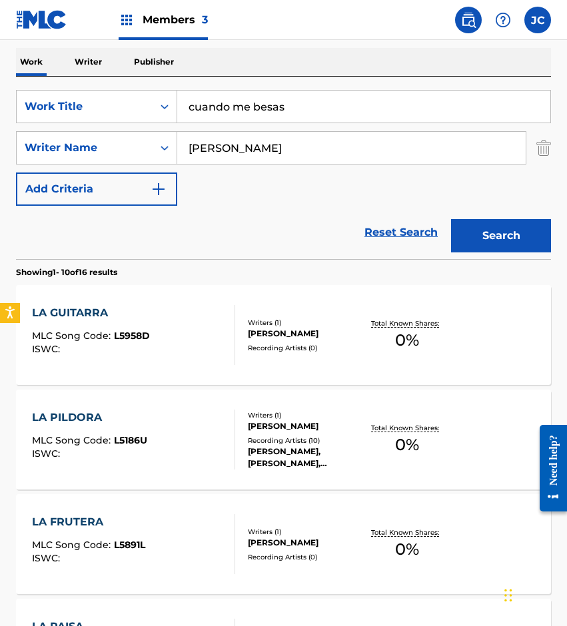
type input "ramos santamaria"
click at [451, 219] on button "Search" at bounding box center [501, 235] width 100 height 33
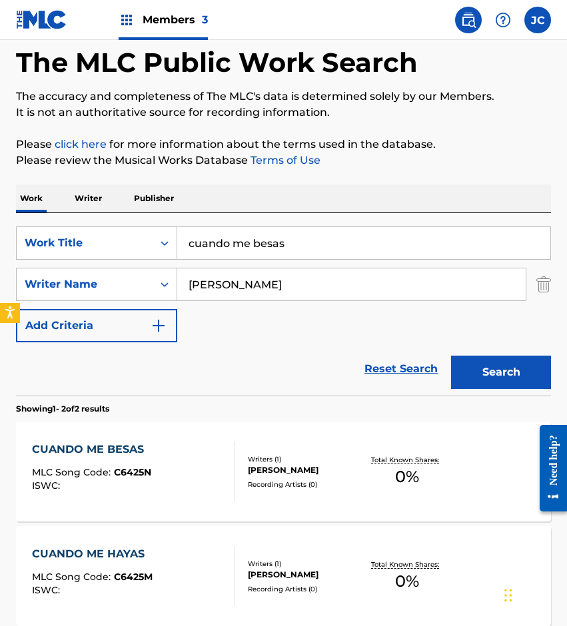
scroll to position [133, 0]
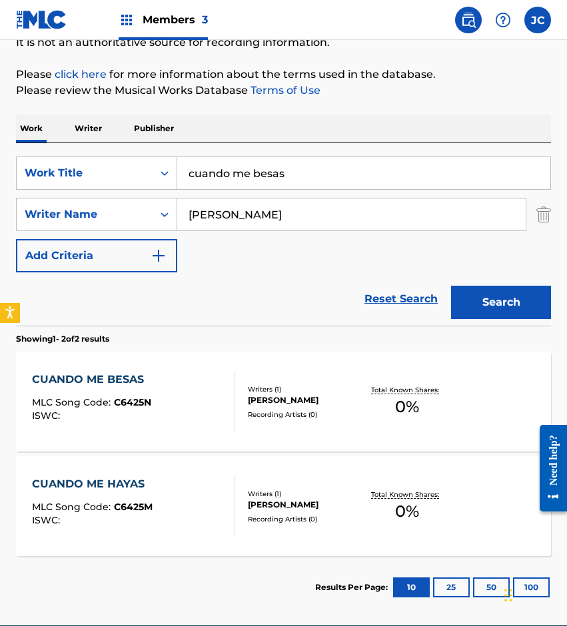
click at [131, 398] on span "C6425N" at bounding box center [132, 402] width 37 height 12
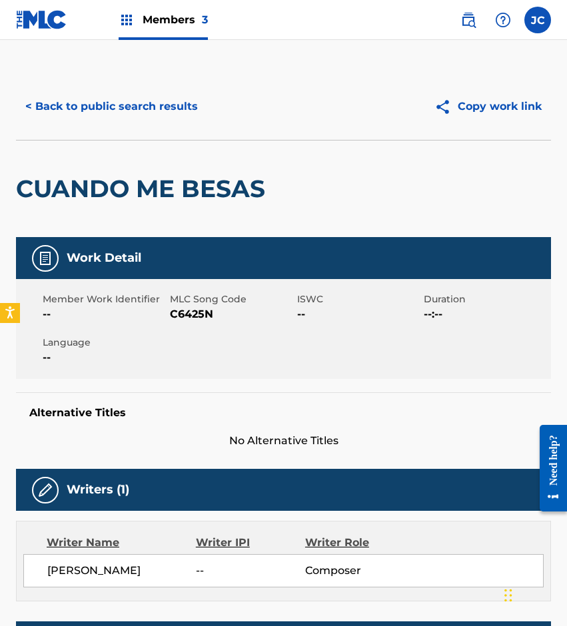
click at [193, 312] on span "C6425N" at bounding box center [232, 314] width 124 height 16
drag, startPoint x: 63, startPoint y: 155, endPoint x: 106, endPoint y: 127, distance: 51.2
click at [66, 151] on div "CUANDO ME BESAS" at bounding box center [144, 189] width 256 height 97
click at [136, 110] on button "< Back to public search results" at bounding box center [111, 106] width 191 height 33
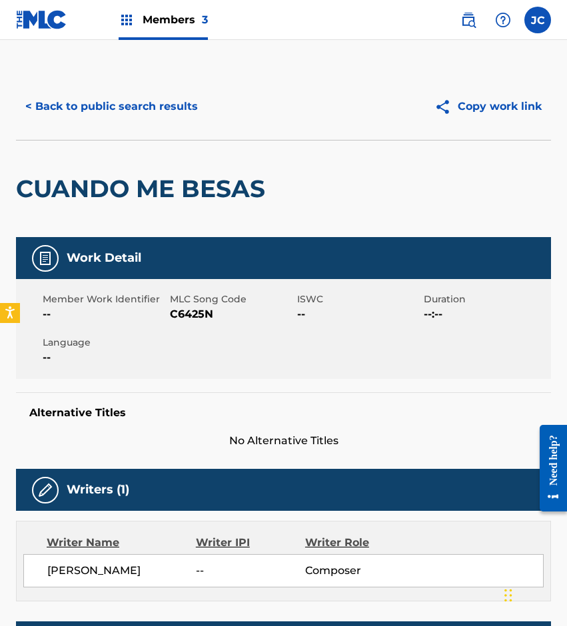
scroll to position [121, 0]
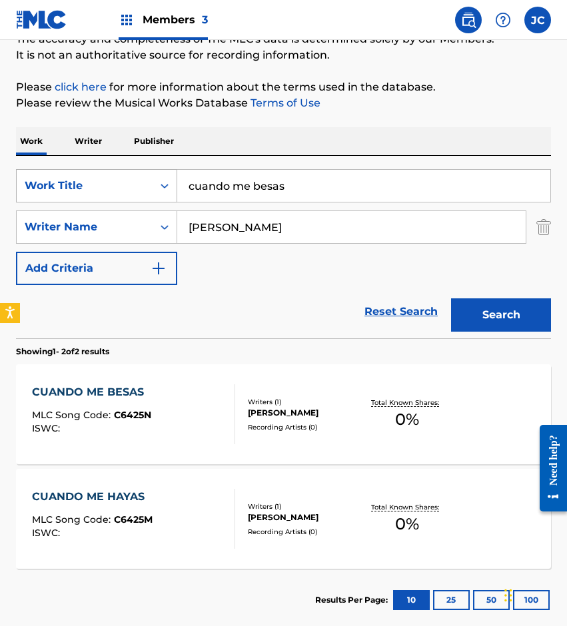
click at [152, 188] on div "SearchWithCriteria14ce2072-3ba6-4fcd-b254-e0adca50d597 Work Title cuando me bes…" at bounding box center [283, 185] width 535 height 33
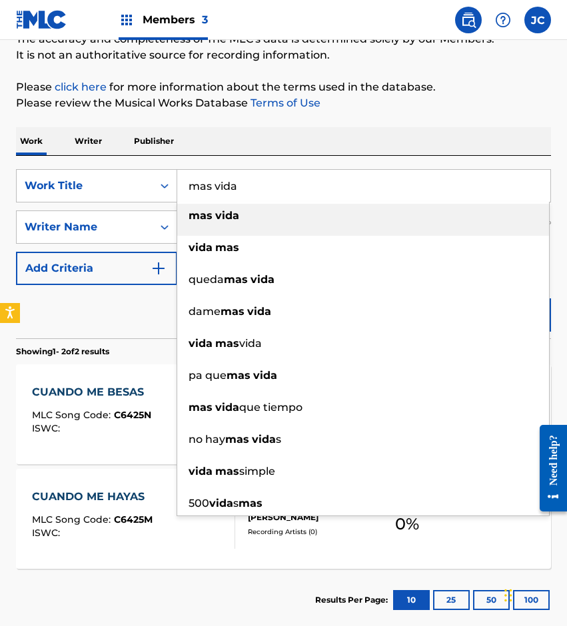
type input "mas vida"
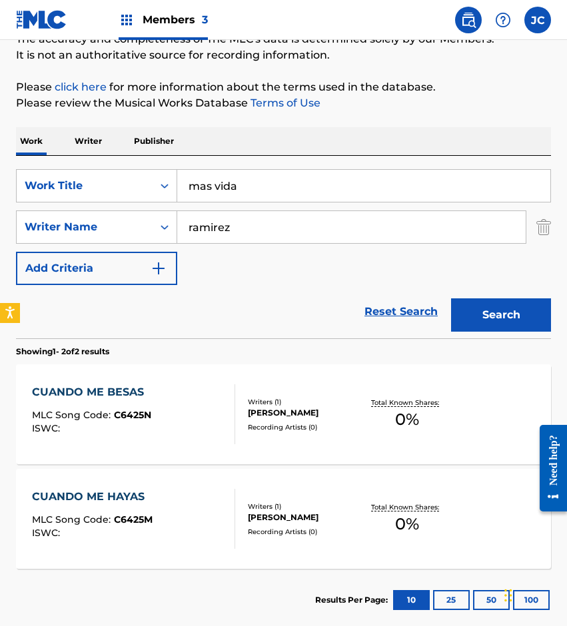
type input "ramirez"
click at [451, 298] on button "Search" at bounding box center [501, 314] width 100 height 33
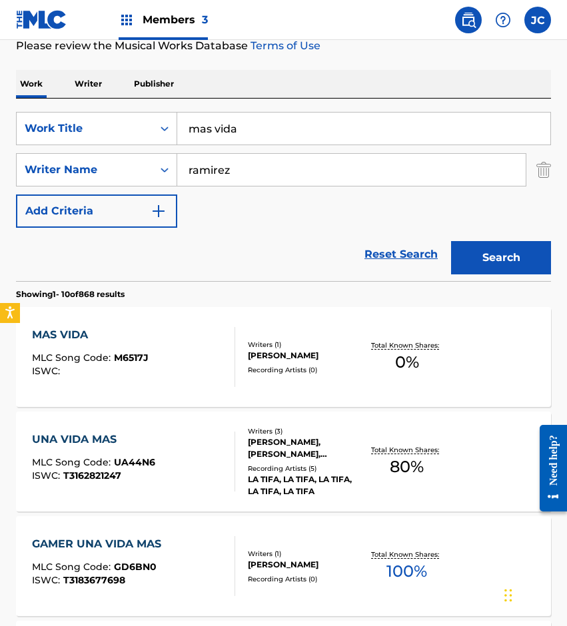
scroll to position [200, 0]
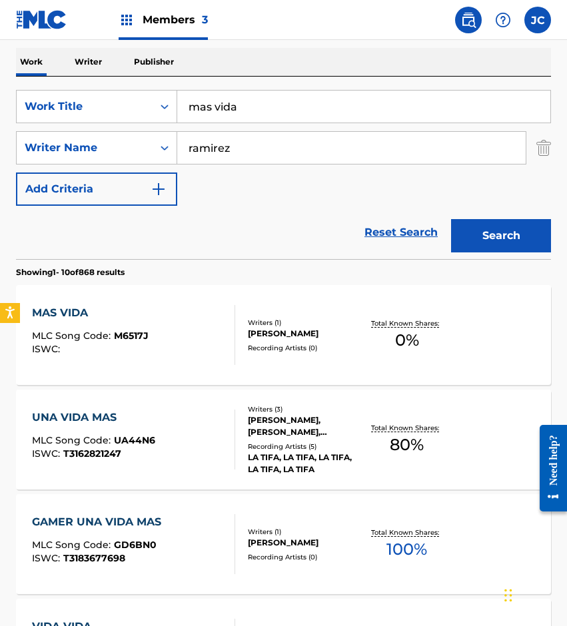
click at [141, 316] on div "MAS VIDA" at bounding box center [90, 313] width 117 height 16
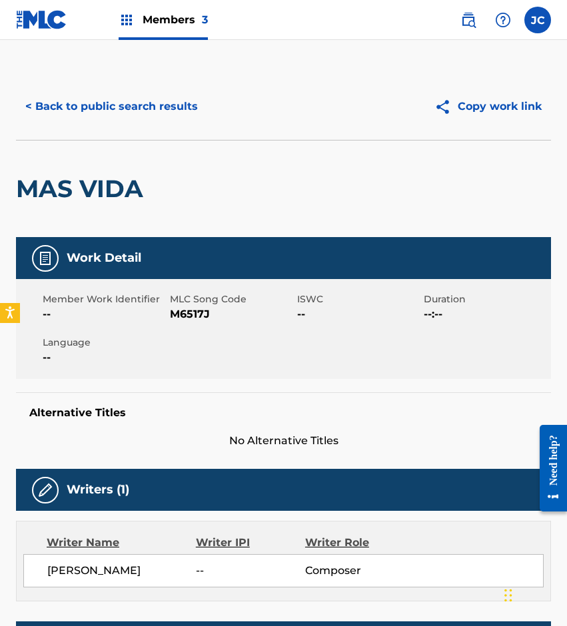
click at [187, 312] on span "M6517J" at bounding box center [232, 314] width 124 height 16
click at [179, 316] on span "M6517J" at bounding box center [232, 314] width 124 height 16
click at [184, 205] on div "MAS VIDA" at bounding box center [283, 188] width 535 height 97
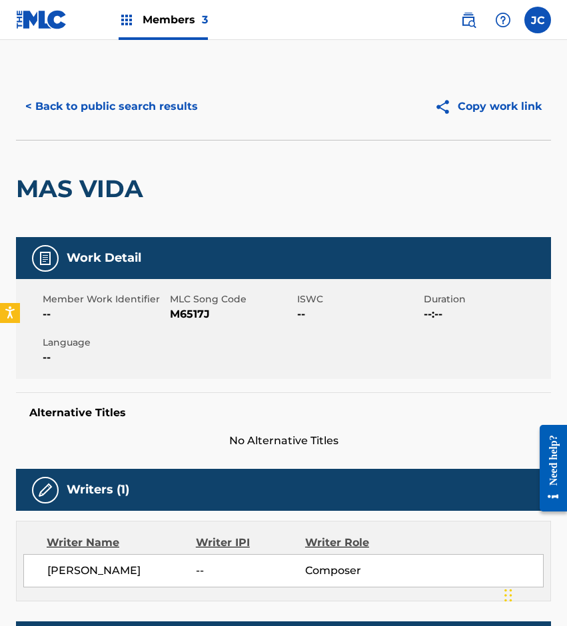
click at [165, 115] on button "< Back to public search results" at bounding box center [111, 106] width 191 height 33
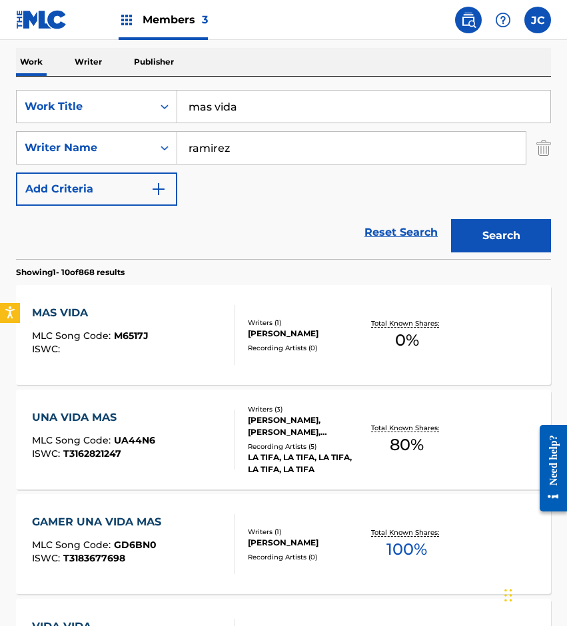
drag, startPoint x: 279, startPoint y: 104, endPoint x: 274, endPoint y: 87, distance: 17.3
click at [169, 104] on div "SearchWithCriteria14ce2072-3ba6-4fcd-b254-e0adca50d597 Work Title mas vida" at bounding box center [283, 106] width 535 height 33
type input "cuando volveras carino"
click at [451, 219] on button "Search" at bounding box center [501, 235] width 100 height 33
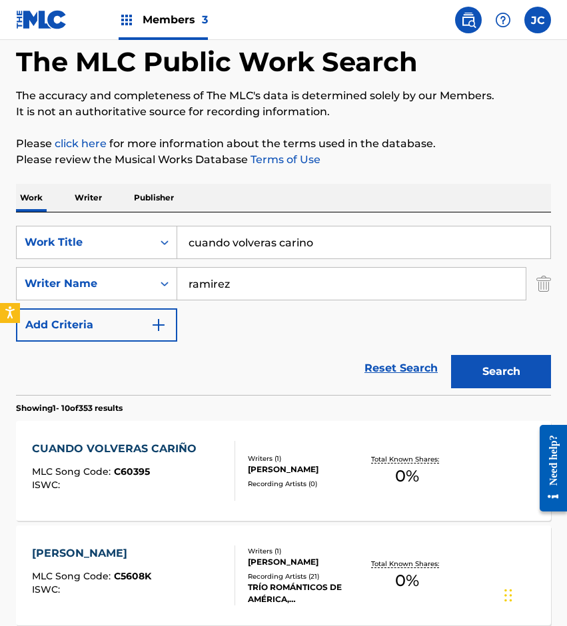
scroll to position [67, 0]
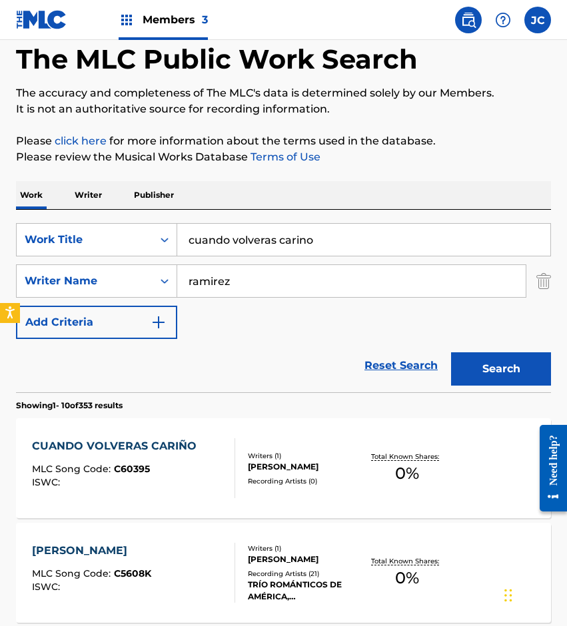
click at [290, 461] on div "INDALECIO RAMIREZ RODRIGUEZ" at bounding box center [305, 467] width 115 height 12
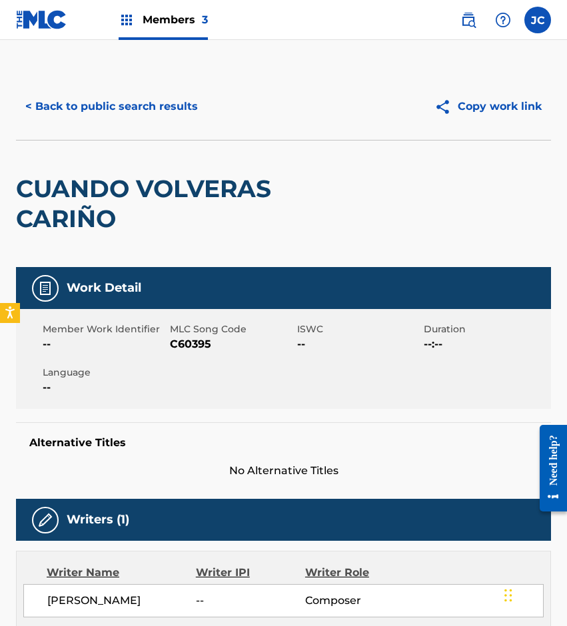
click at [189, 340] on span "C60395" at bounding box center [232, 344] width 124 height 16
drag, startPoint x: 104, startPoint y: 196, endPoint x: 119, endPoint y: 174, distance: 27.0
click at [104, 196] on h2 "CUANDO VOLVERAS CARIÑO" at bounding box center [176, 204] width 321 height 60
click at [123, 122] on button "< Back to public search results" at bounding box center [111, 106] width 191 height 33
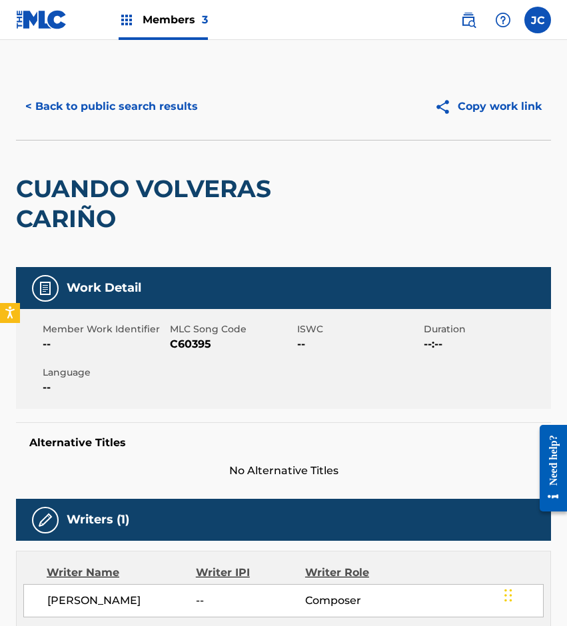
scroll to position [67, 0]
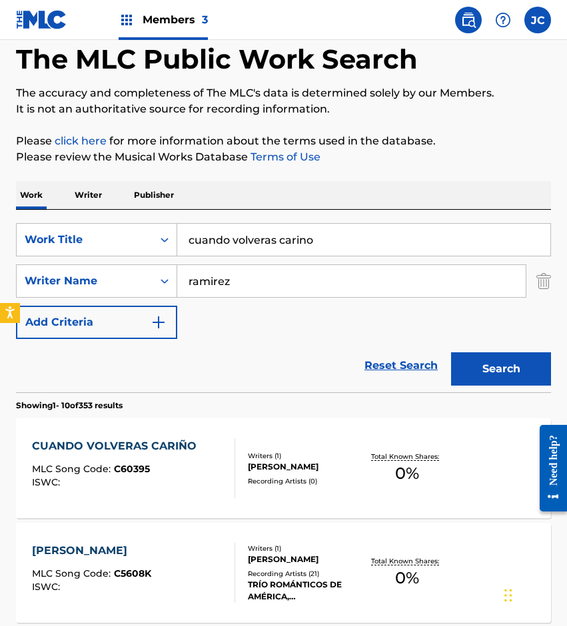
click at [315, 242] on input "cuando volveras carino" at bounding box center [363, 240] width 373 height 32
click at [227, 236] on input "cuanod regreses" at bounding box center [363, 240] width 373 height 32
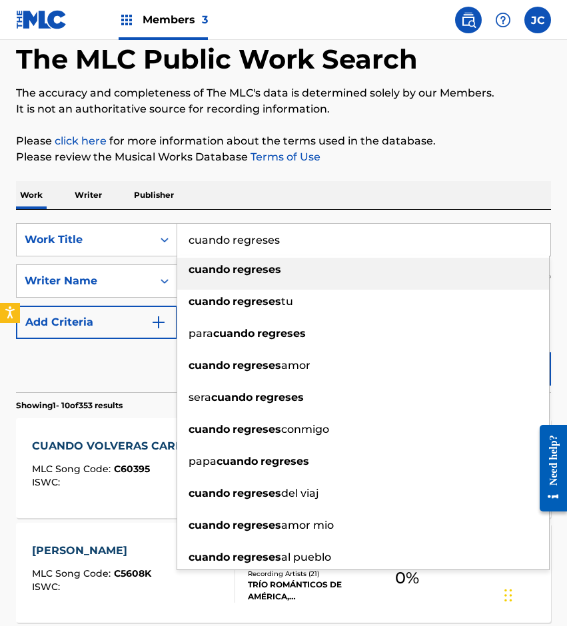
type input "cuando regreses"
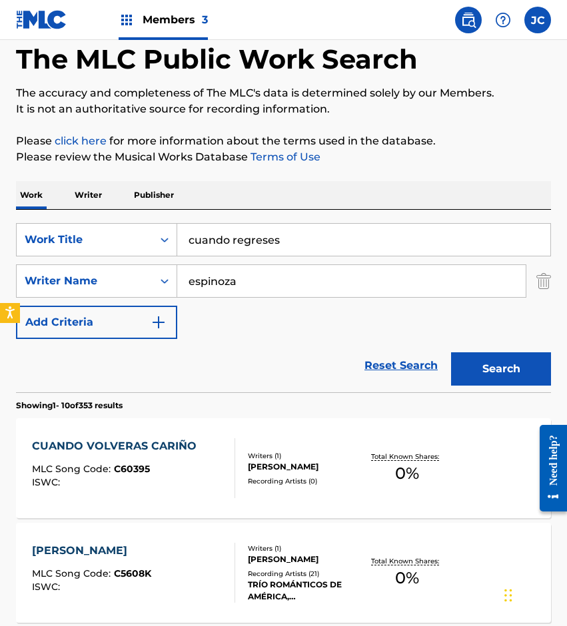
type input "espinoza"
click at [451, 352] on button "Search" at bounding box center [501, 368] width 100 height 33
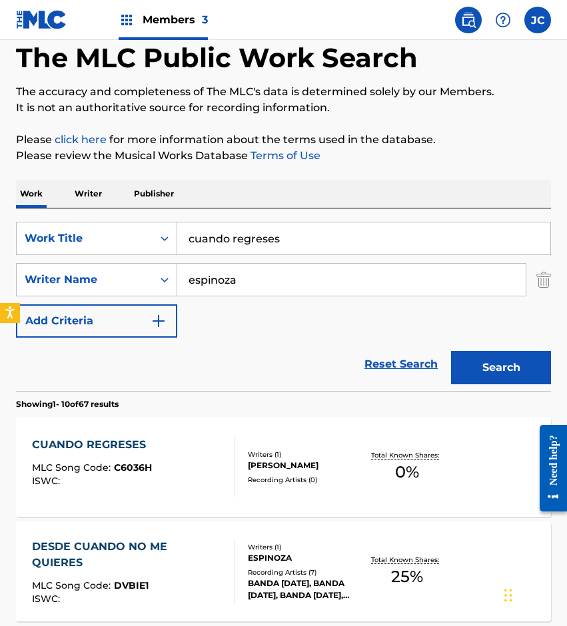
scroll to position [133, 0]
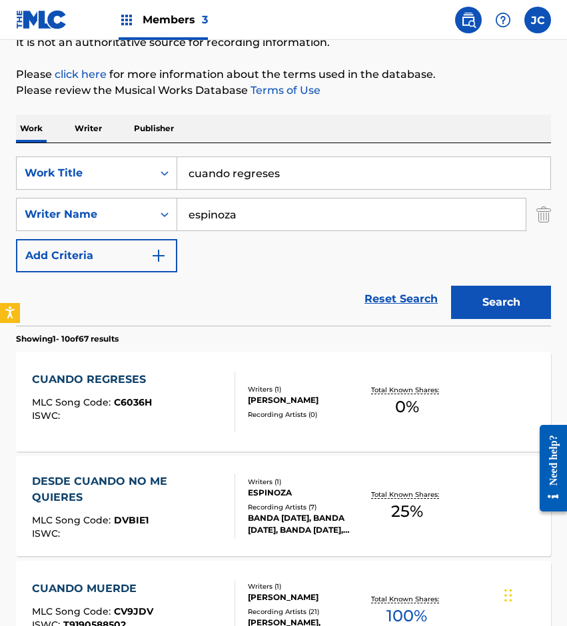
click at [314, 373] on div "CUANDO REGRESES MLC Song Code : C6036H ISWC : Writers ( 1 ) JOSE TRINIDAD ESPIN…" at bounding box center [283, 402] width 535 height 100
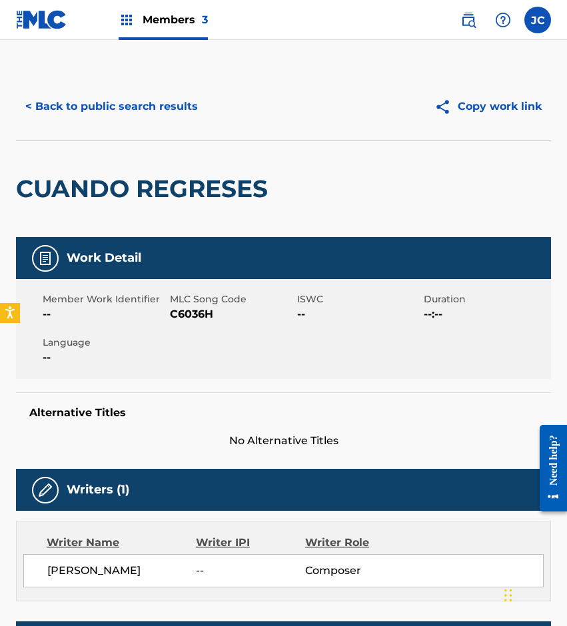
click at [191, 316] on span "C6036H" at bounding box center [232, 314] width 124 height 16
drag, startPoint x: 153, startPoint y: 174, endPoint x: 151, endPoint y: 125, distance: 48.7
click at [153, 171] on div "CUANDO REGRESES" at bounding box center [145, 189] width 258 height 97
click at [151, 118] on button "< Back to public search results" at bounding box center [111, 106] width 191 height 33
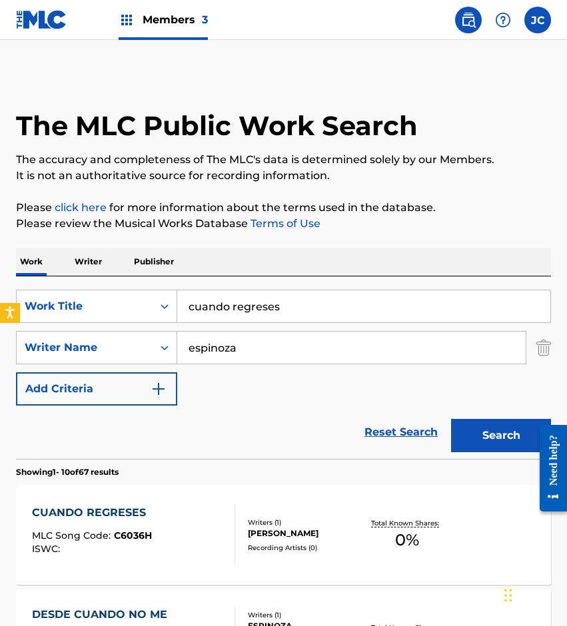
scroll to position [133, 0]
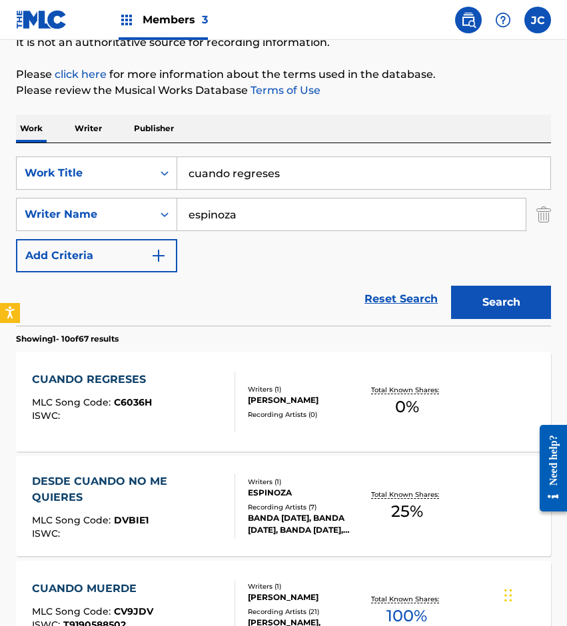
click at [293, 177] on input "cuando regreses" at bounding box center [363, 173] width 373 height 32
type input "mary lola brisa del campo"
click at [451, 286] on button "Search" at bounding box center [501, 302] width 100 height 33
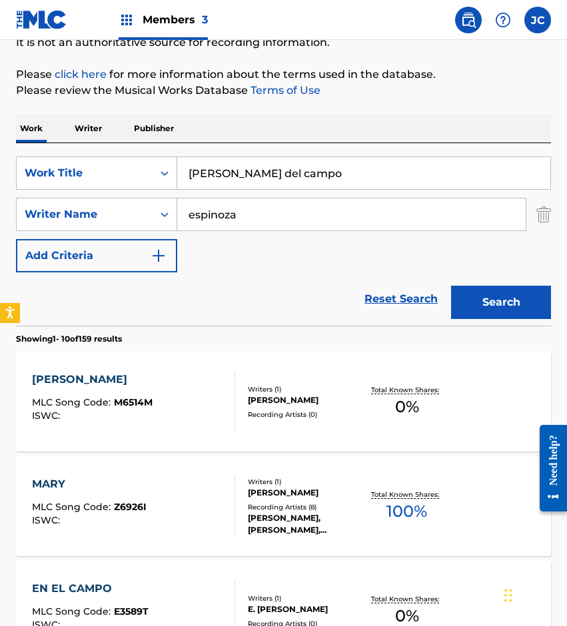
click at [280, 404] on div "JOSE TRINIDAD ESPINOZA JACOME" at bounding box center [305, 400] width 115 height 12
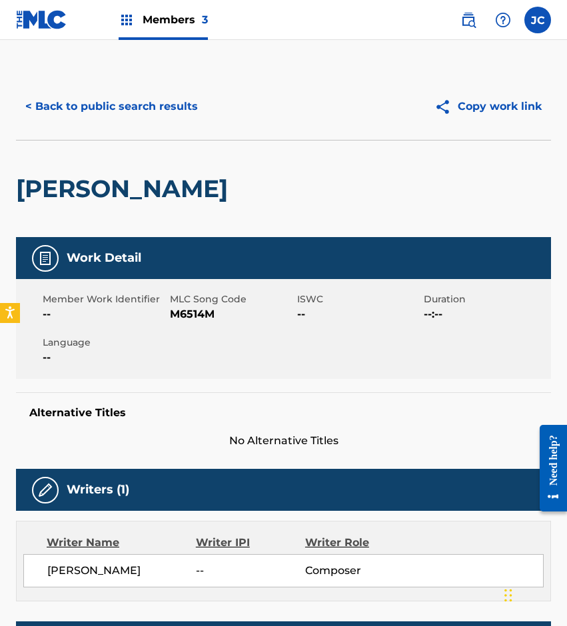
click at [198, 322] on span "M6514M" at bounding box center [232, 314] width 124 height 16
drag, startPoint x: 106, startPoint y: 212, endPoint x: 132, endPoint y: 161, distance: 58.1
click at [106, 204] on h2 "MARY LOLA BRISA DEL CAMPO" at bounding box center [125, 189] width 218 height 30
click at [141, 106] on button "< Back to public search results" at bounding box center [111, 106] width 191 height 33
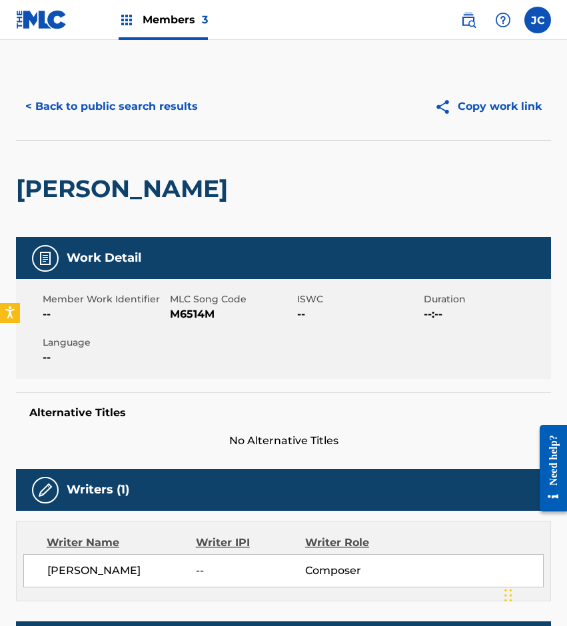
scroll to position [133, 0]
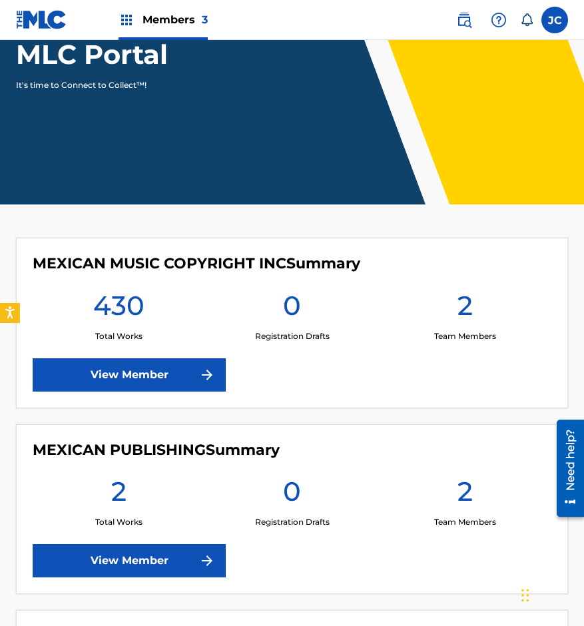
scroll to position [133, 0]
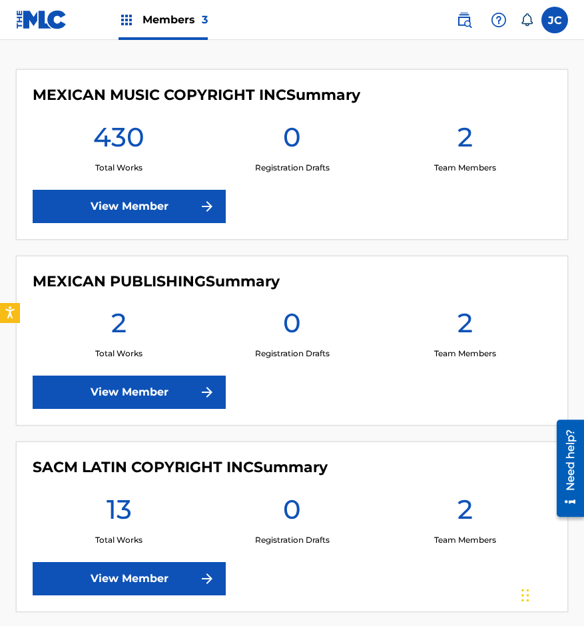
scroll to position [300, 0]
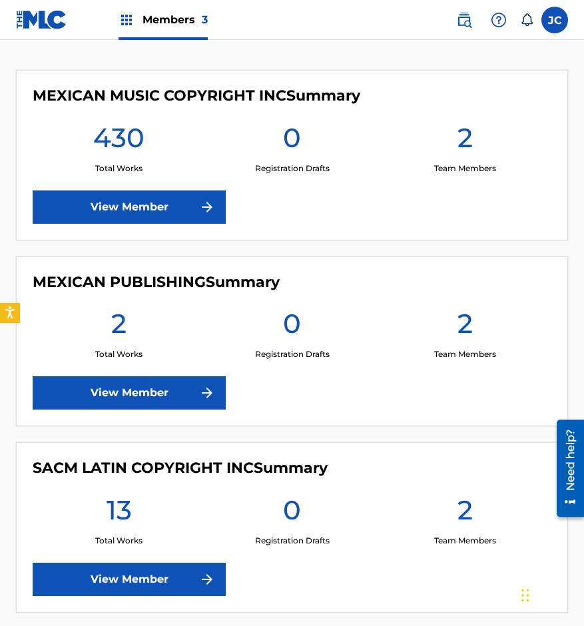
click at [181, 223] on link "View Member" at bounding box center [129, 207] width 193 height 33
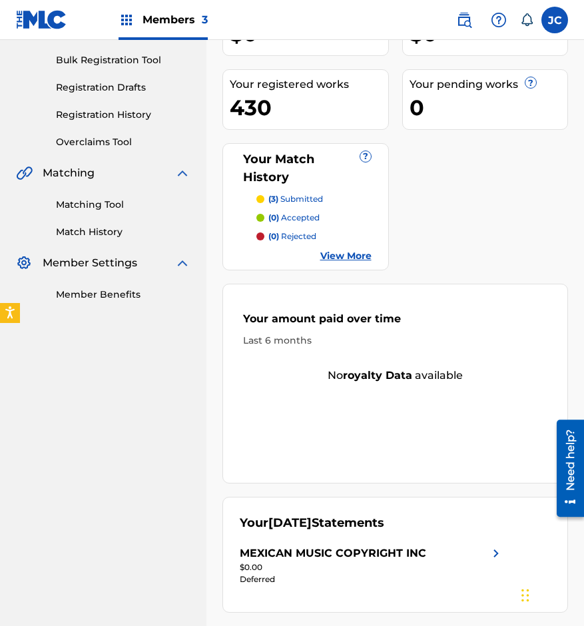
scroll to position [200, 0]
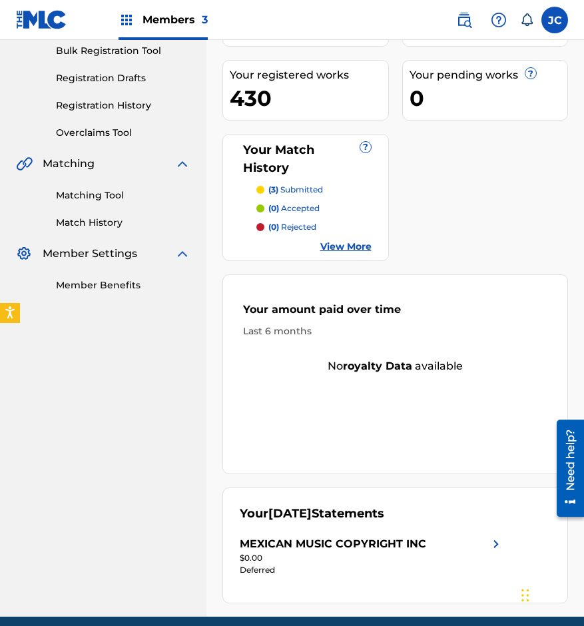
click at [334, 248] on link "View More" at bounding box center [345, 247] width 51 height 14
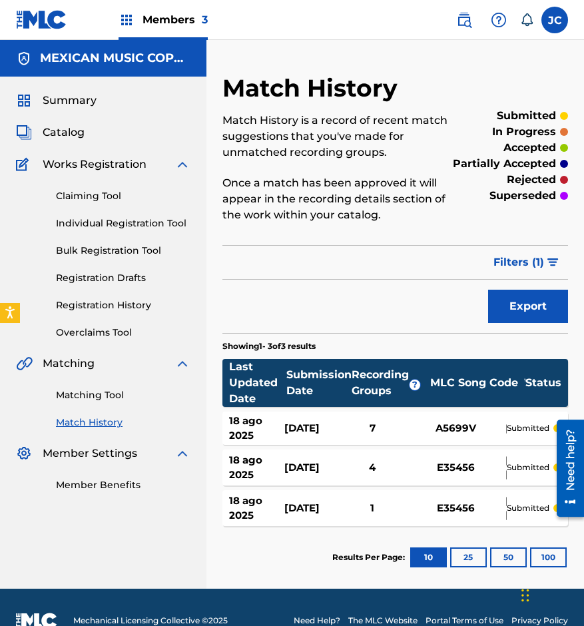
click at [35, 22] on img at bounding box center [41, 19] width 51 height 19
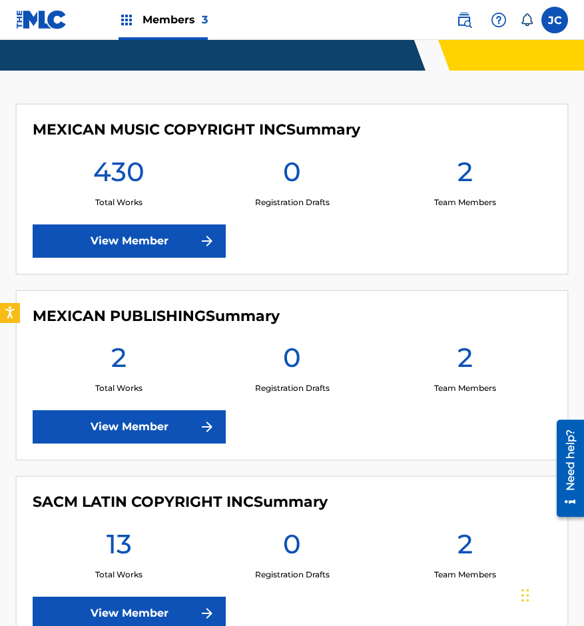
scroll to position [333, 0]
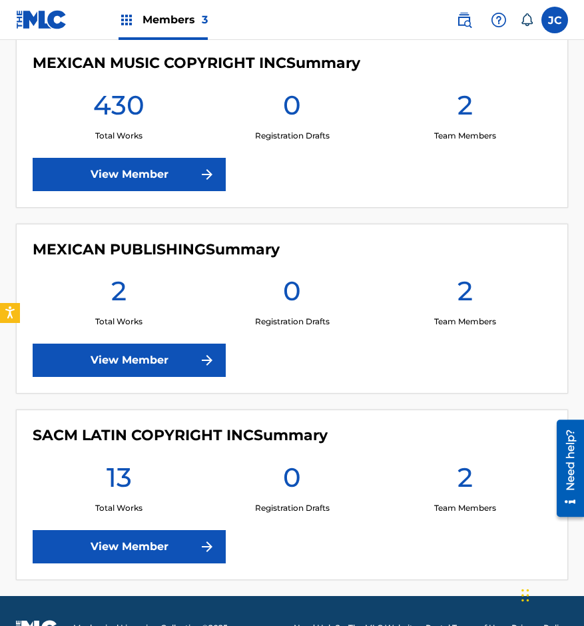
click at [190, 532] on link "View Member" at bounding box center [129, 546] width 193 height 33
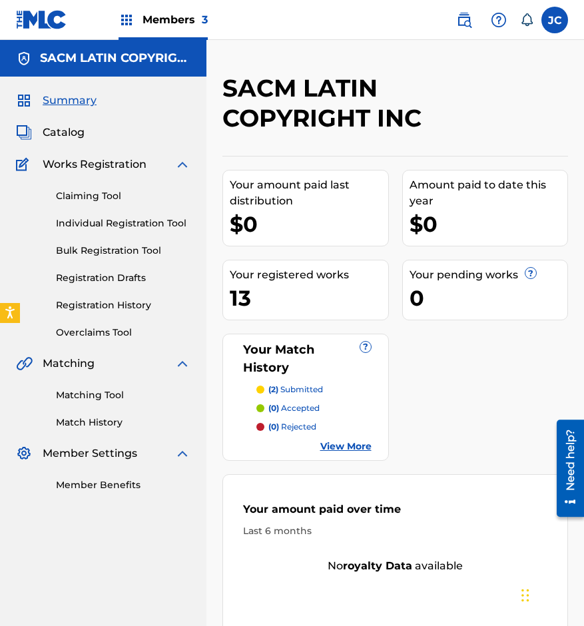
scroll to position [133, 0]
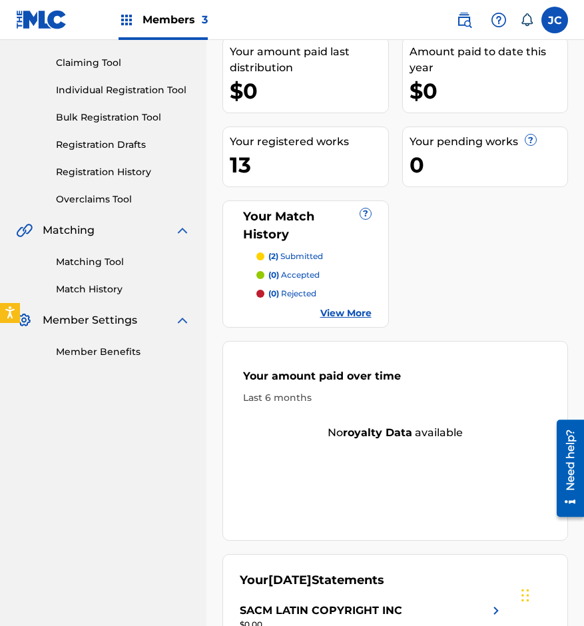
click at [338, 308] on link "View More" at bounding box center [345, 313] width 51 height 14
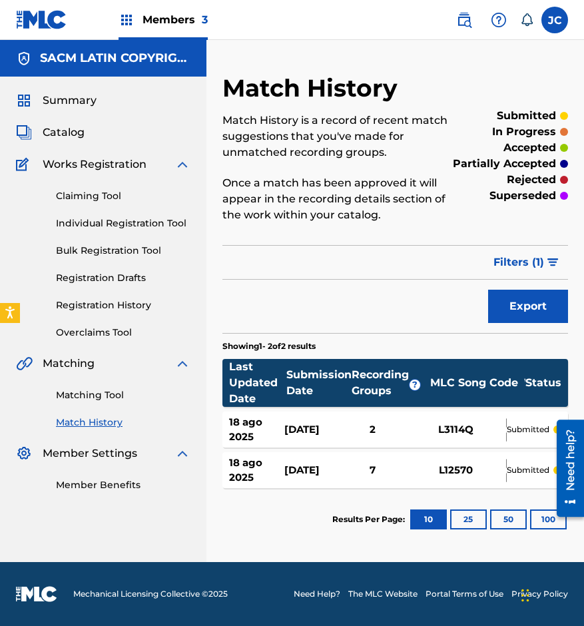
click at [310, 428] on div "[DATE]" at bounding box center [311, 429] width 55 height 15
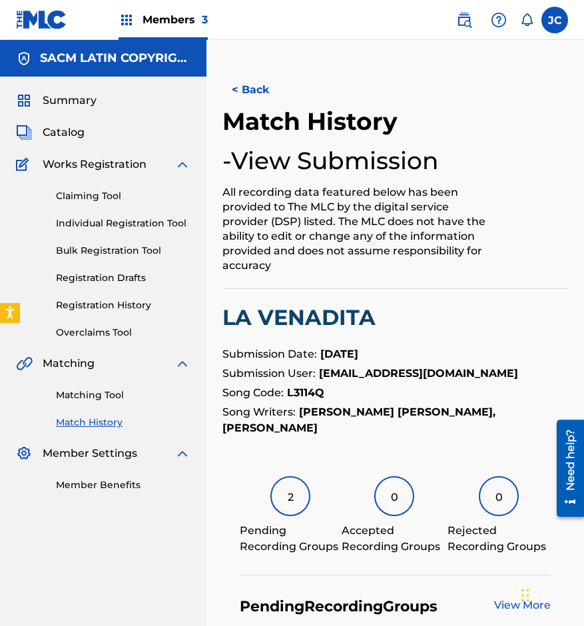
click at [244, 71] on div "< Back Match History - View Submission All recording data featured below has be…" at bounding box center [395, 499] width 378 height 919
click at [248, 91] on button "< Back" at bounding box center [262, 89] width 80 height 33
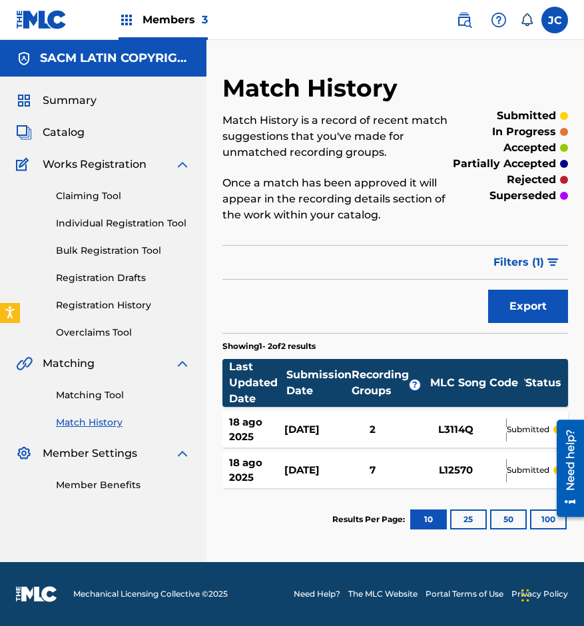
click at [300, 464] on div "[DATE]" at bounding box center [311, 470] width 55 height 15
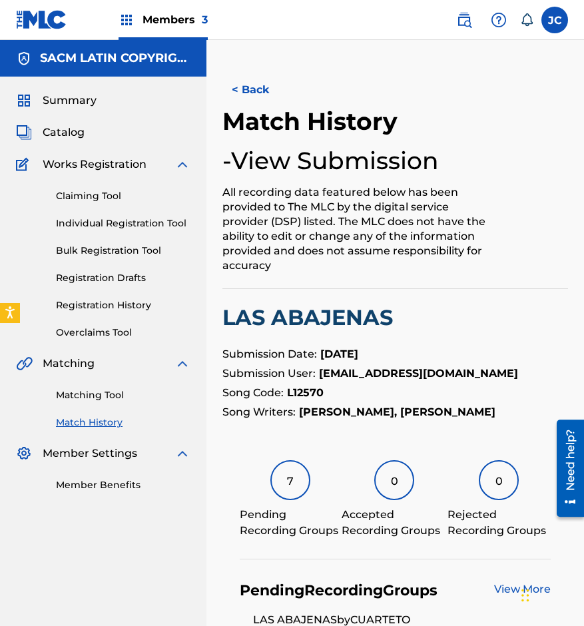
click at [262, 91] on button "< Back" at bounding box center [262, 89] width 80 height 33
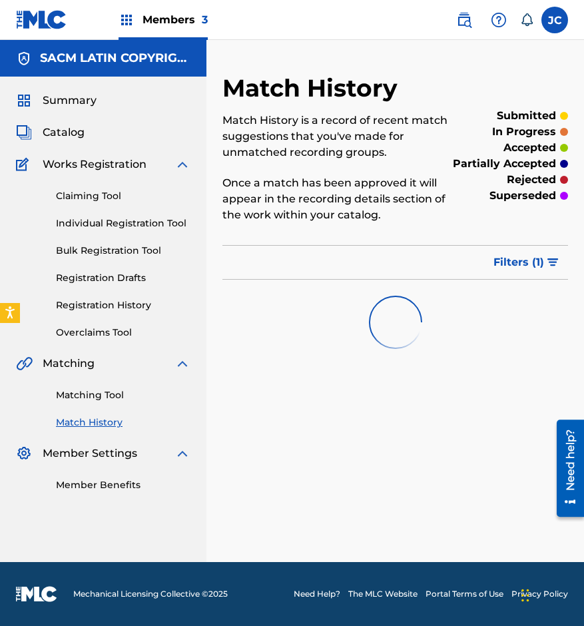
click at [38, 28] on img at bounding box center [41, 19] width 51 height 19
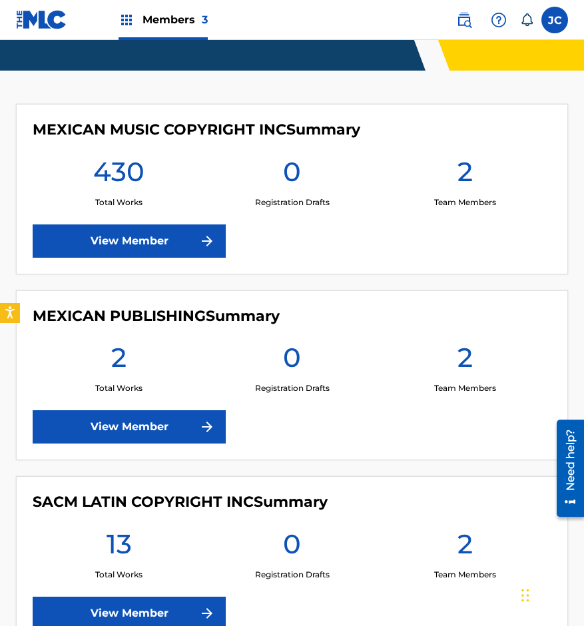
scroll to position [367, 0]
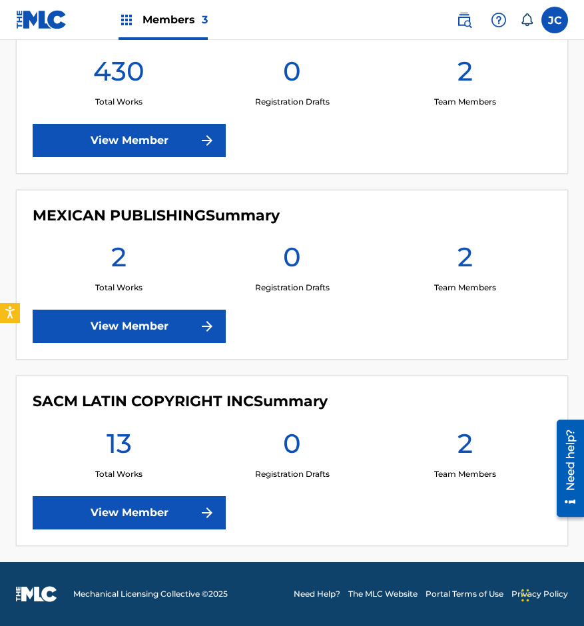
click at [200, 332] on img at bounding box center [207, 326] width 16 height 16
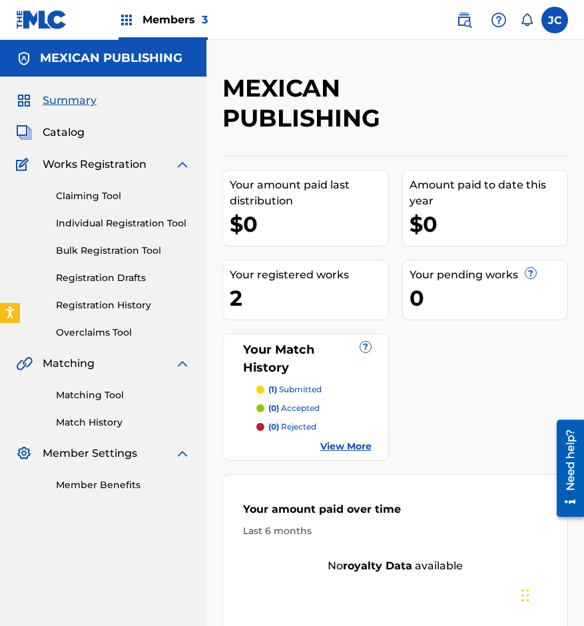
click at [61, 135] on span "Catalog" at bounding box center [64, 133] width 42 height 16
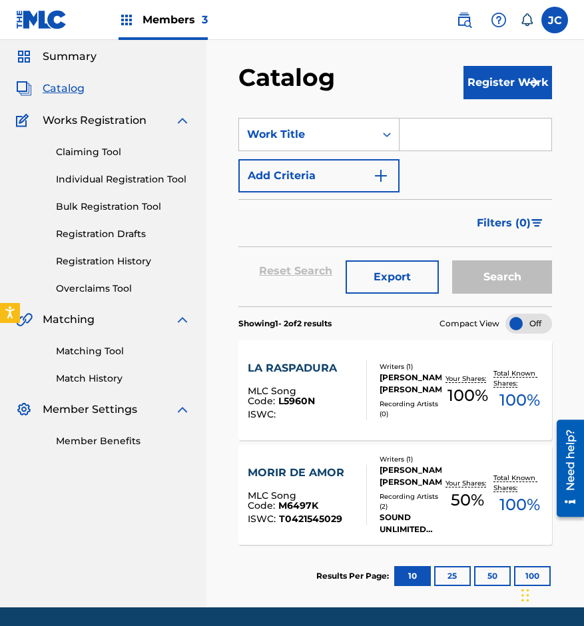
scroll to position [67, 0]
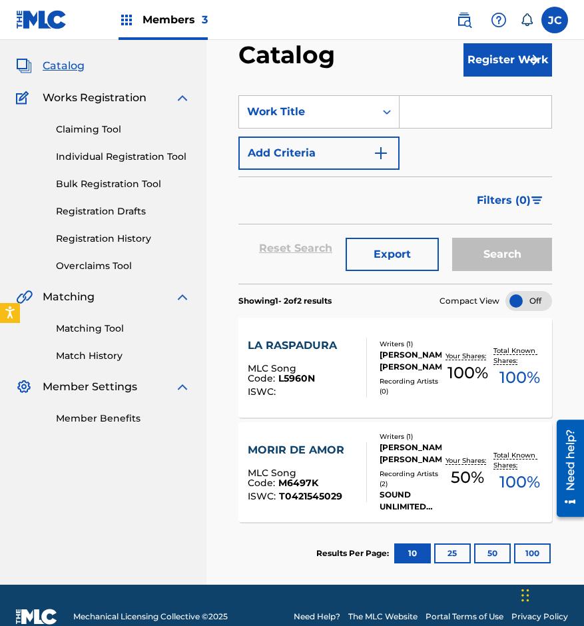
click at [336, 460] on div "MORIR DE AMOR MLC Song Code : M6497K ISWC : T0421545029" at bounding box center [302, 472] width 108 height 60
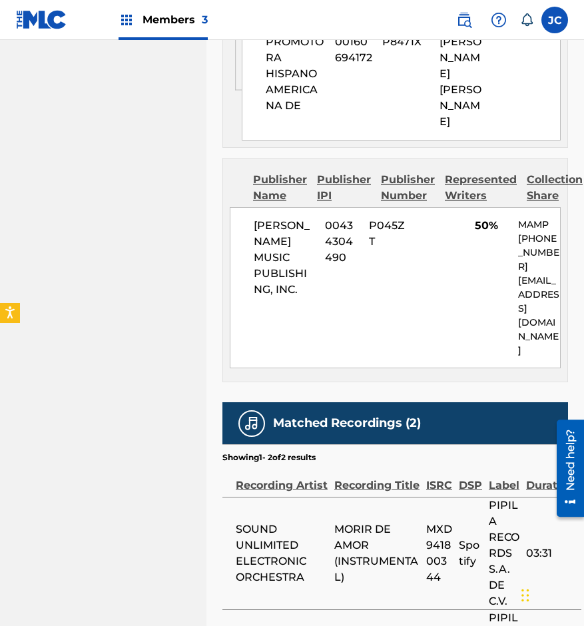
scroll to position [1063, 0]
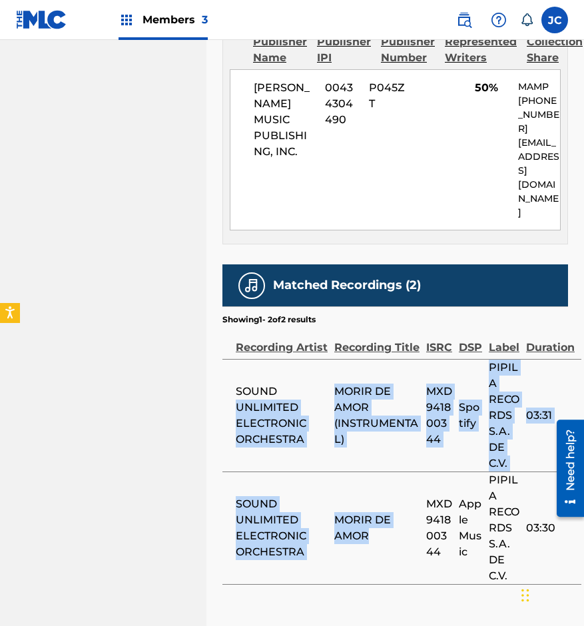
drag, startPoint x: 331, startPoint y: 310, endPoint x: 387, endPoint y: 467, distance: 166.9
click at [387, 467] on tbody "SOUND UNLIMITED ELECTRONIC ORCHESTRA MORIR DE AMOR (INSTRUMENTAL) MXD941800344 …" at bounding box center [401, 471] width 359 height 225
click at [396, 488] on td "MORIR DE AMOR" at bounding box center [380, 528] width 92 height 113
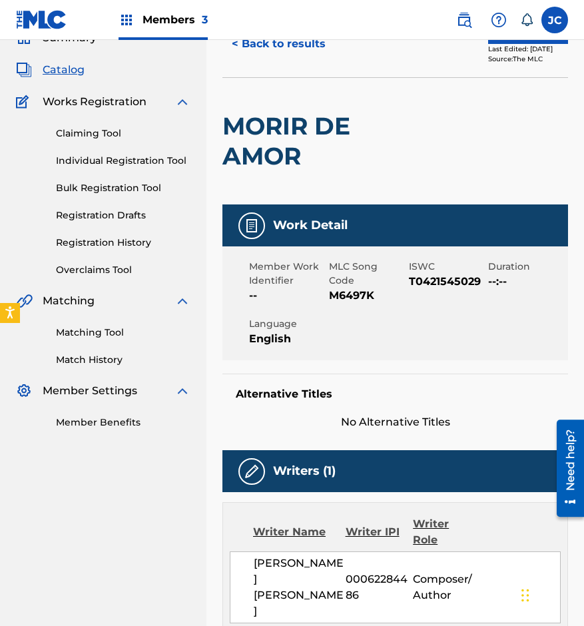
scroll to position [0, 0]
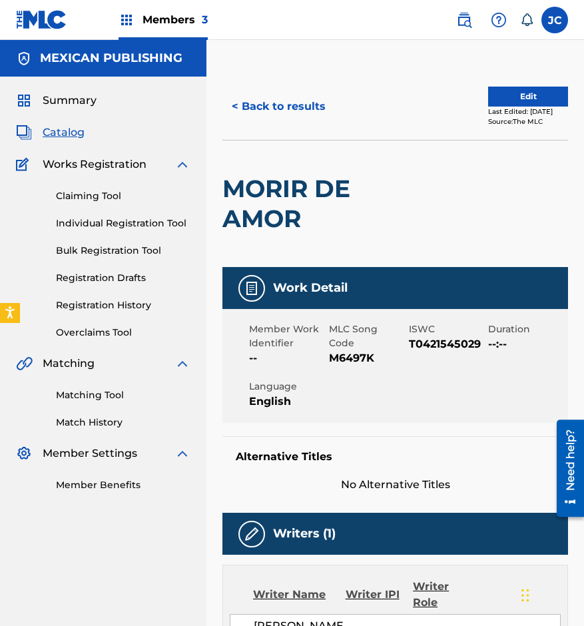
click at [33, 15] on img at bounding box center [41, 19] width 51 height 19
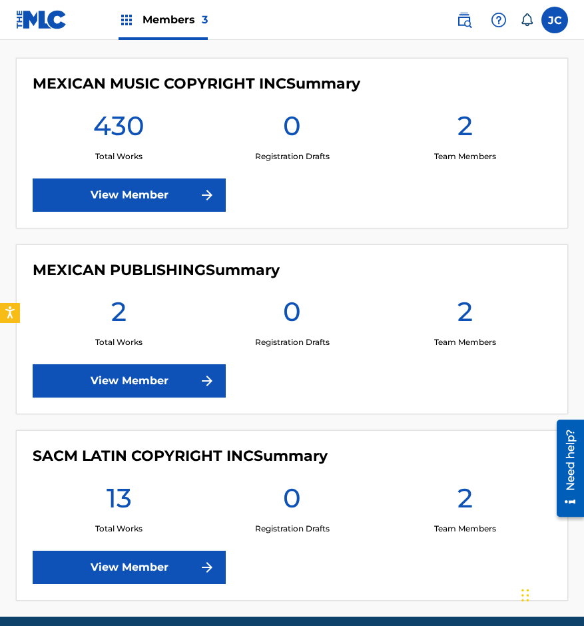
scroll to position [333, 0]
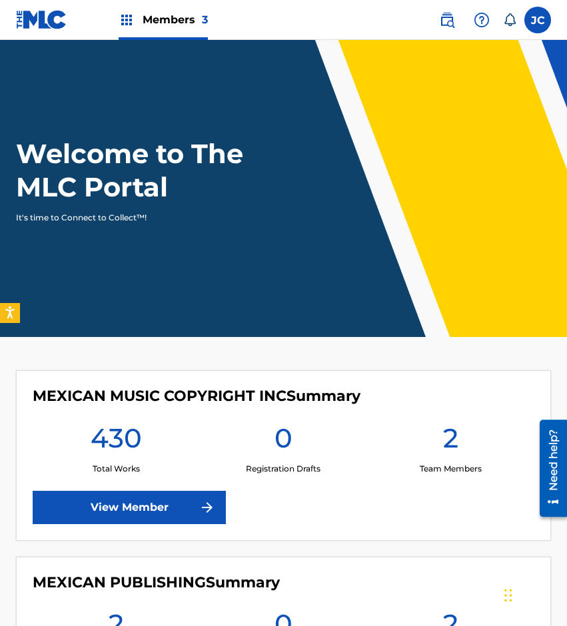
click at [530, 20] on label at bounding box center [537, 20] width 27 height 27
click at [538, 20] on input "JC Jesús Cervantes auxint01@sacm.org.mx Notification Preferences Profile Log out" at bounding box center [538, 20] width 0 height 0
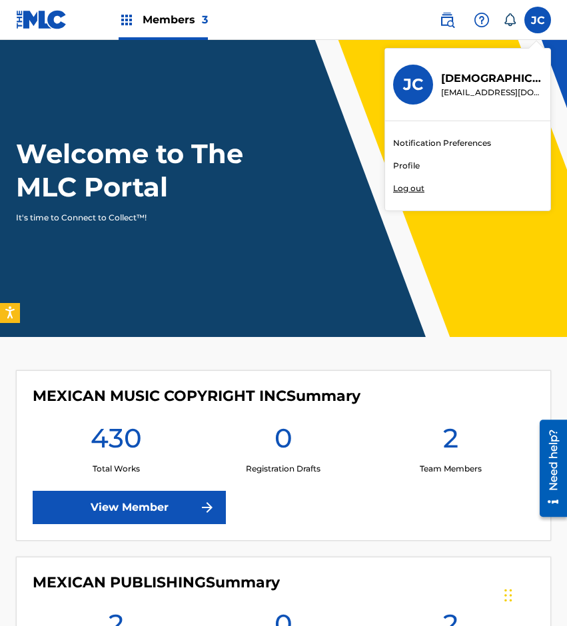
click at [416, 189] on p "Log out" at bounding box center [408, 189] width 31 height 12
click at [538, 20] on input "JC Jesús Cervantes auxint01@sacm.org.mx Notification Preferences Profile Log out" at bounding box center [538, 20] width 0 height 0
